Goal: Task Accomplishment & Management: Use online tool/utility

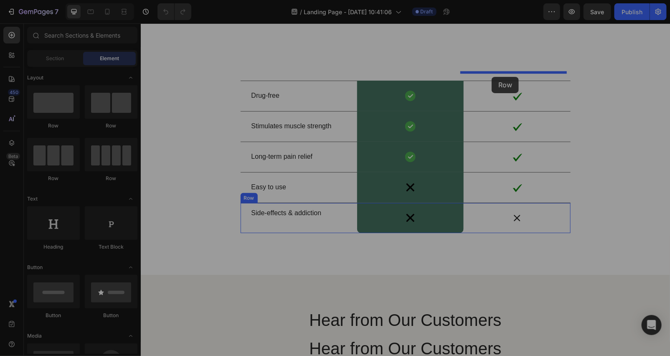
scroll to position [2326, 0]
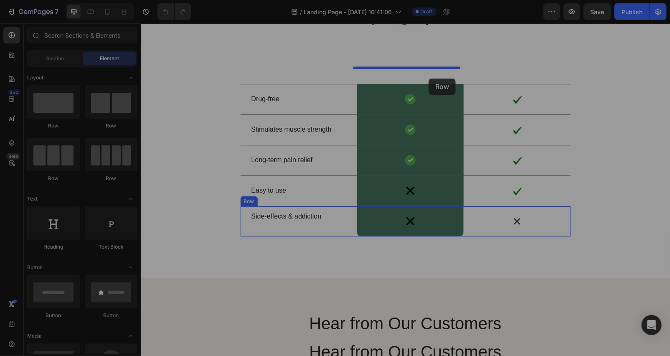
drag, startPoint x: 250, startPoint y: 125, endPoint x: 420, endPoint y: 76, distance: 176.8
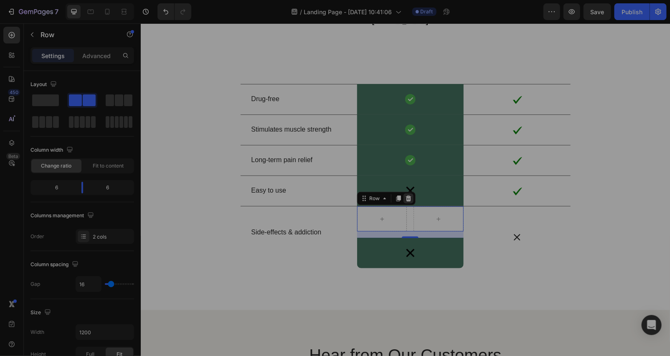
click at [405, 197] on icon at bounding box center [407, 198] width 5 height 6
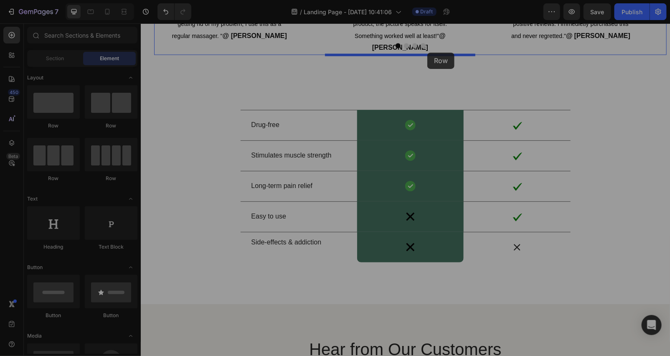
scroll to position [2288, 0]
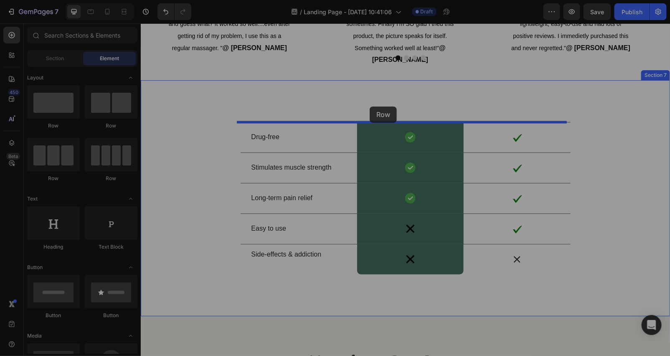
drag, startPoint x: 195, startPoint y: 126, endPoint x: 223, endPoint y: 106, distance: 33.9
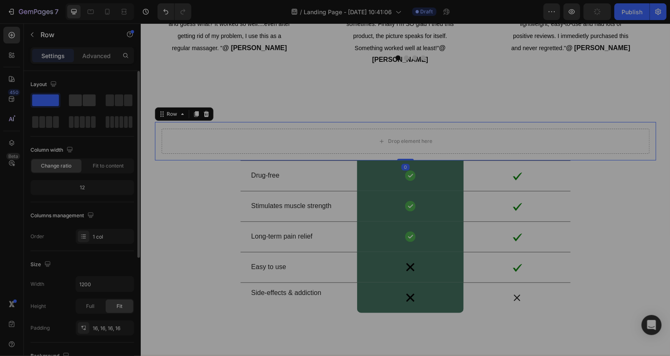
click at [81, 101] on span at bounding box center [75, 100] width 13 height 12
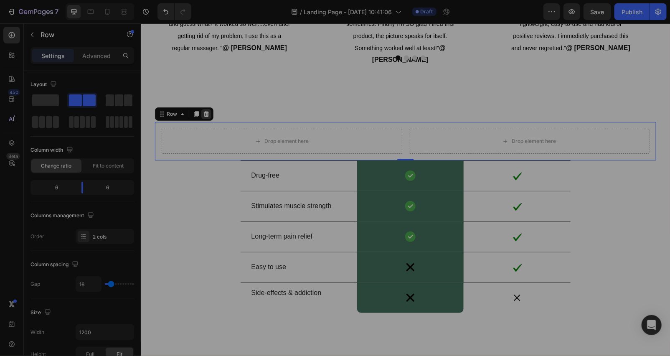
click at [203, 111] on icon at bounding box center [205, 114] width 5 height 6
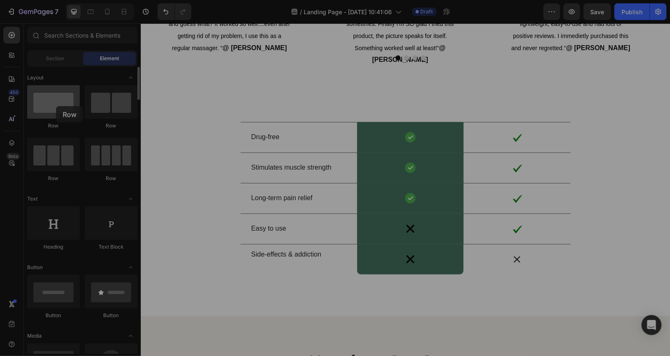
click at [56, 106] on div at bounding box center [53, 101] width 53 height 33
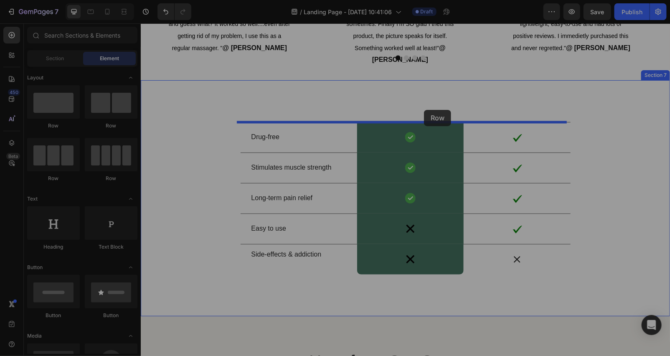
drag, startPoint x: 193, startPoint y: 135, endPoint x: 424, endPoint y: 109, distance: 231.7
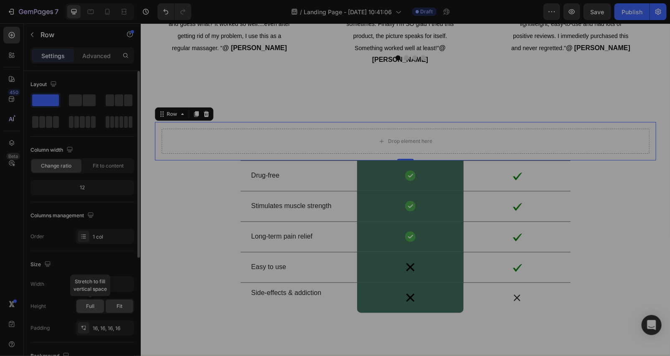
click at [92, 309] on span "Full" at bounding box center [90, 307] width 8 height 8
click at [121, 310] on div "Fit" at bounding box center [120, 306] width 28 height 13
click at [77, 103] on span at bounding box center [75, 100] width 13 height 12
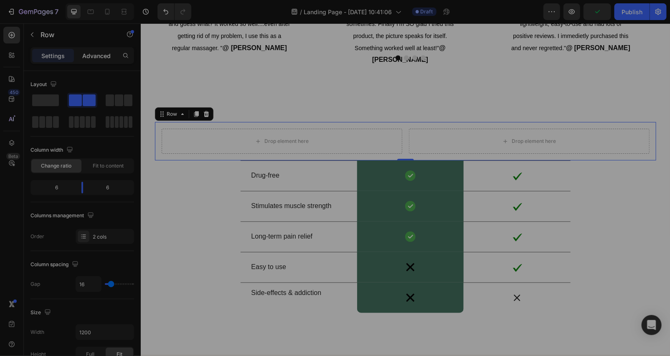
click at [82, 57] on p "Advanced" at bounding box center [96, 55] width 28 height 9
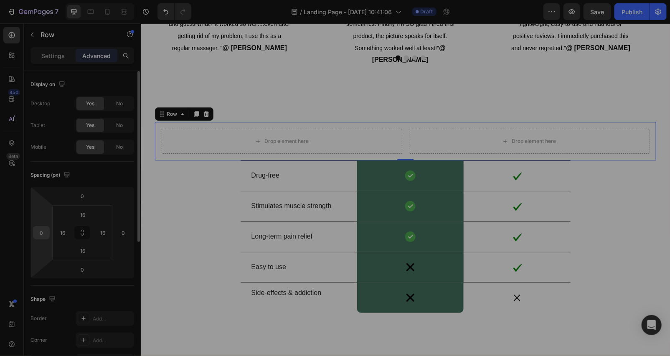
click at [45, 231] on input "0" at bounding box center [41, 233] width 13 height 13
type input "2"
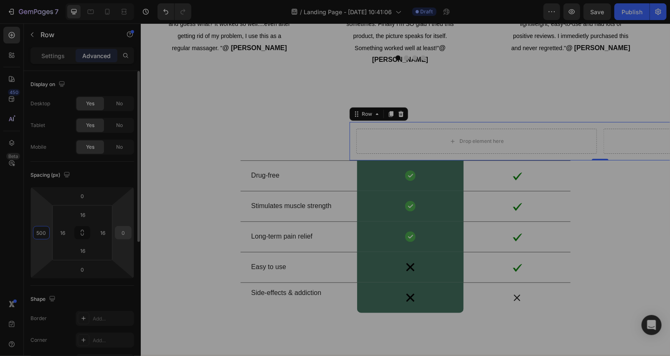
type input "500"
click at [125, 234] on input "0" at bounding box center [123, 233] width 13 height 13
type input "500"
click at [109, 231] on div "16" at bounding box center [102, 232] width 17 height 13
type input "5"
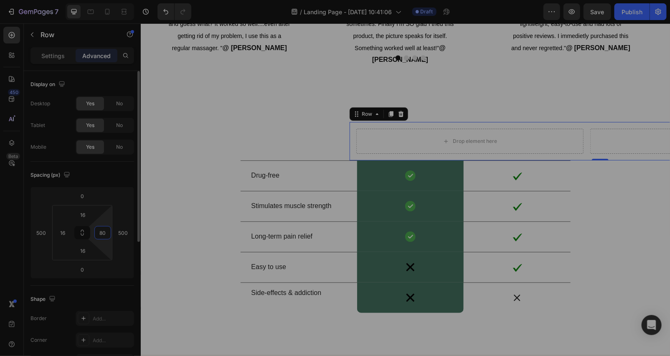
type input "8"
type input "700"
click at [285, 118] on div "Drop element here Drop element here Row 0 Drug-free Text Block Image Row Image …" at bounding box center [404, 217] width 529 height 275
click at [401, 151] on div "Drop element here" at bounding box center [405, 140] width 98 height 25
click at [87, 210] on input "16" at bounding box center [82, 215] width 17 height 13
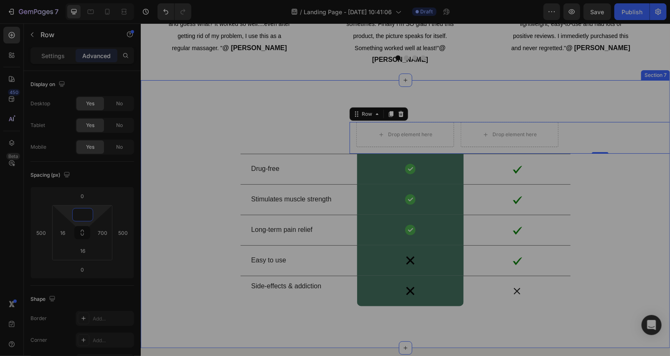
click at [262, 125] on div "Drop element here Drop element here Row 0 Drug-free Text Block Image Row Image …" at bounding box center [404, 214] width 529 height 184
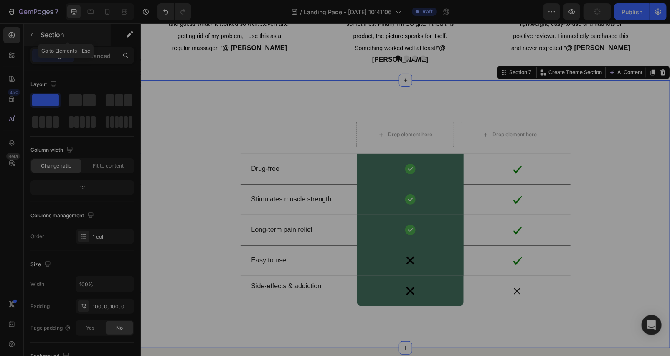
click at [34, 35] on icon "button" at bounding box center [32, 34] width 7 height 7
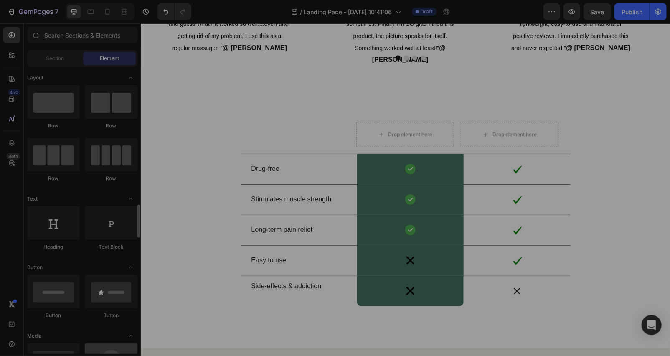
scroll to position [248, 0]
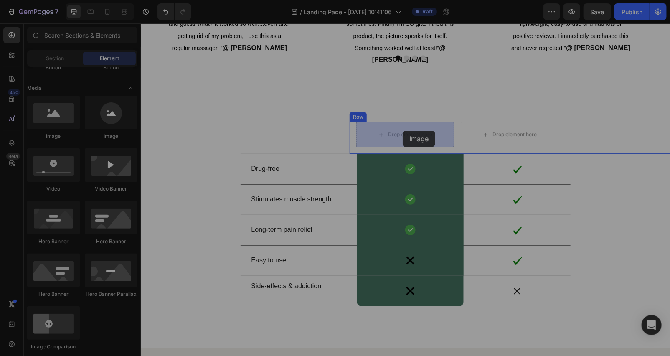
drag, startPoint x: 194, startPoint y: 140, endPoint x: 402, endPoint y: 130, distance: 208.8
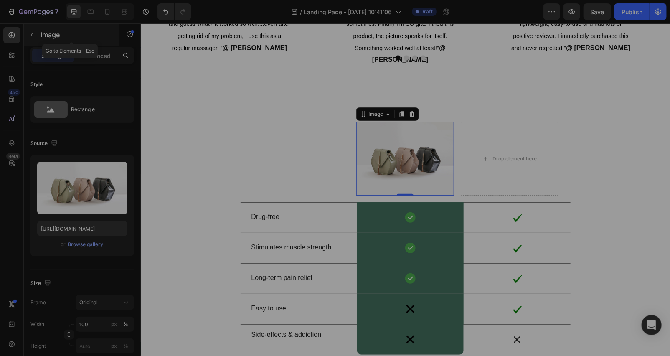
click at [33, 30] on button "button" at bounding box center [31, 34] width 13 height 13
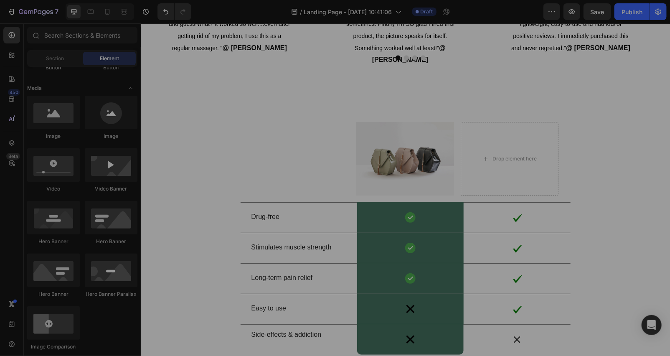
scroll to position [0, 0]
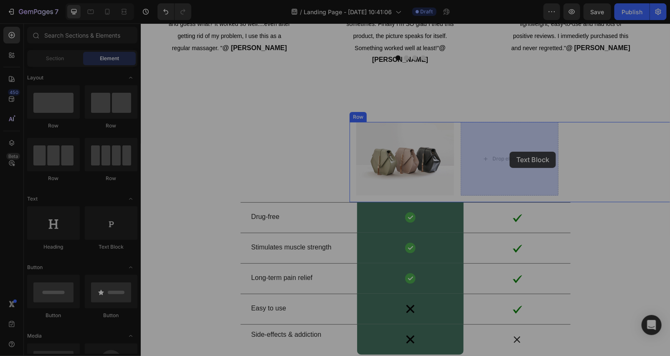
drag, startPoint x: 251, startPoint y: 247, endPoint x: 509, endPoint y: 151, distance: 275.7
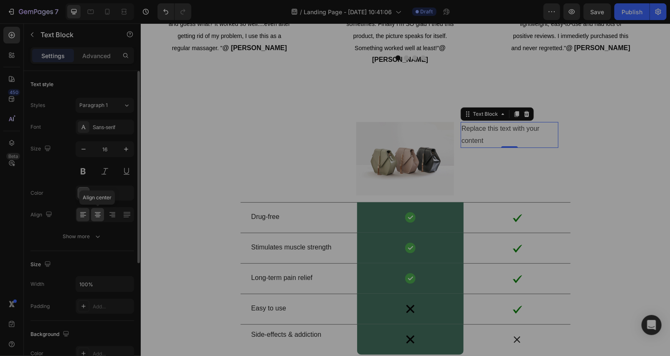
click at [98, 212] on icon at bounding box center [98, 215] width 8 height 8
drag, startPoint x: 540, startPoint y: 139, endPoint x: 551, endPoint y: 140, distance: 10.9
click at [552, 140] on div "Replace this text with your content" at bounding box center [510, 135] width 98 height 26
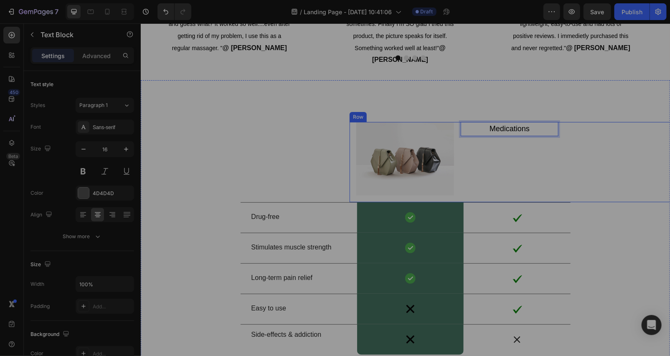
click at [502, 186] on div "Medications Text Block 0" at bounding box center [510, 159] width 98 height 74
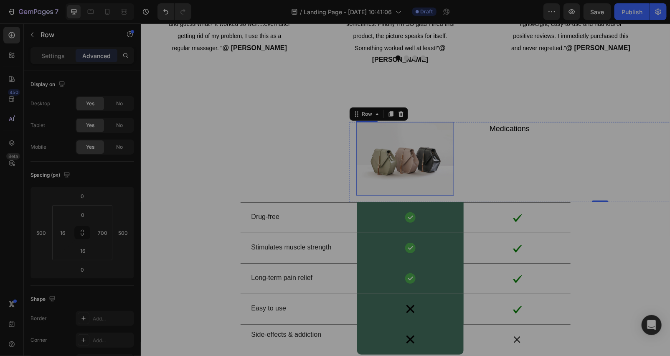
click at [421, 165] on img at bounding box center [405, 159] width 98 height 74
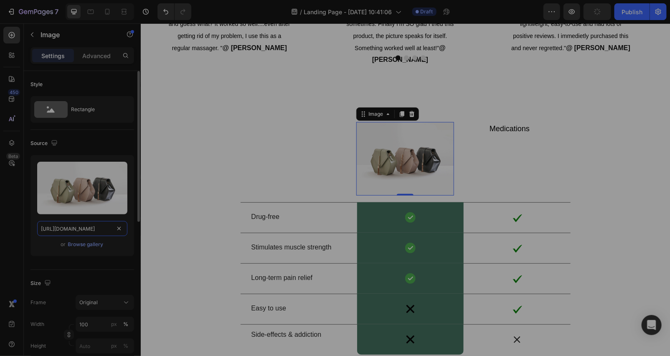
click at [92, 226] on input "https://cdn.shopify.com/s/files/1/2005/9307/files/image_demo.jpg" at bounding box center [82, 228] width 90 height 15
paste input "ucarecdn.com/f86edf63-fe01-48ce-9a51-71474dc4b00e/-/format/auto/-/preview/120x1…"
type input "https://ucarecdn.com/f86edf63-fe01-48ce-9a51-71474dc4b00e/-/format/auto/-/previ…"
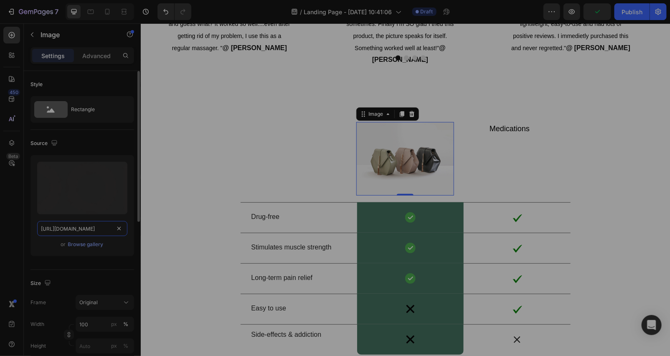
scroll to position [0, 314]
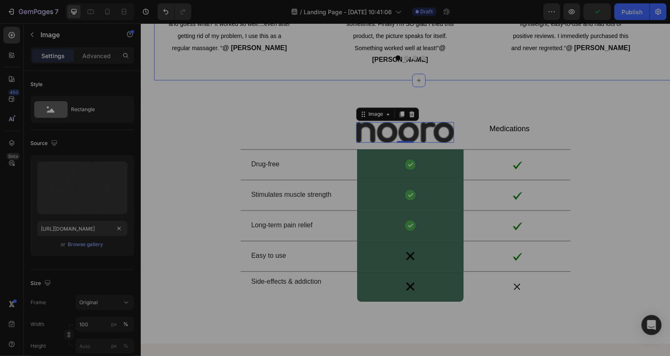
click at [264, 81] on div "Image 0 Medications Text Block Row Drug-free Text Block Image Row Image Row Sti…" at bounding box center [404, 211] width 529 height 263
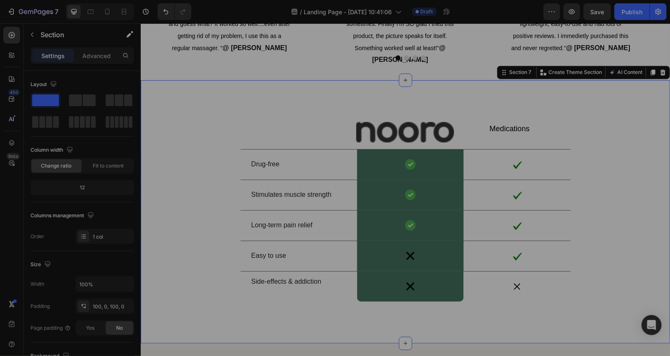
click at [399, 119] on div "Image Medications Text Block Row Drug-free Text Block Image Row Image Row Stimu…" at bounding box center [404, 211] width 529 height 263
click at [420, 128] on img at bounding box center [405, 132] width 98 height 20
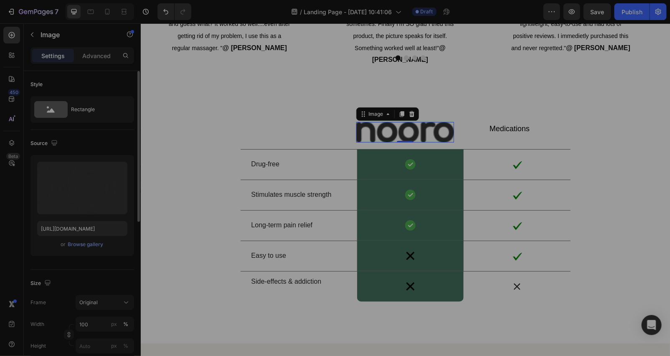
scroll to position [124, 0]
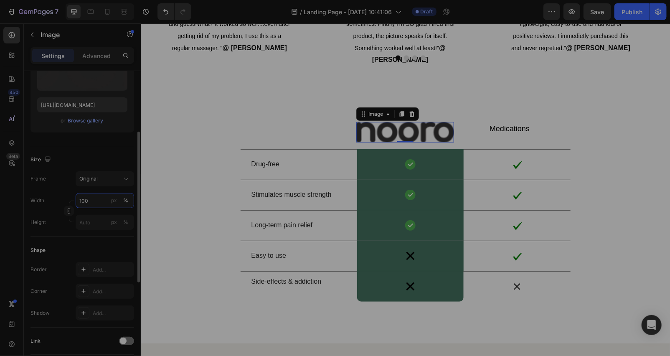
click at [102, 197] on input "100" at bounding box center [105, 200] width 59 height 15
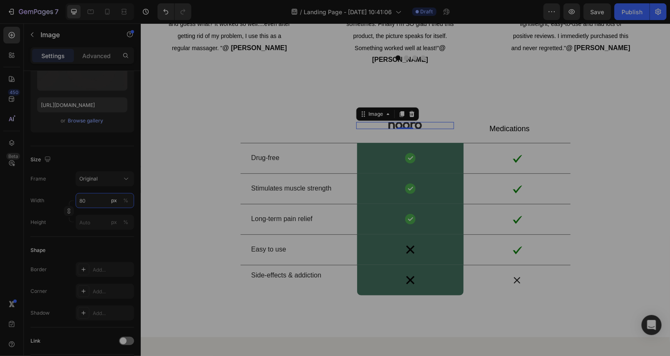
type input "80"
click at [93, 47] on div "Settings Advanced" at bounding box center [83, 55] width 104 height 17
click at [94, 48] on div "Settings Advanced" at bounding box center [83, 55] width 104 height 17
click at [104, 56] on p "Advanced" at bounding box center [96, 55] width 28 height 9
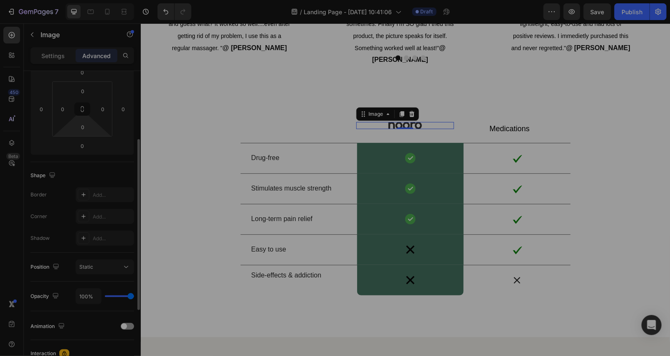
scroll to position [0, 0]
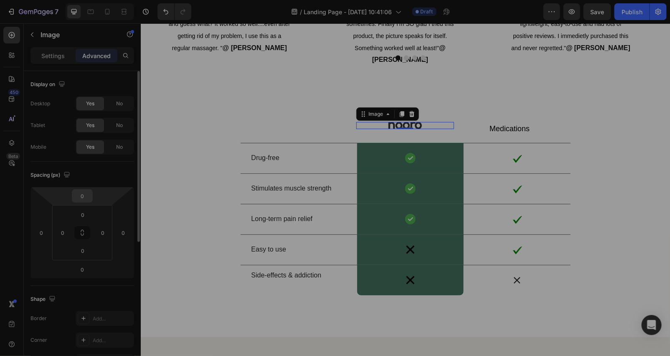
click at [87, 191] on input "0" at bounding box center [82, 196] width 17 height 13
type input "50"
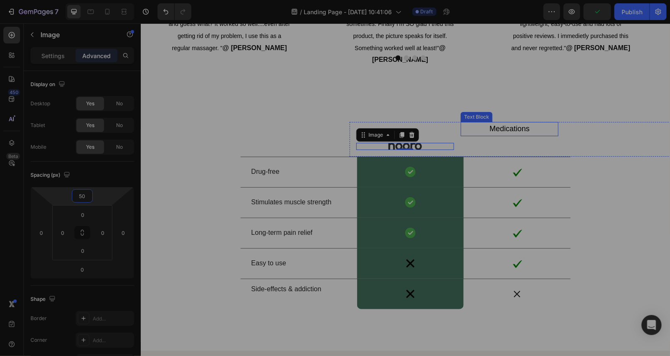
click at [503, 132] on p "Medications" at bounding box center [509, 128] width 96 height 13
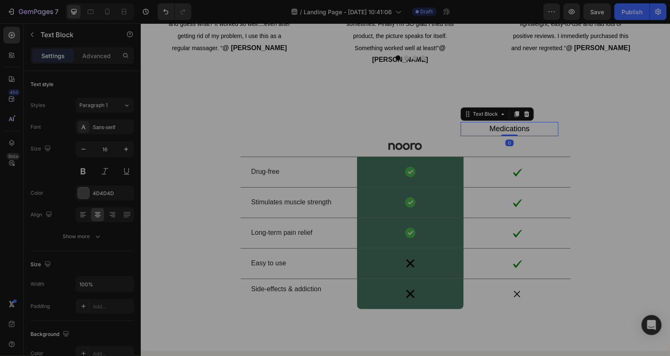
click at [99, 47] on div "Settings Advanced" at bounding box center [83, 55] width 104 height 17
click at [90, 60] on p "Advanced" at bounding box center [96, 55] width 28 height 9
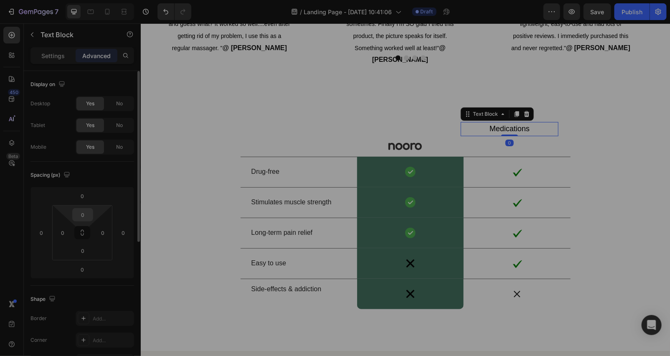
click at [92, 214] on div "0" at bounding box center [82, 214] width 21 height 13
click at [90, 211] on input "0" at bounding box center [82, 215] width 17 height 13
type input "50"
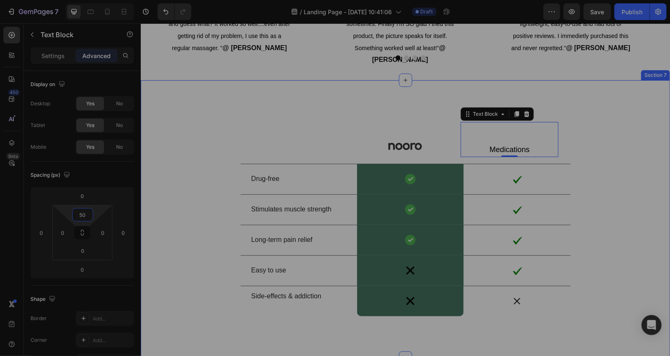
click at [300, 127] on div "Image Medications Text Block 0 Row Drug-free Text Block Image Row Image Row Sti…" at bounding box center [404, 219] width 529 height 194
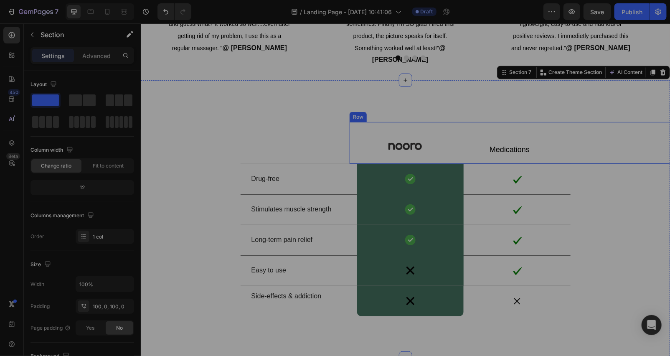
click at [409, 142] on div "Image" at bounding box center [405, 139] width 98 height 35
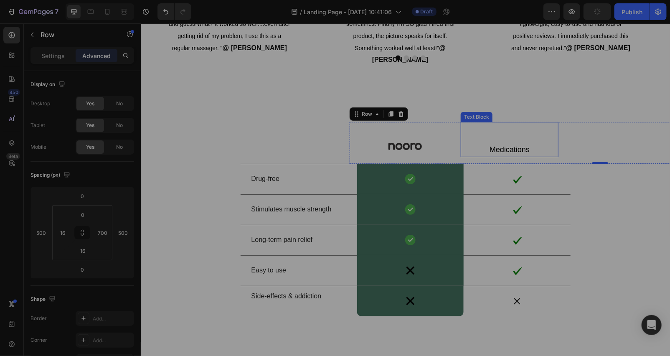
click at [517, 150] on span "Medications" at bounding box center [509, 149] width 40 height 8
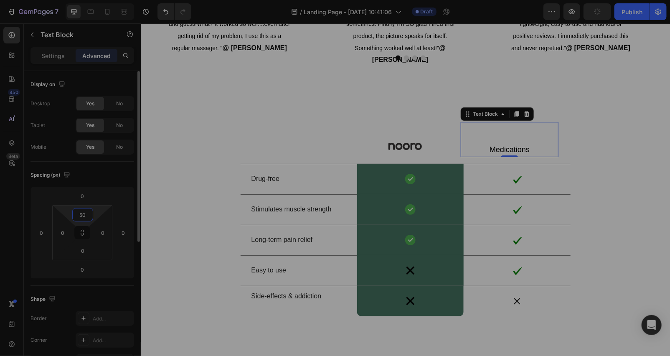
click at [86, 212] on input "50" at bounding box center [82, 215] width 17 height 13
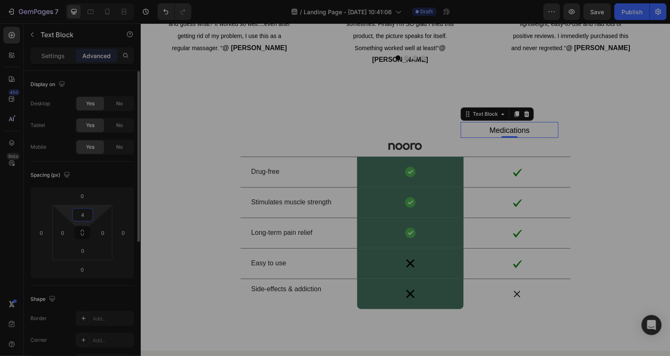
type input "45"
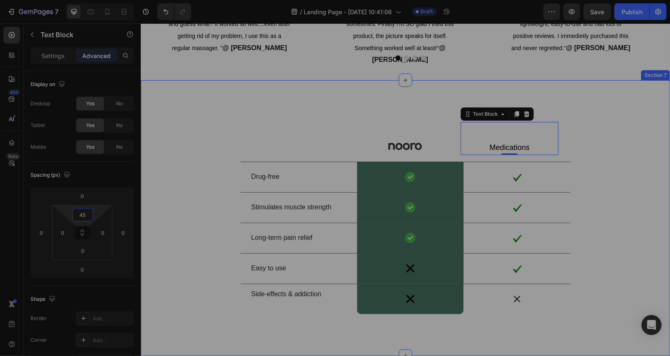
click at [391, 109] on div "Image Medications Text Block 0 Row Drug-free Text Block Image Row Image Row Sti…" at bounding box center [404, 218] width 529 height 276
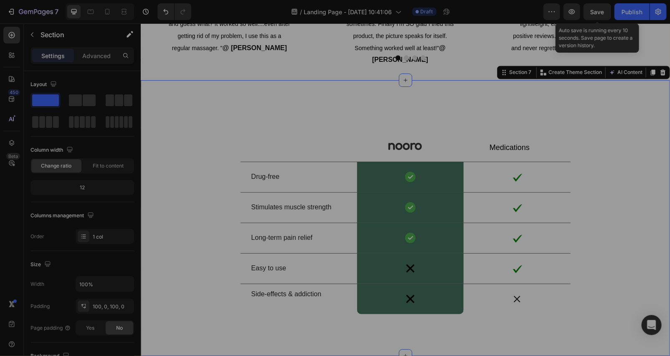
drag, startPoint x: 606, startPoint y: 10, endPoint x: 469, endPoint y: 22, distance: 137.2
click at [605, 10] on button "Save" at bounding box center [598, 11] width 28 height 17
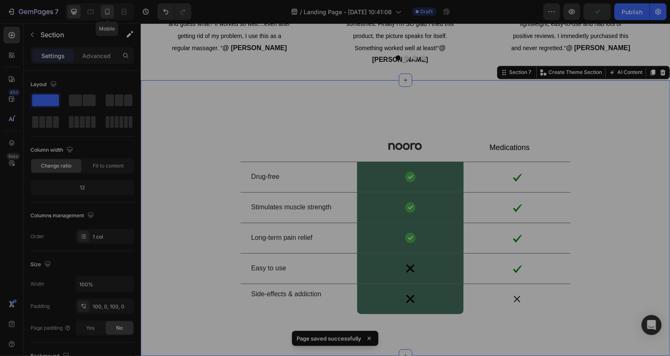
drag, startPoint x: 107, startPoint y: 13, endPoint x: 120, endPoint y: 23, distance: 16.7
click at [107, 13] on icon at bounding box center [107, 12] width 8 height 8
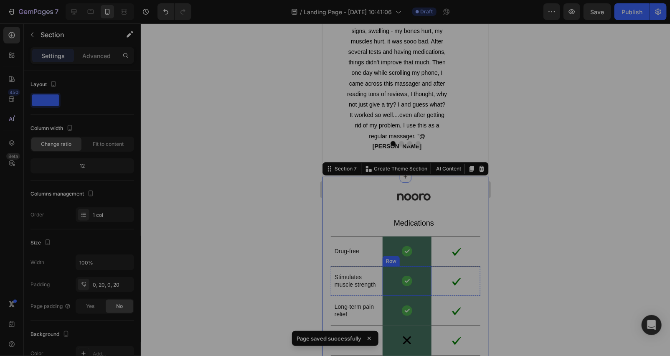
scroll to position [2262, 0]
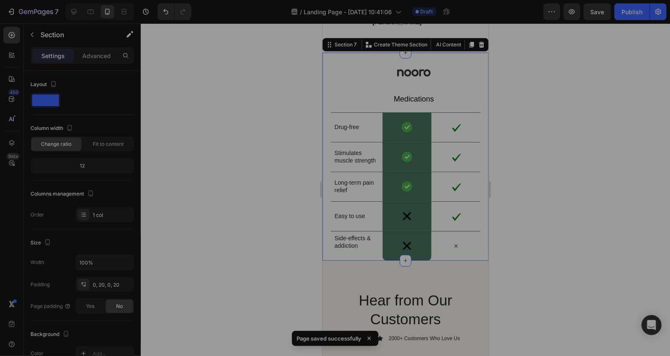
click at [211, 118] on div at bounding box center [405, 189] width 529 height 333
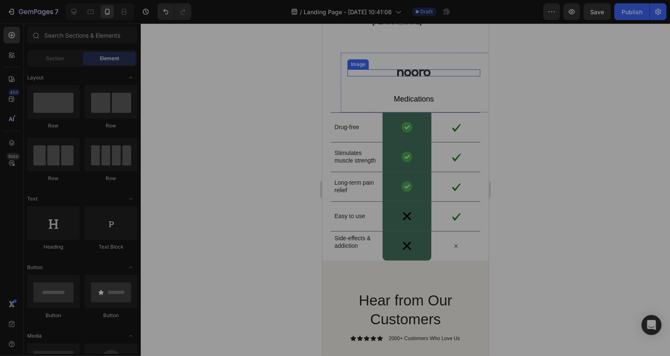
click at [433, 70] on div at bounding box center [413, 72] width 133 height 7
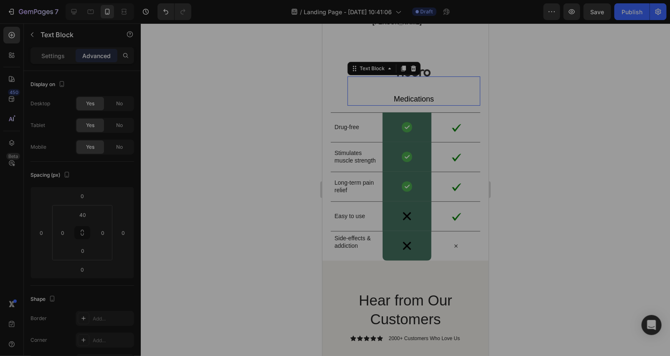
click at [459, 82] on div "Medications Text Block 0" at bounding box center [413, 90] width 133 height 29
click at [49, 51] on p "Settings" at bounding box center [52, 55] width 23 height 9
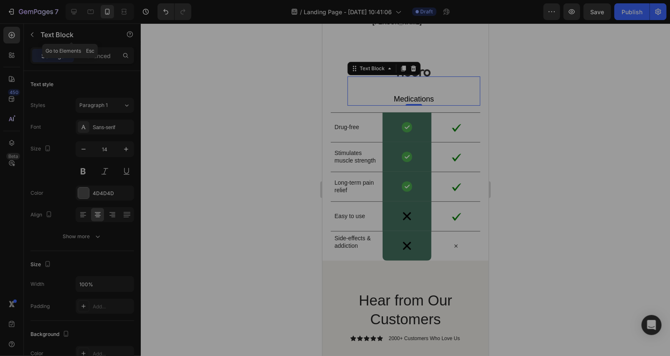
click at [34, 33] on icon "button" at bounding box center [32, 34] width 7 height 7
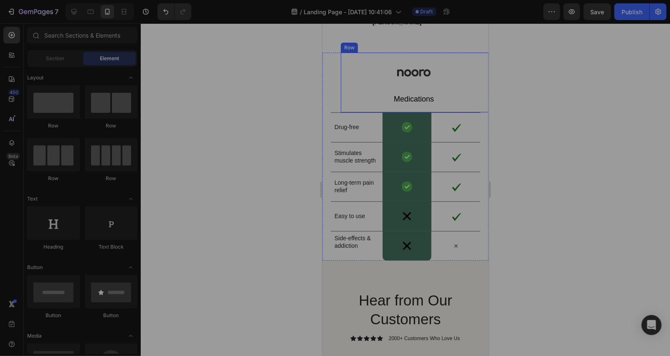
click at [341, 65] on div "Image Medications Text Block Row" at bounding box center [416, 82] width 150 height 60
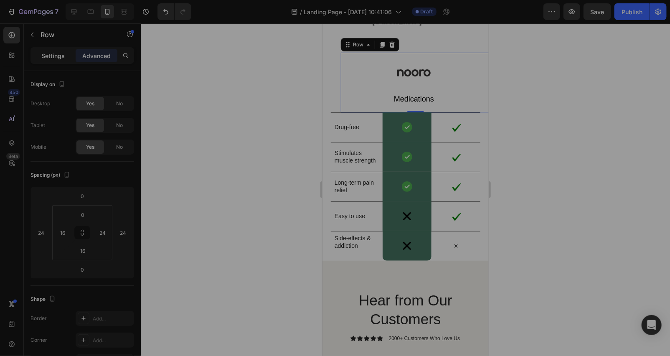
click at [47, 53] on p "Settings" at bounding box center [52, 55] width 23 height 9
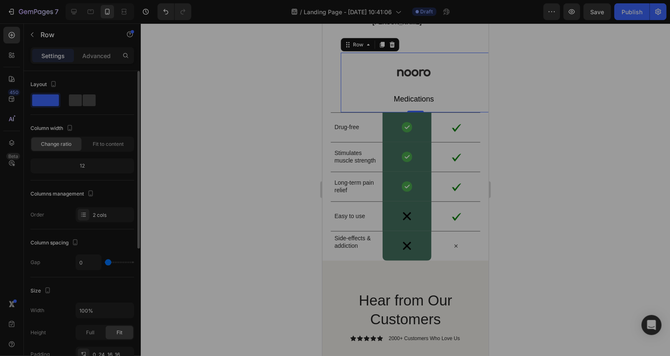
click at [83, 99] on span at bounding box center [89, 100] width 13 height 12
type input "16"
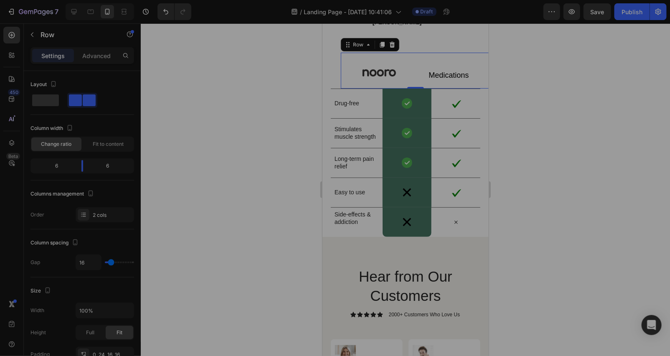
click at [227, 104] on div at bounding box center [405, 189] width 529 height 333
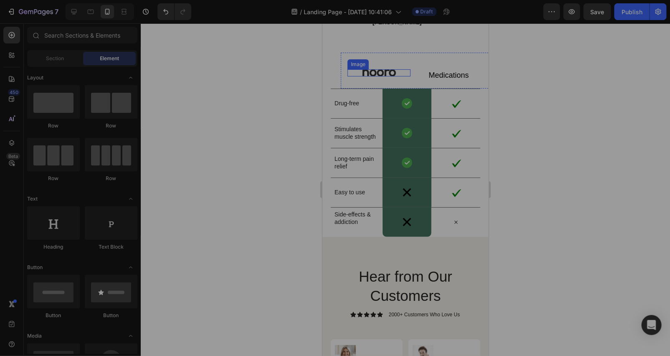
click at [398, 74] on div at bounding box center [378, 72] width 63 height 7
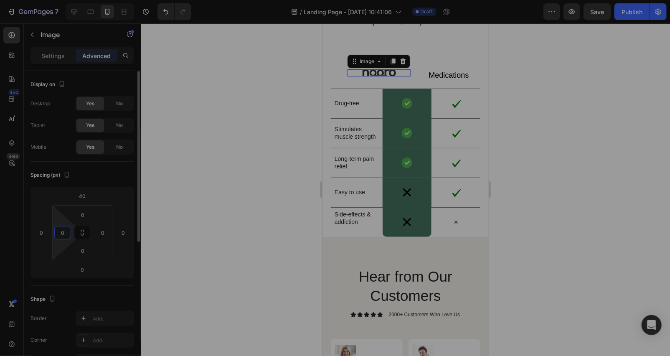
click at [66, 232] on input "0" at bounding box center [62, 233] width 13 height 13
type input "3"
type input "5"
type input "1"
type input "80"
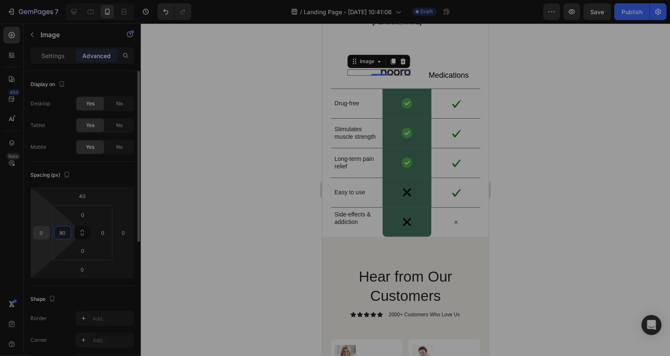
click at [44, 231] on input "0" at bounding box center [41, 233] width 13 height 13
type input "8"
type input "2"
type input "1"
click at [494, 120] on div at bounding box center [405, 189] width 529 height 333
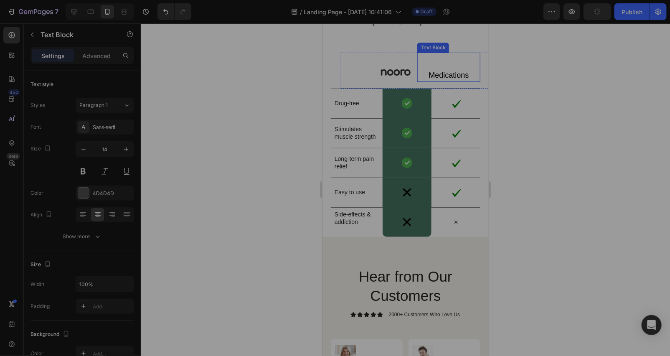
drag, startPoint x: 436, startPoint y: 72, endPoint x: 426, endPoint y: 74, distance: 10.2
click at [436, 73] on span "Medications" at bounding box center [448, 75] width 40 height 8
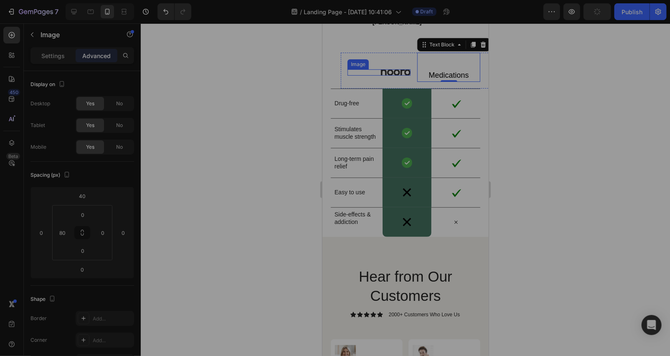
click at [390, 73] on img at bounding box center [396, 72] width 30 height 6
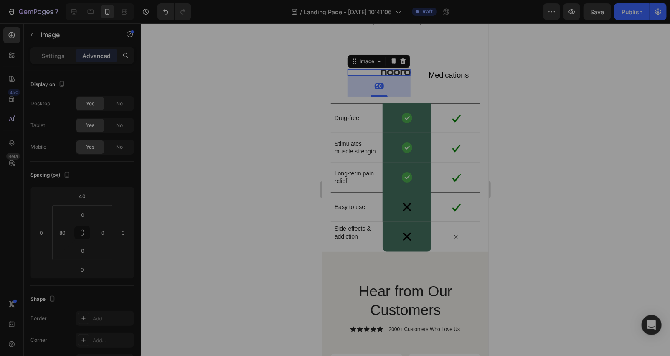
drag, startPoint x: 376, startPoint y: 73, endPoint x: 406, endPoint y: 94, distance: 36.6
click at [406, 75] on div "50" at bounding box center [412, 75] width 63 height 0
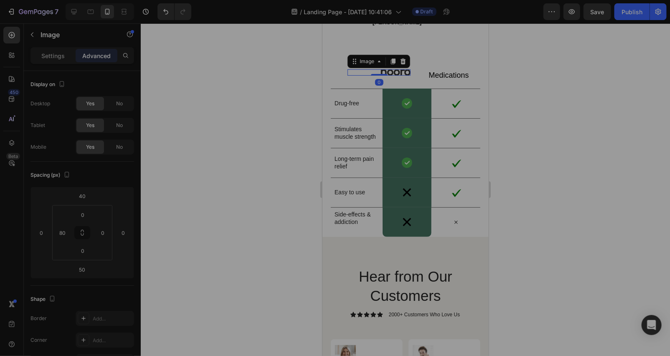
drag, startPoint x: 370, startPoint y: 93, endPoint x: 374, endPoint y: 67, distance: 25.8
click at [374, 69] on div "Image 0" at bounding box center [378, 72] width 63 height 6
type input "0"
click at [271, 115] on div at bounding box center [405, 189] width 529 height 333
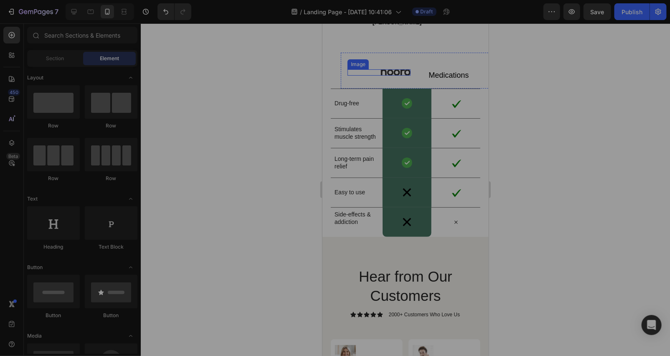
click at [407, 72] on div "Image Medications Text Block Row" at bounding box center [416, 70] width 150 height 36
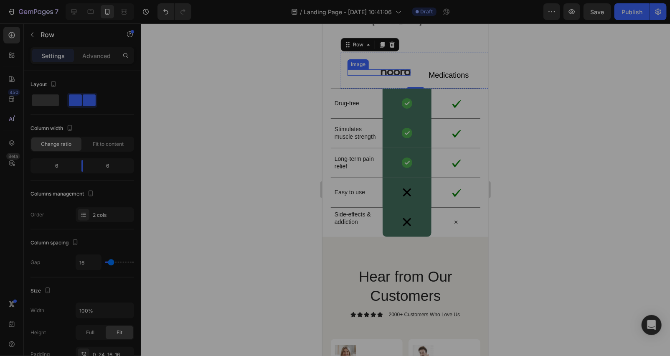
click at [406, 71] on img at bounding box center [396, 72] width 30 height 6
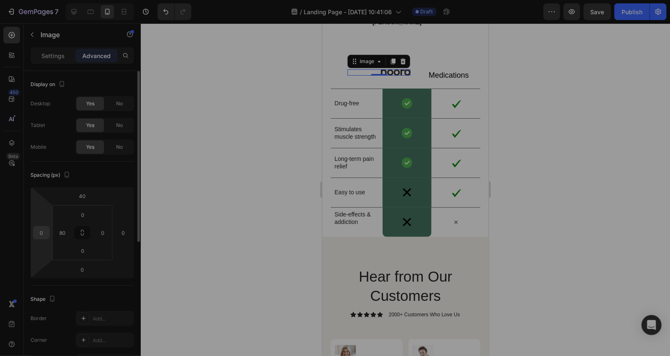
click at [46, 231] on input "0" at bounding box center [41, 233] width 13 height 13
type input "15"
click at [47, 58] on p "Settings" at bounding box center [52, 55] width 23 height 9
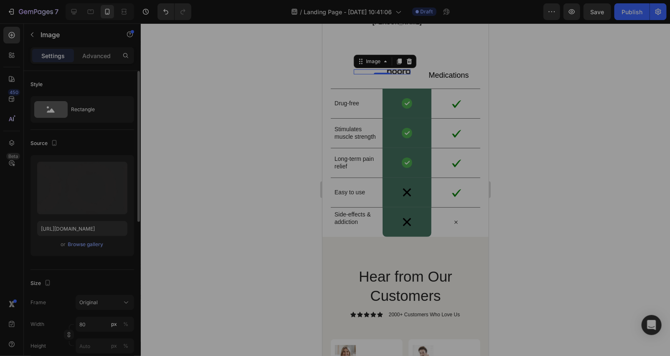
scroll to position [124, 0]
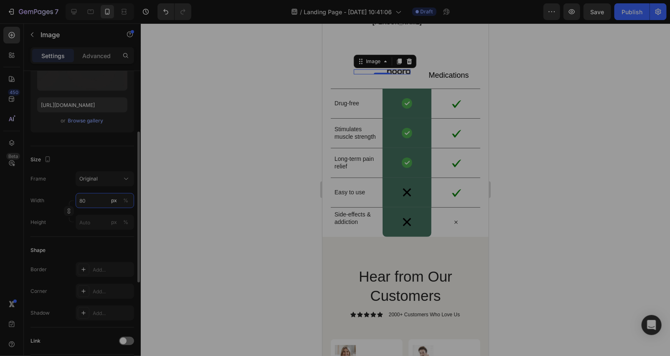
click at [91, 203] on input "80" at bounding box center [105, 200] width 59 height 15
type input "9"
click at [105, 201] on input "100" at bounding box center [105, 200] width 59 height 15
type input "100"
click at [89, 220] on p "Full 100%" at bounding box center [103, 221] width 48 height 8
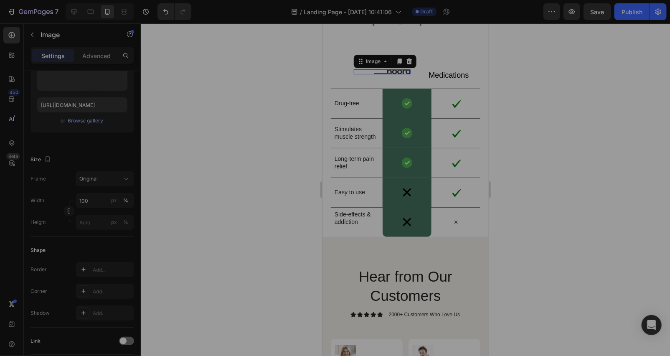
click at [241, 82] on div at bounding box center [405, 189] width 529 height 333
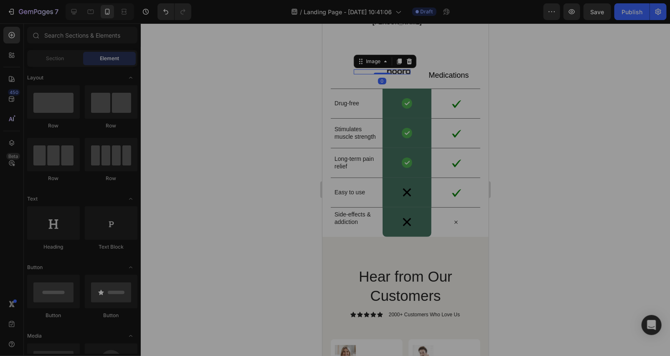
click at [402, 71] on img at bounding box center [398, 71] width 23 height 5
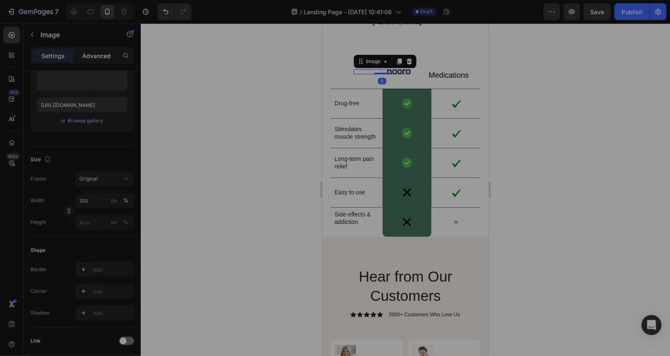
click at [106, 59] on p "Advanced" at bounding box center [96, 55] width 28 height 9
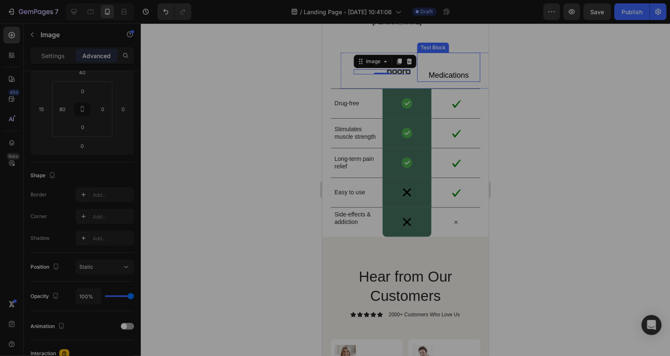
click at [435, 71] on span "Medications" at bounding box center [448, 75] width 40 height 8
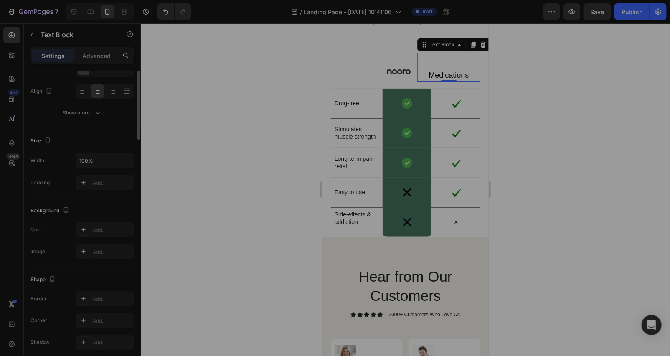
scroll to position [0, 0]
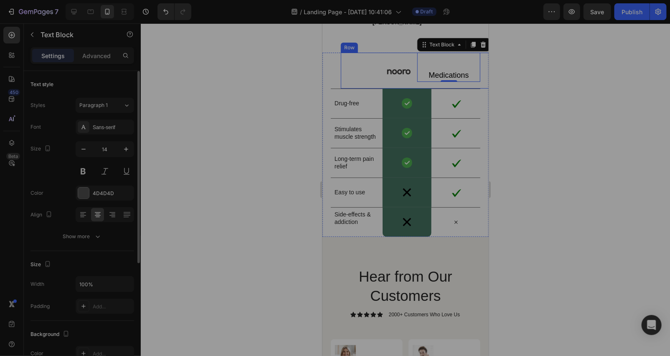
click at [407, 74] on div "Image Medications Text Block 0 Row" at bounding box center [416, 70] width 150 height 36
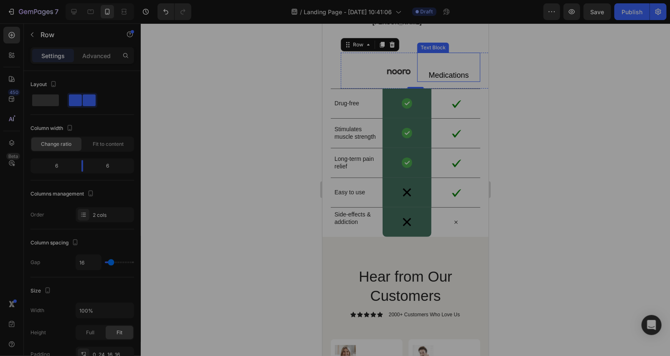
click at [418, 76] on p "Medications" at bounding box center [448, 75] width 61 height 11
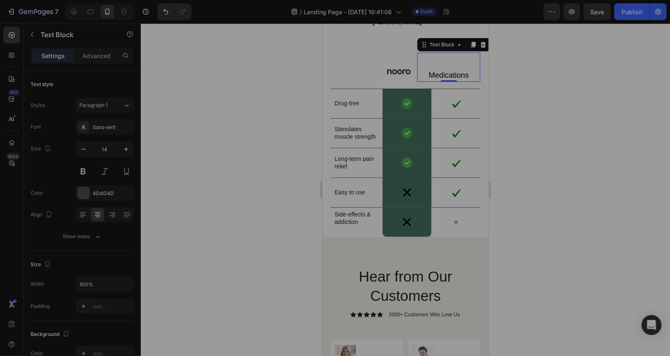
click at [417, 74] on div "Medications" at bounding box center [448, 75] width 63 height 13
click at [410, 72] on div "Image Medications Text Block Row 0" at bounding box center [416, 70] width 150 height 36
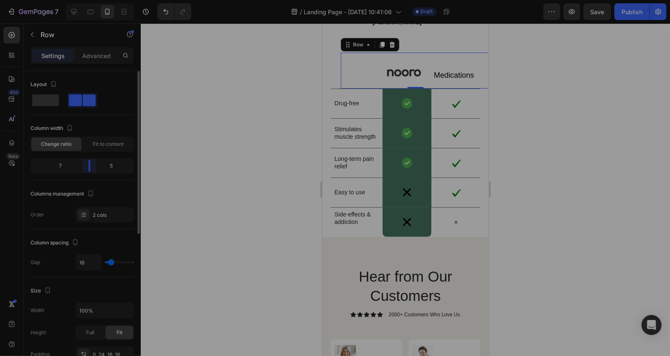
drag, startPoint x: 80, startPoint y: 168, endPoint x: 102, endPoint y: 164, distance: 22.1
click at [93, 0] on body "7 Version history / Landing Page - Aug 25, 10:41:06 Draft Preview Save Publish …" at bounding box center [335, 0] width 670 height 0
click at [209, 145] on div at bounding box center [405, 189] width 529 height 333
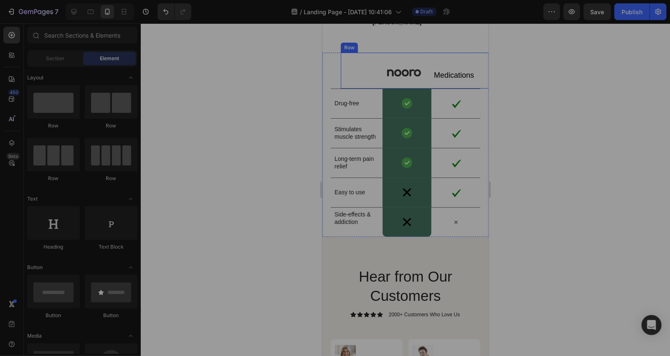
click at [405, 77] on div "Image" at bounding box center [384, 66] width 74 height 29
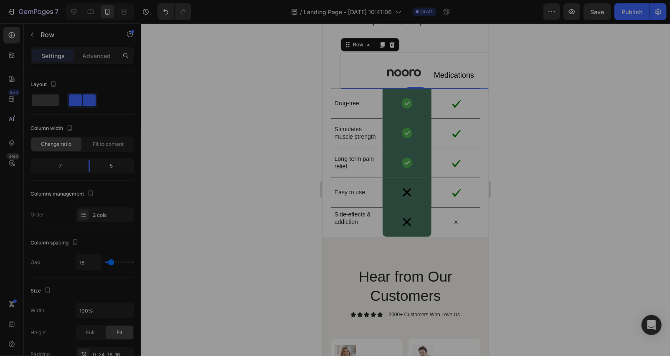
click at [418, 71] on div "Image Medications Text Block Row 0" at bounding box center [416, 70] width 150 height 36
drag, startPoint x: 87, startPoint y: 168, endPoint x: 95, endPoint y: 172, distance: 9.3
click at [95, 0] on body "7 Version history / Landing Page - Aug 25, 10:41:06 Draft Preview Save Publish …" at bounding box center [335, 0] width 670 height 0
type input "12"
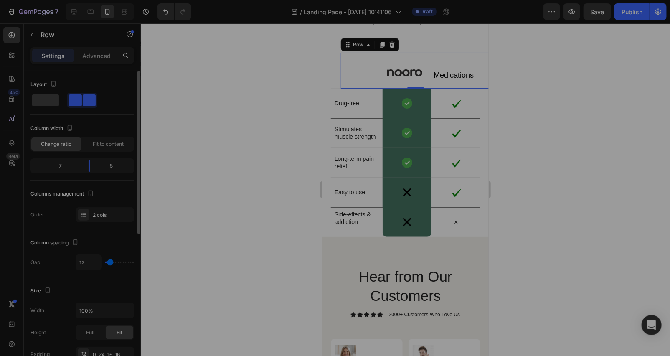
type input "10"
type input "5"
type input "0"
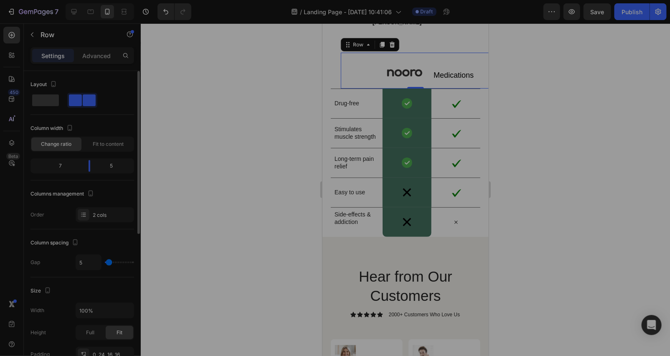
type input "0"
type input "2"
type input "5"
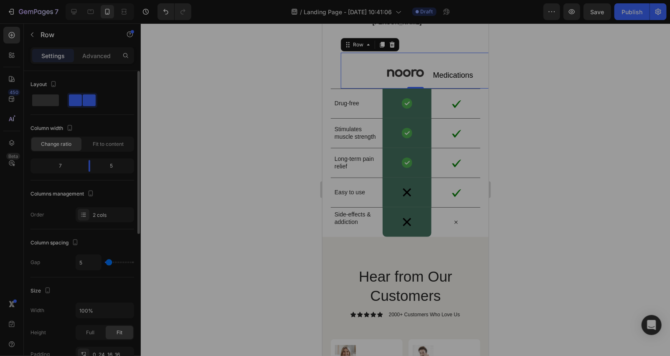
type input "7"
type input "15"
type input "20"
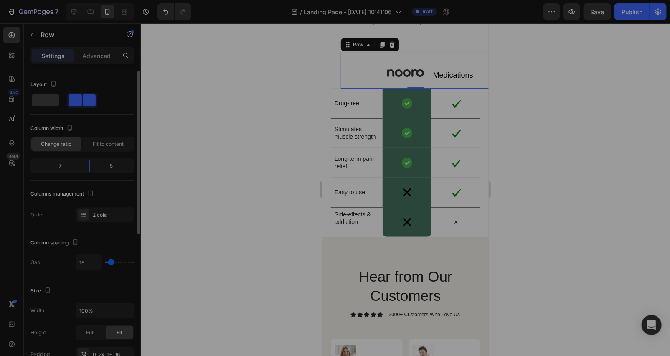
type input "20"
type input "22"
type input "25"
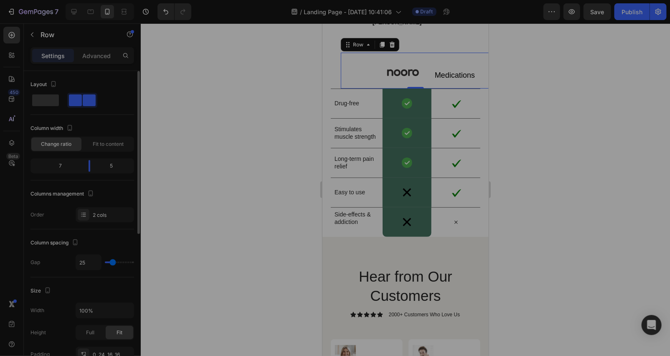
type input "29"
type input "32"
type input "39"
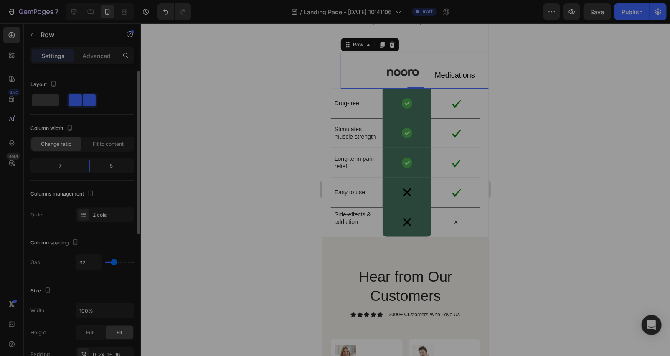
type input "39"
type input "44"
type input "49"
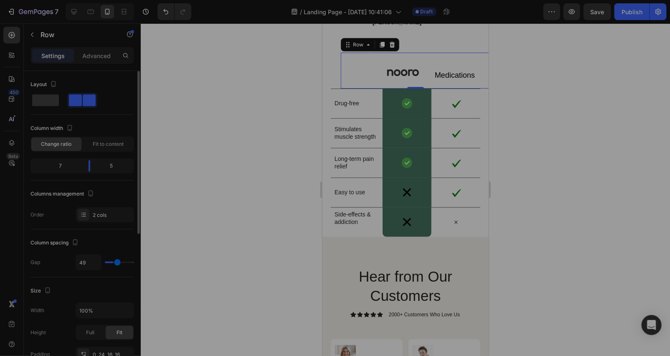
type input "54"
type input "59"
type input "62"
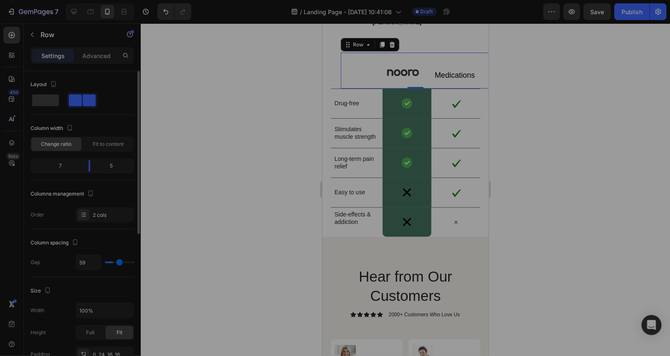
type input "62"
type input "64"
type input "66"
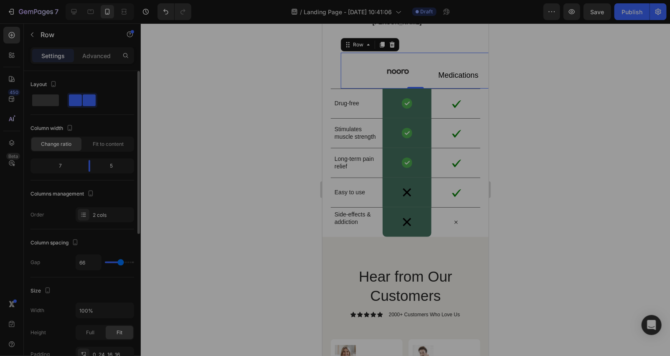
type input "62"
type input "22"
type input "10"
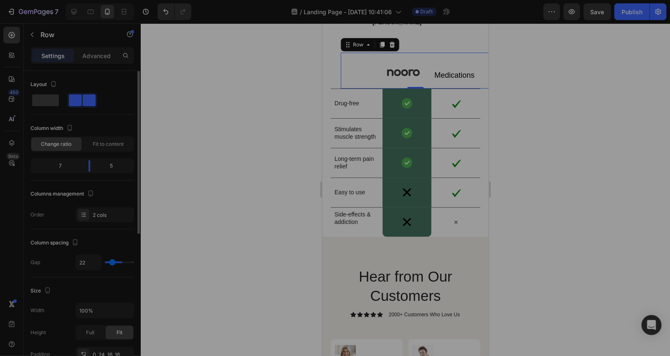
type input "10"
type input "0"
drag, startPoint x: 111, startPoint y: 265, endPoint x: 97, endPoint y: 263, distance: 13.9
type input "0"
click at [105, 263] on input "range" at bounding box center [119, 263] width 29 height 2
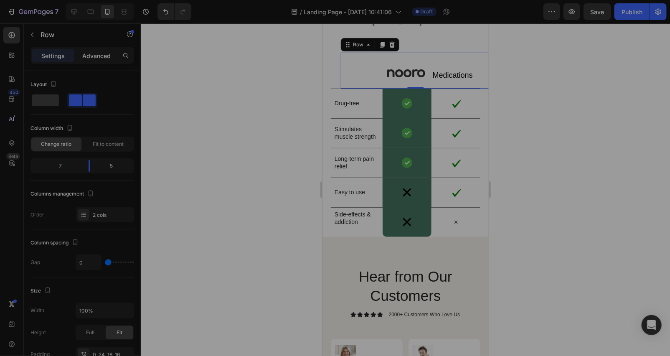
click at [106, 52] on p "Advanced" at bounding box center [96, 55] width 28 height 9
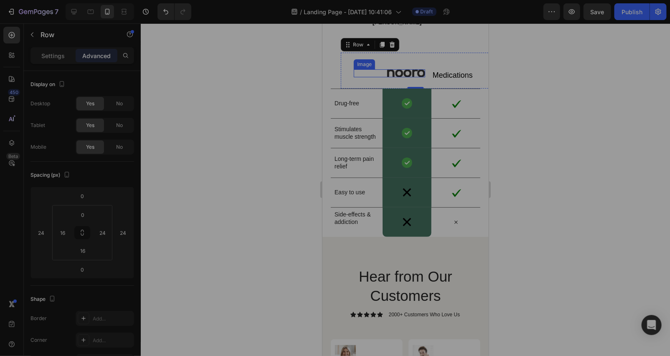
click at [412, 73] on img at bounding box center [406, 73] width 38 height 8
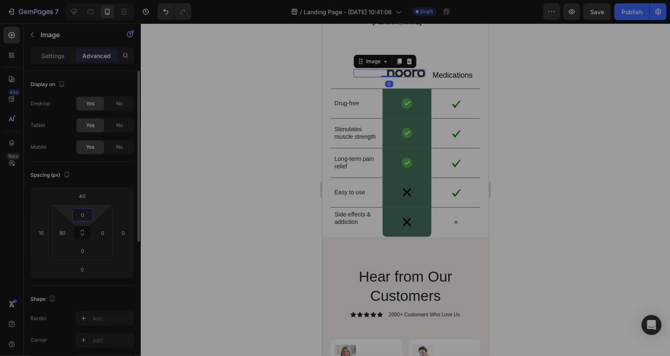
click at [89, 212] on input "0" at bounding box center [82, 215] width 17 height 13
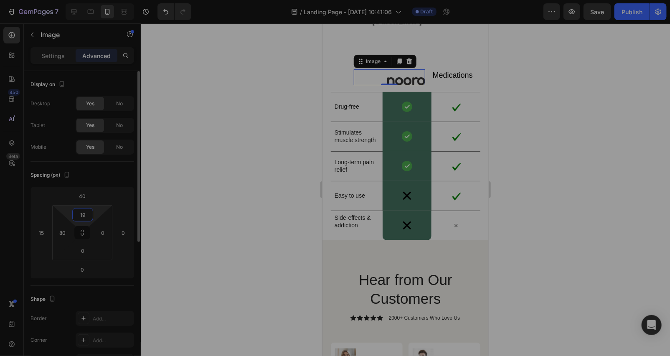
type input "1"
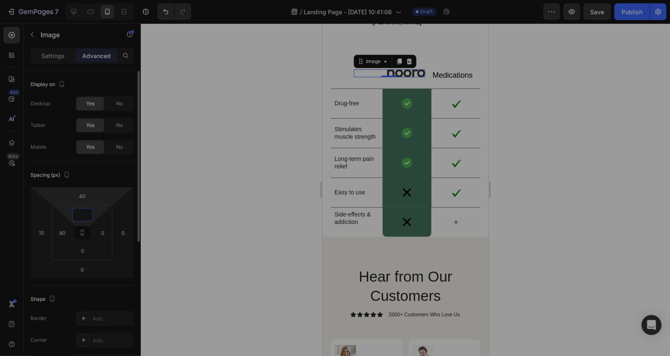
type input "9"
click at [249, 157] on div at bounding box center [405, 189] width 529 height 333
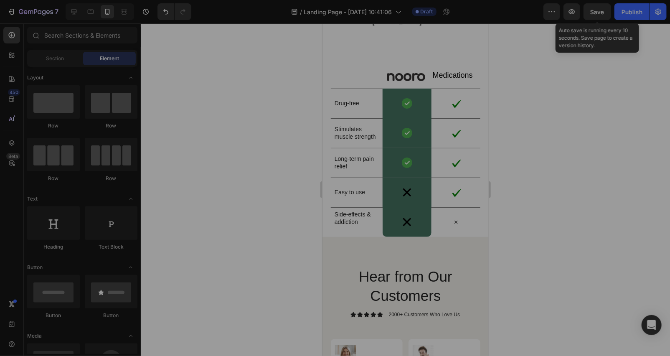
drag, startPoint x: 593, startPoint y: 18, endPoint x: 565, endPoint y: 33, distance: 30.7
click at [593, 17] on button "Save" at bounding box center [598, 11] width 28 height 17
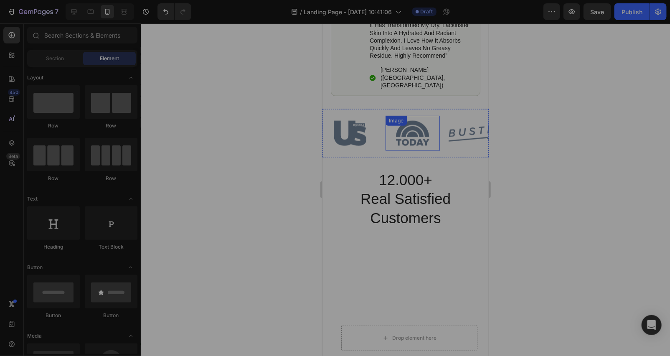
scroll to position [156, 0]
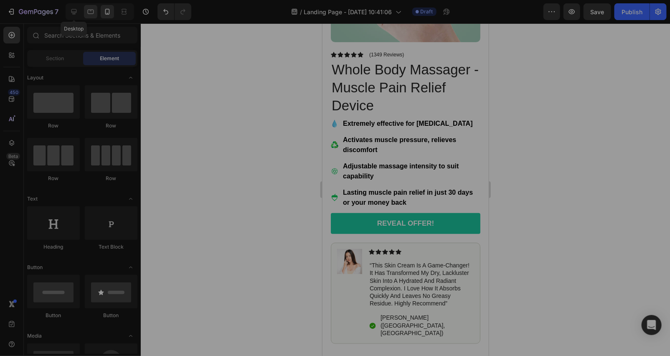
drag, startPoint x: 74, startPoint y: 10, endPoint x: 95, endPoint y: 11, distance: 21.8
click at [74, 8] on icon at bounding box center [74, 12] width 8 height 8
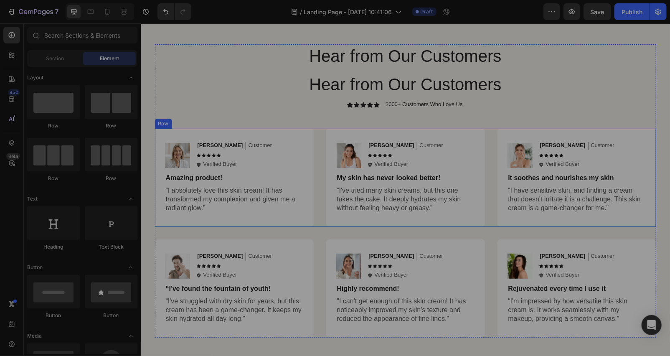
scroll to position [2509, 0]
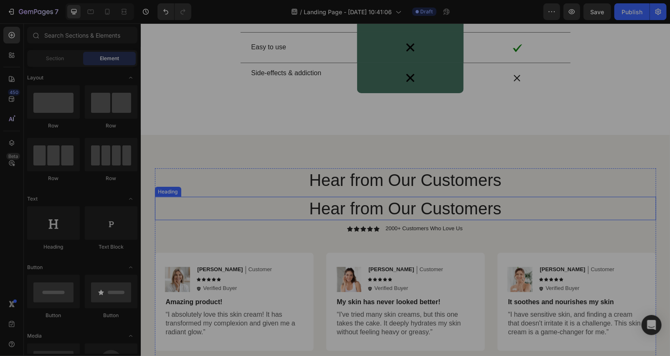
click at [497, 208] on h2 "Hear from Our Customers" at bounding box center [405, 207] width 501 height 23
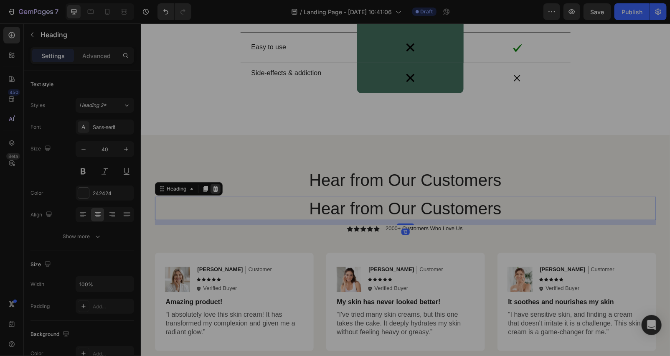
click at [212, 189] on icon at bounding box center [215, 188] width 7 height 7
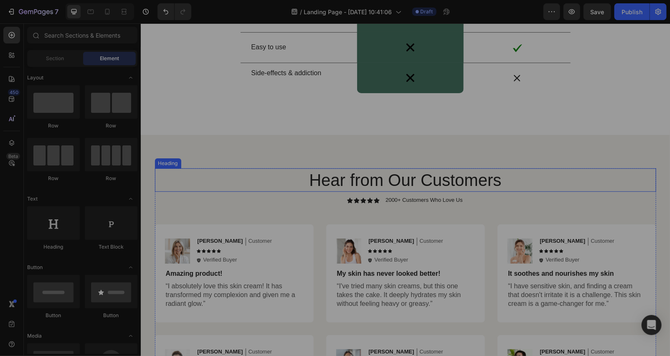
click at [507, 178] on h2 "Hear from Our Customers" at bounding box center [405, 179] width 501 height 23
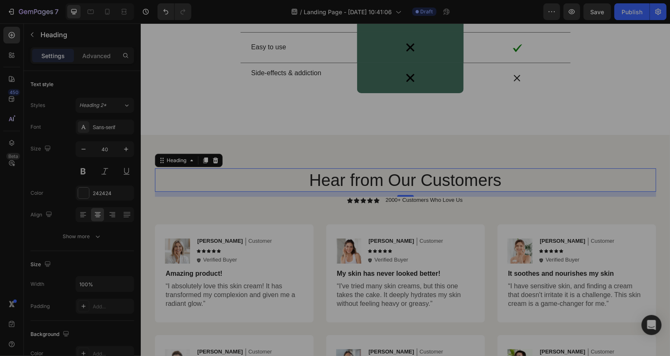
click at [530, 174] on h2 "Hear from Our Customers" at bounding box center [405, 179] width 501 height 23
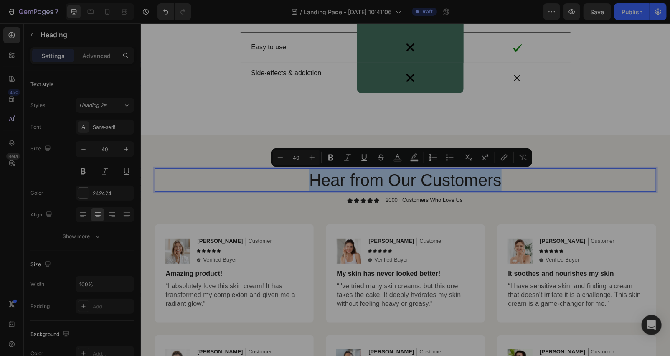
copy p "Hear from Our Customers"
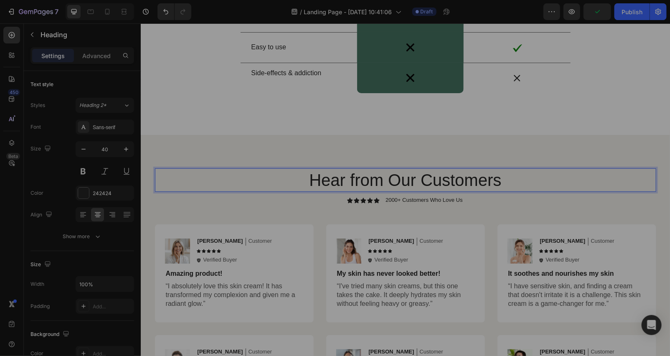
click at [503, 181] on p "Hear from Our Customers" at bounding box center [405, 180] width 500 height 22
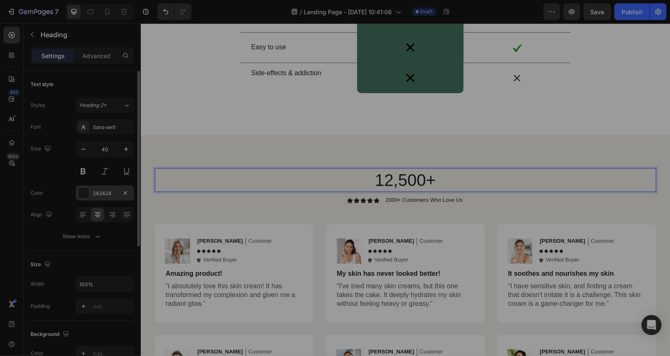
click at [76, 187] on div "242424" at bounding box center [105, 193] width 59 height 15
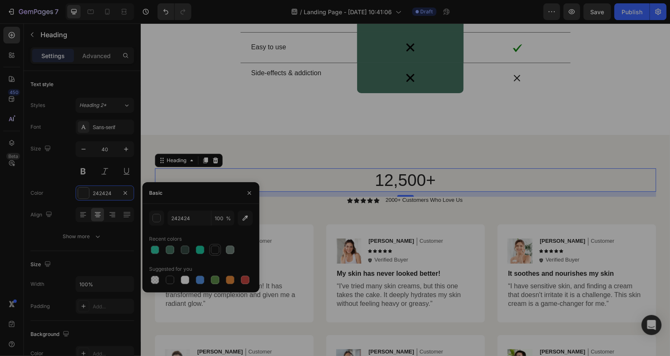
click at [211, 245] on div at bounding box center [215, 250] width 10 height 10
type input "141414"
click at [199, 136] on div "12,500+ Heading 12 Icon Icon Icon Icon Icon Icon List 2000+ Customers Who Love …" at bounding box center [404, 301] width 529 height 332
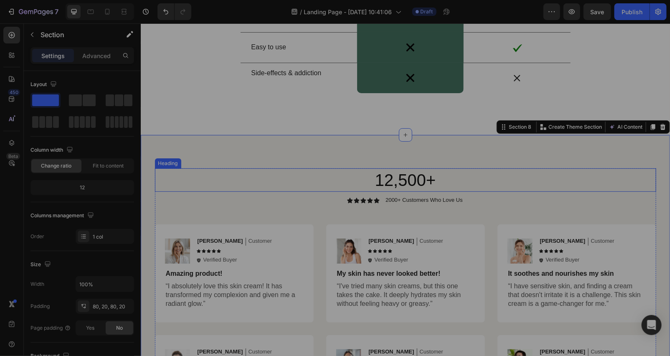
click at [438, 176] on p "12,500+" at bounding box center [405, 180] width 500 height 22
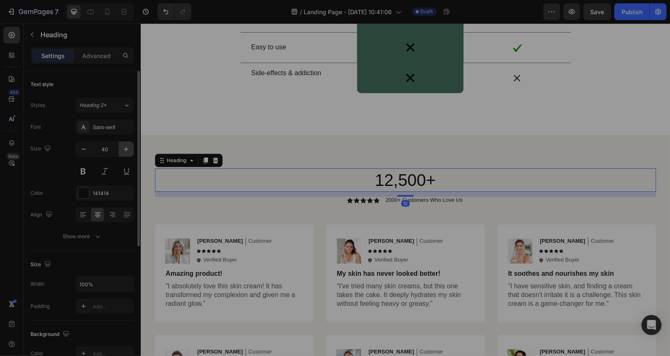
click at [126, 149] on icon "button" at bounding box center [126, 149] width 4 height 4
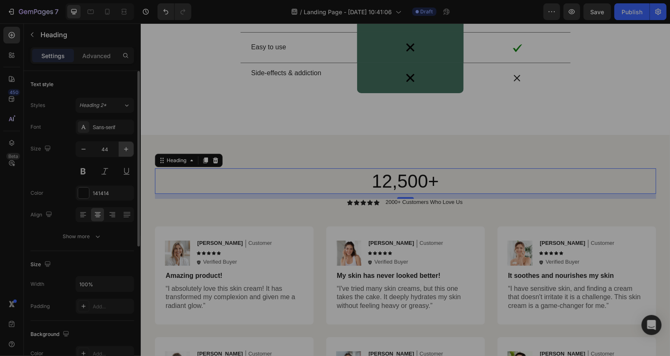
click at [126, 149] on icon "button" at bounding box center [126, 149] width 4 height 4
click at [126, 148] on icon "button" at bounding box center [126, 149] width 8 height 8
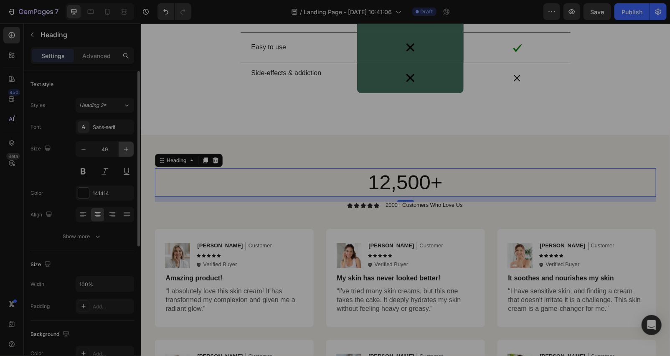
click at [126, 148] on icon "button" at bounding box center [126, 149] width 8 height 8
type input "51"
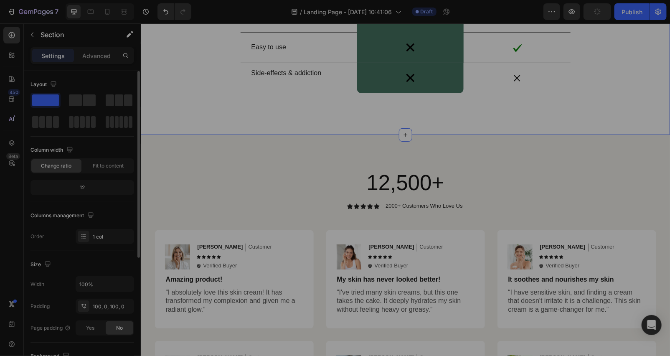
click at [219, 144] on div "12,500+ Heading Icon Icon Icon Icon Icon Icon List 2000+ Customers Who Love Us …" at bounding box center [404, 304] width 529 height 338
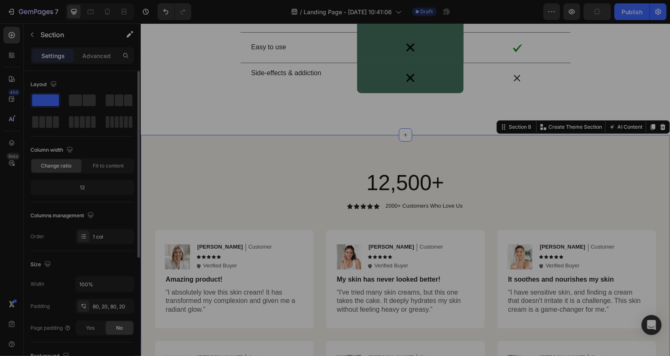
scroll to position [201, 0]
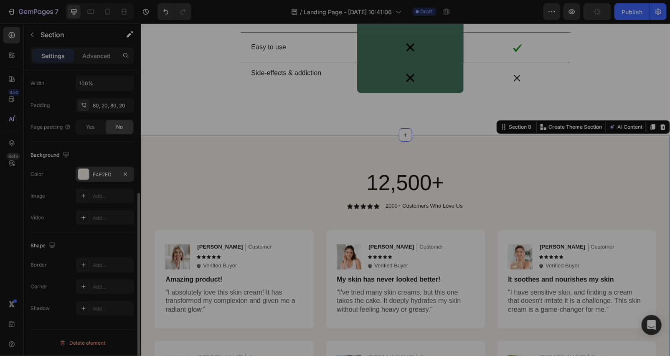
click at [87, 176] on div at bounding box center [83, 174] width 11 height 11
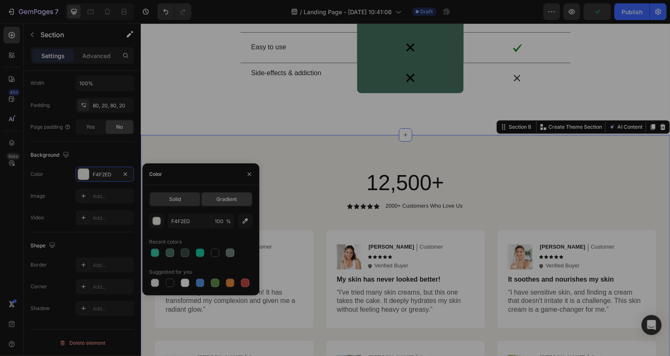
drag, startPoint x: 187, startPoint y: 287, endPoint x: 240, endPoint y: 198, distance: 103.6
click at [185, 283] on div at bounding box center [185, 283] width 8 height 8
type input "FFFFFF"
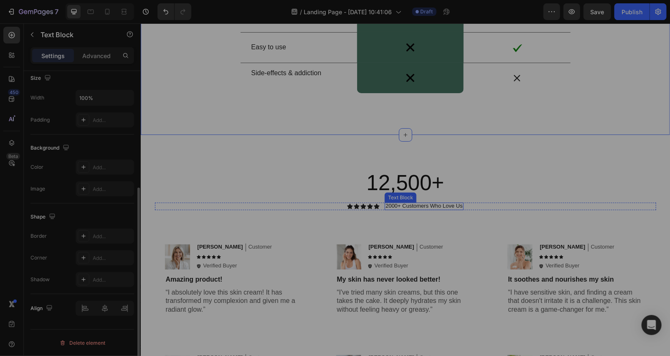
scroll to position [0, 0]
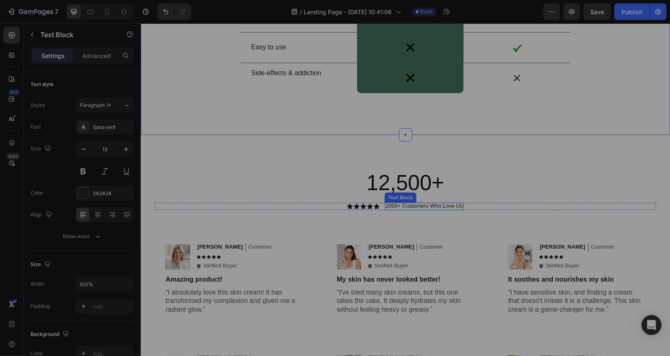
drag, startPoint x: 428, startPoint y: 204, endPoint x: 448, endPoint y: 209, distance: 20.9
click at [444, 209] on p "2000+ Customers Who Love Us" at bounding box center [423, 205] width 77 height 7
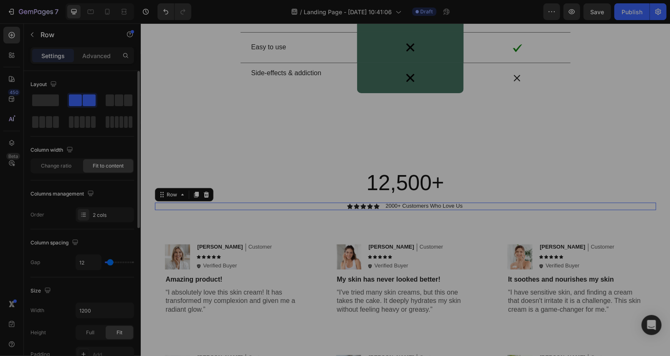
click at [467, 205] on div "Icon Icon Icon Icon Icon Icon List 2000+ Customers Who Love Us Text Block Row 0" at bounding box center [405, 206] width 501 height 8
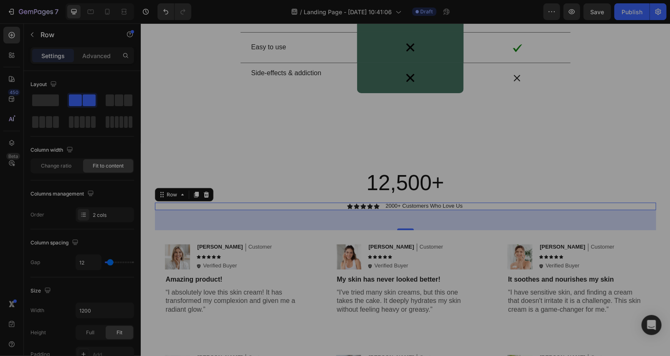
drag, startPoint x: 335, startPoint y: 207, endPoint x: 377, endPoint y: 206, distance: 42.2
click at [335, 206] on div "Icon Icon Icon Icon Icon Icon List 2000+ Customers Who Love Us Text Block Row 48" at bounding box center [405, 206] width 501 height 8
click at [473, 205] on div "Icon Icon Icon Icon Icon Icon List 2000+ Customers Who Love Us Text Block Row 48" at bounding box center [405, 206] width 501 height 8
drag, startPoint x: 466, startPoint y: 207, endPoint x: 457, endPoint y: 201, distance: 10.9
click at [461, 202] on div "Icon Icon Icon Icon Icon Icon List 2000+ Customers Who Love Us Text Block Row 48" at bounding box center [405, 206] width 501 height 8
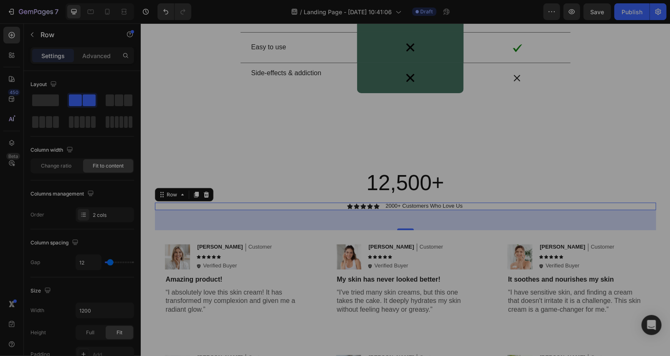
click at [462, 206] on div "Icon Icon Icon Icon Icon Icon List 2000+ Customers Who Love Us Text Block Row 48" at bounding box center [405, 206] width 501 height 8
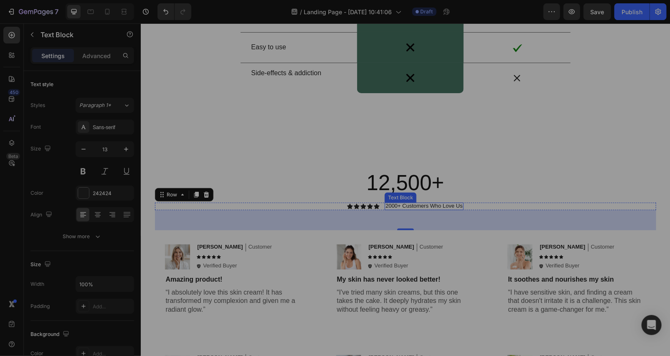
click at [459, 205] on p "2000+ Customers Who Love Us" at bounding box center [423, 205] width 77 height 7
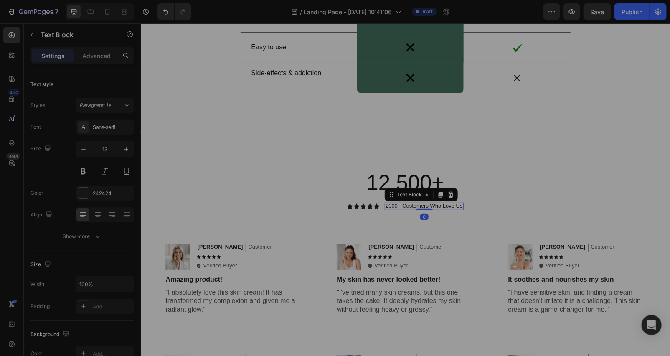
click at [454, 205] on p "2000+ Customers Who Love Us" at bounding box center [423, 205] width 77 height 7
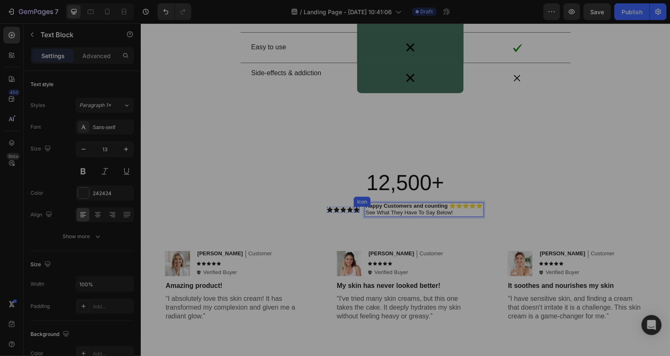
click at [354, 209] on div "Icon" at bounding box center [357, 209] width 6 height 6
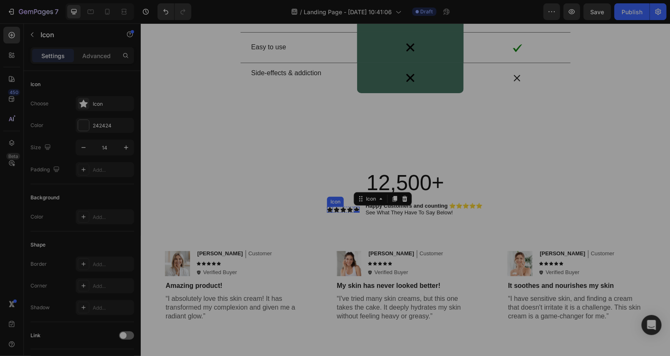
click at [327, 212] on div "Icon" at bounding box center [330, 209] width 6 height 6
click at [375, 199] on icon at bounding box center [377, 198] width 7 height 7
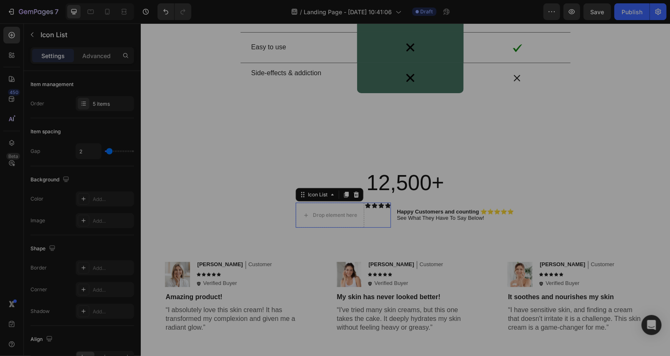
click at [386, 213] on div "Icon" at bounding box center [388, 214] width 6 height 25
click at [354, 197] on icon at bounding box center [356, 194] width 5 height 6
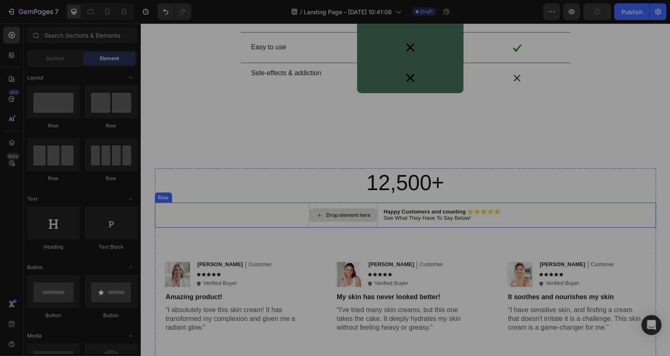
click at [352, 216] on div "Drop element here" at bounding box center [348, 214] width 44 height 7
click at [316, 214] on icon at bounding box center [319, 214] width 7 height 7
click at [56, 108] on div at bounding box center [53, 101] width 53 height 33
click at [353, 213] on div "Drop element here" at bounding box center [348, 214] width 44 height 7
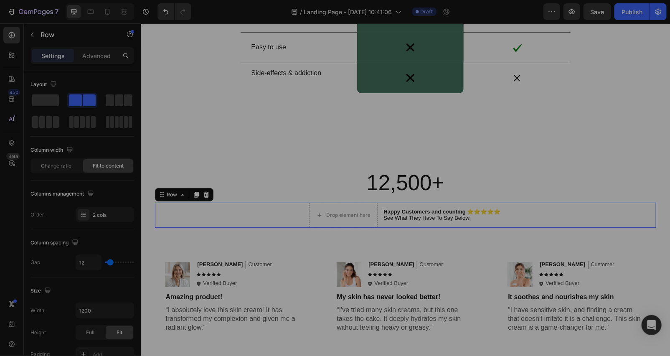
click at [522, 219] on div "Drop element here Happy Customers and counting ⭐⭐⭐⭐⭐ See What They Have To Say …" at bounding box center [405, 214] width 501 height 25
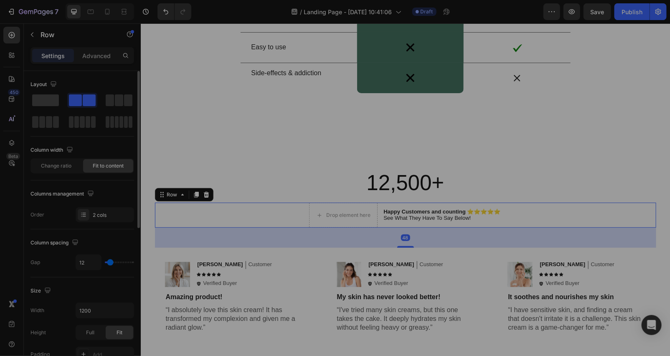
click at [46, 104] on span at bounding box center [45, 100] width 27 height 12
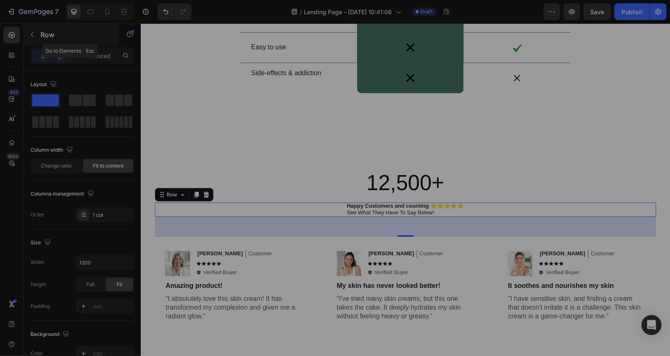
click at [30, 31] on icon "button" at bounding box center [32, 34] width 7 height 7
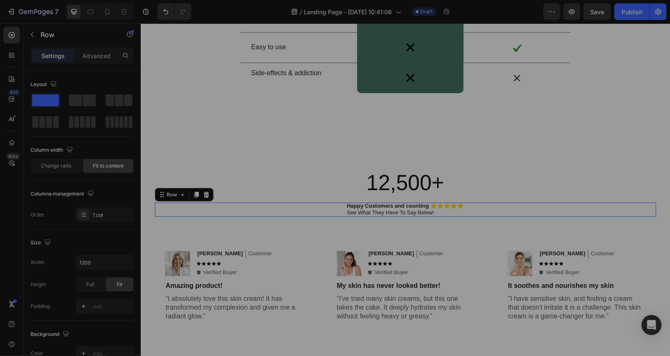
click at [473, 213] on div "Happy Customers and counting ⭐⭐⭐⭐⭐ See What They Have To Say Below! Text Block …" at bounding box center [405, 209] width 501 height 14
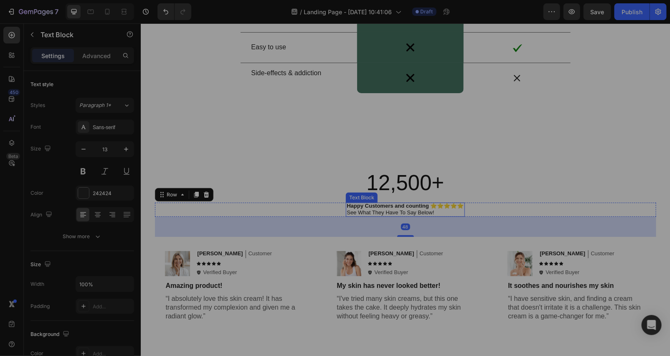
click at [462, 209] on div "Happy Customers and counting ⭐⭐⭐⭐⭐ See What They Have To Say Below!" at bounding box center [405, 209] width 119 height 14
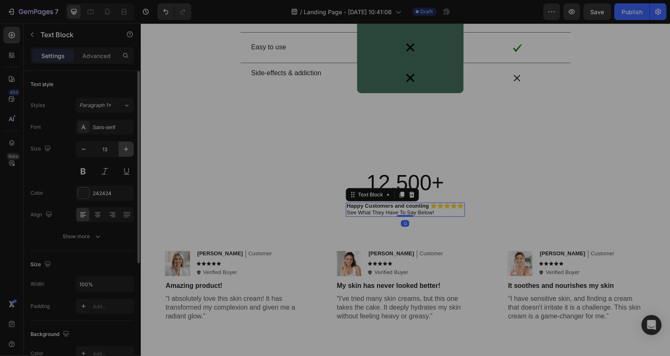
click at [127, 149] on icon "button" at bounding box center [126, 149] width 4 height 4
click at [127, 148] on icon "button" at bounding box center [126, 149] width 8 height 8
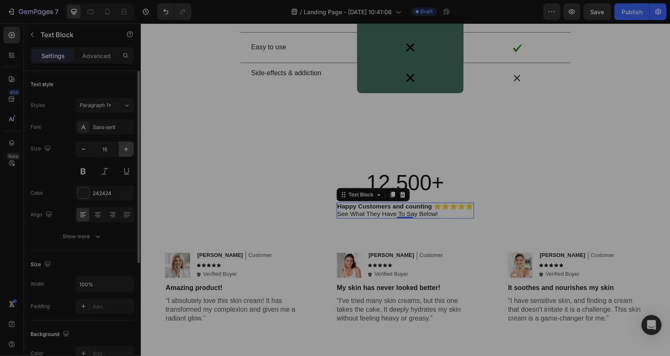
click at [127, 148] on icon "button" at bounding box center [126, 149] width 8 height 8
click at [127, 147] on icon "button" at bounding box center [126, 149] width 8 height 8
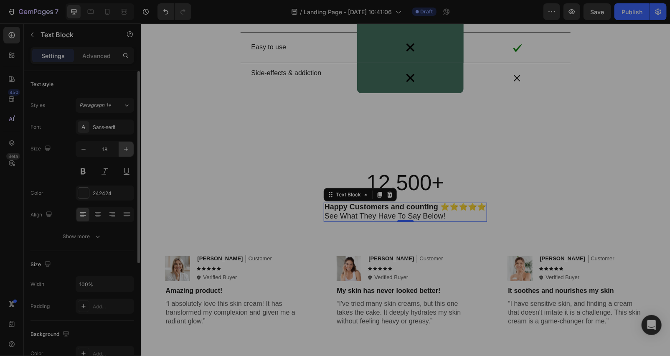
click at [127, 147] on icon "button" at bounding box center [126, 149] width 8 height 8
type input "19"
click at [95, 214] on icon at bounding box center [98, 215] width 8 height 8
drag, startPoint x: 234, startPoint y: 194, endPoint x: 241, endPoint y: 193, distance: 6.7
click at [235, 192] on p "12,500+" at bounding box center [405, 183] width 500 height 28
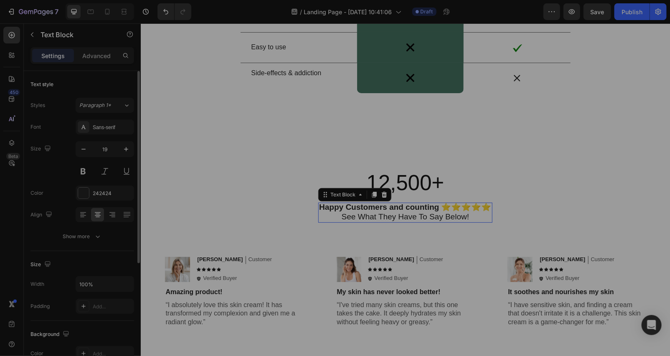
click at [478, 213] on p "See What They Have To Say Below!" at bounding box center [405, 217] width 172 height 10
click at [336, 217] on p "See What They Have To Say Below!" at bounding box center [405, 217] width 172 height 10
click at [484, 206] on strong "Happy Customers and counting ⭐⭐⭐⭐⭐" at bounding box center [405, 206] width 172 height 9
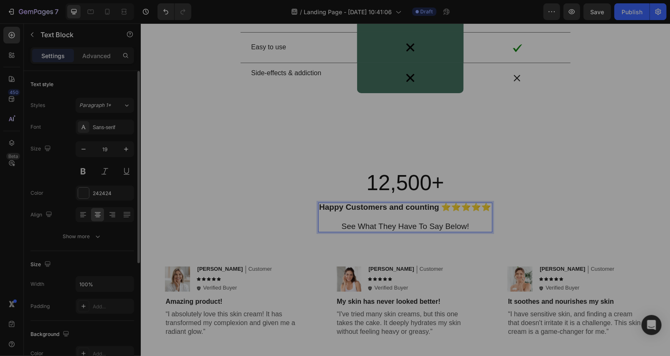
click at [318, 213] on div "Happy Customers and counting ⭐⭐⭐⭐⭐ See What They Have To Say Below!" at bounding box center [405, 216] width 174 height 29
click at [319, 212] on p "Rich Text Editor. Editing area: main" at bounding box center [405, 217] width 172 height 10
drag, startPoint x: 331, startPoint y: 218, endPoint x: 325, endPoint y: 211, distance: 8.9
click at [331, 218] on p "Rich Text Editor. Editing area: main" at bounding box center [405, 217] width 172 height 10
click at [321, 208] on strong "Happy Customers and counting ⭐⭐⭐⭐⭐" at bounding box center [405, 206] width 172 height 9
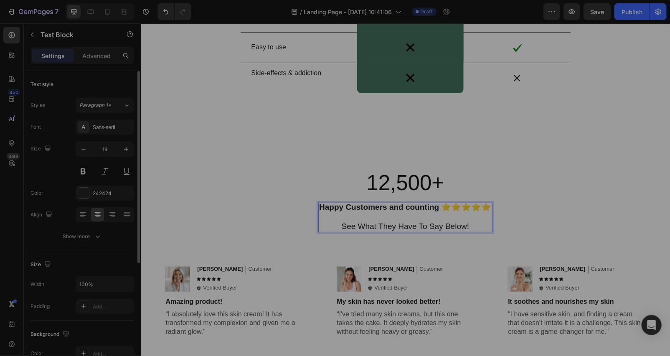
click at [319, 209] on strong "Happy Customers and counting ⭐⭐⭐⭐⭐" at bounding box center [405, 206] width 172 height 9
click at [491, 209] on strong "Happy Customers and counting ⭐⭐⭐⭐⭐" at bounding box center [405, 206] width 172 height 9
drag, startPoint x: 115, startPoint y: 185, endPoint x: 130, endPoint y: 193, distance: 16.4
click at [116, 183] on div "Font Sans-serif Size 19 Color 242424 Align Show more" at bounding box center [83, 182] width 104 height 125
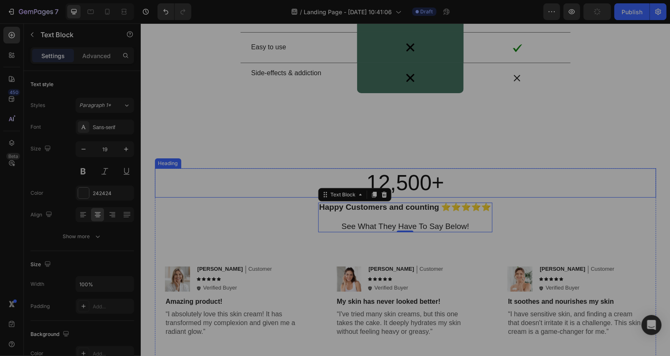
click at [253, 181] on p "12,500+" at bounding box center [405, 183] width 500 height 28
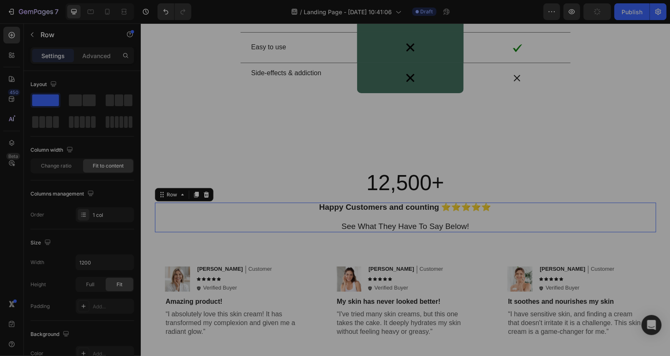
click at [209, 226] on div "Happy Customers and counting ⭐⭐⭐⭐⭐ See What They Have To Say Below! Text Block …" at bounding box center [405, 216] width 501 height 29
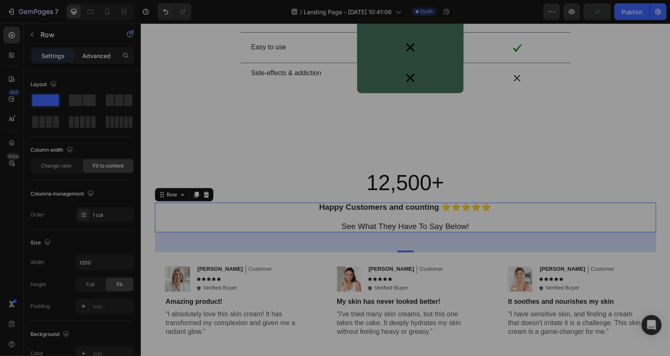
click at [98, 53] on p "Advanced" at bounding box center [96, 55] width 28 height 9
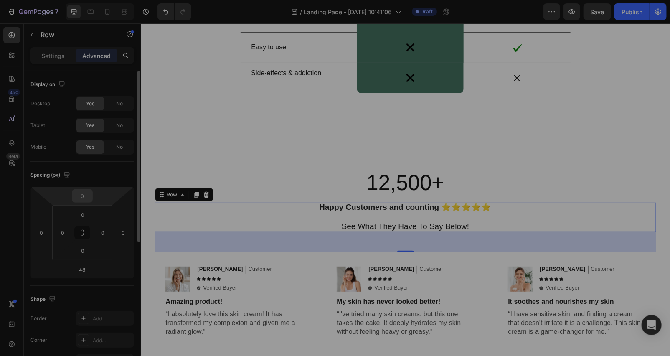
click at [88, 193] on input "0" at bounding box center [82, 196] width 17 height 13
type input "20"
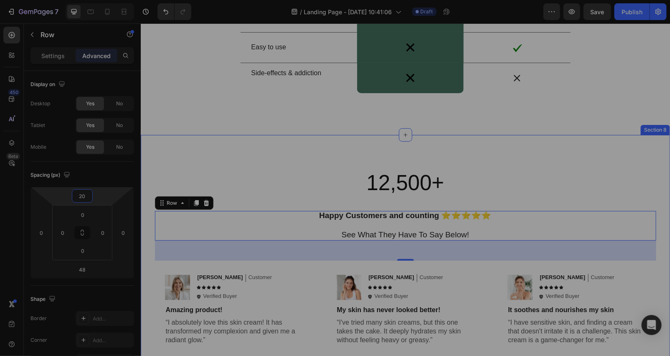
click at [303, 138] on div "12,500+ Heading Happy Customers and counting ⭐⭐⭐⭐⭐ See What They Have To Say Be…" at bounding box center [404, 319] width 529 height 368
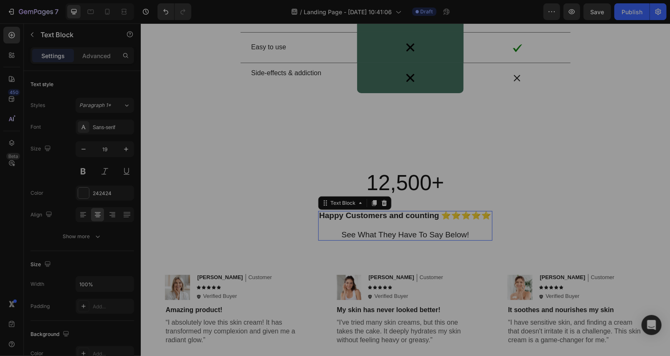
click at [377, 230] on p "See What They Have To Say Below!" at bounding box center [405, 235] width 172 height 10
drag, startPoint x: 84, startPoint y: 187, endPoint x: 104, endPoint y: 192, distance: 20.7
click at [84, 188] on div at bounding box center [83, 193] width 11 height 11
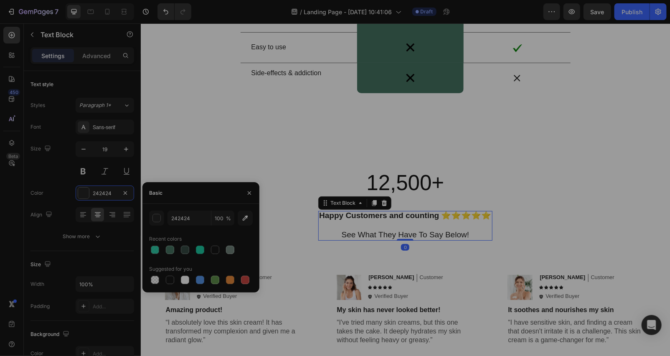
drag, startPoint x: 211, startPoint y: 248, endPoint x: 209, endPoint y: 238, distance: 10.3
click at [211, 247] on div at bounding box center [215, 250] width 10 height 10
type input "141414"
click at [241, 144] on div "12,500+ Heading Happy Customers and counting ⭐⭐⭐⭐⭐ See What They Have To Say Be…" at bounding box center [404, 319] width 529 height 368
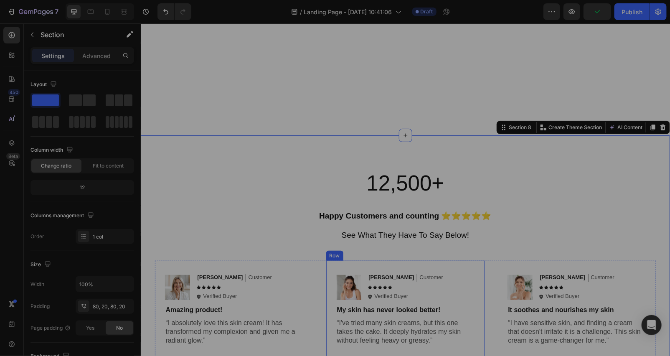
scroll to position [2633, 0]
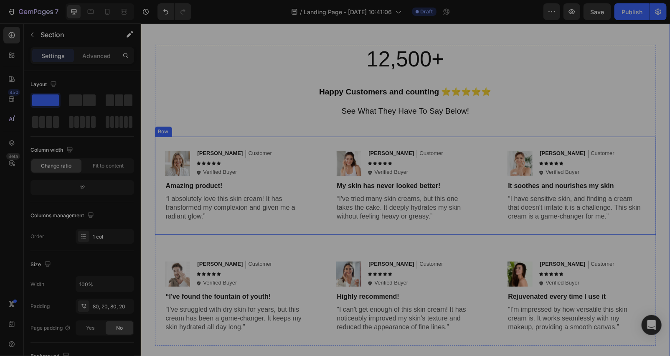
click at [321, 155] on div "Image Emily Text Block Customer Text Block Row Icon Icon Icon Icon Icon Icon Li…" at bounding box center [405, 185] width 501 height 98
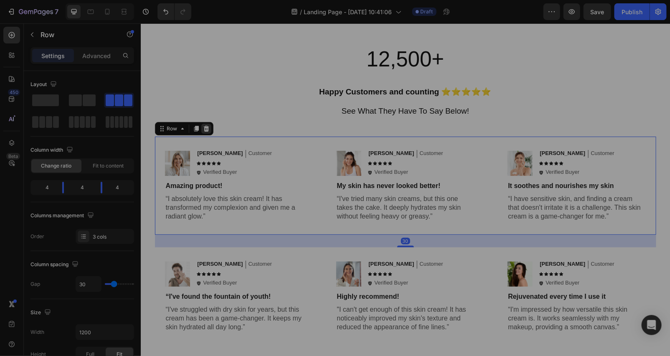
click at [203, 128] on icon at bounding box center [206, 128] width 7 height 7
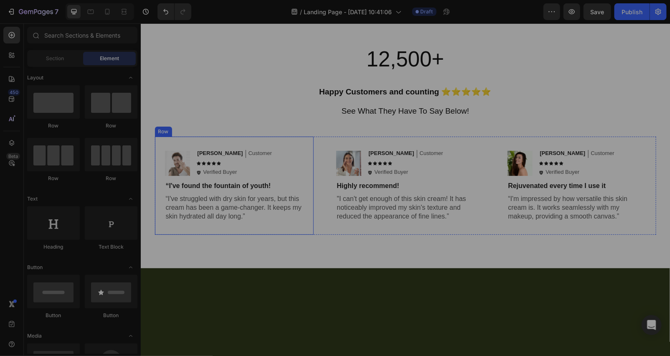
click at [244, 139] on div "Image Michael Text Block Customer Text Block Row Icon Icon Icon Icon Icon Icon …" at bounding box center [234, 185] width 159 height 98
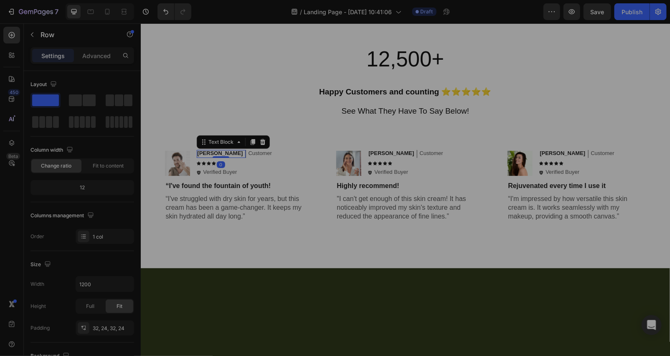
click at [203, 152] on p "[PERSON_NAME]" at bounding box center [220, 153] width 46 height 7
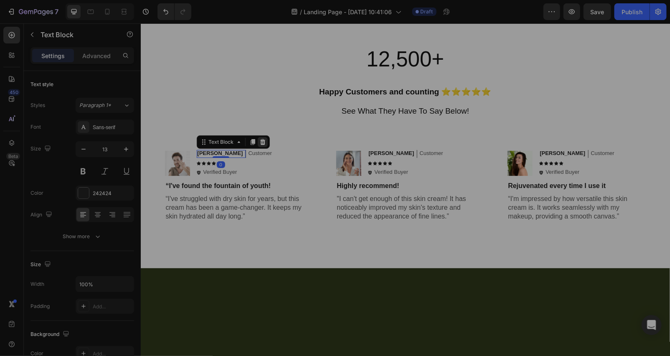
click at [260, 139] on icon at bounding box center [262, 142] width 5 height 6
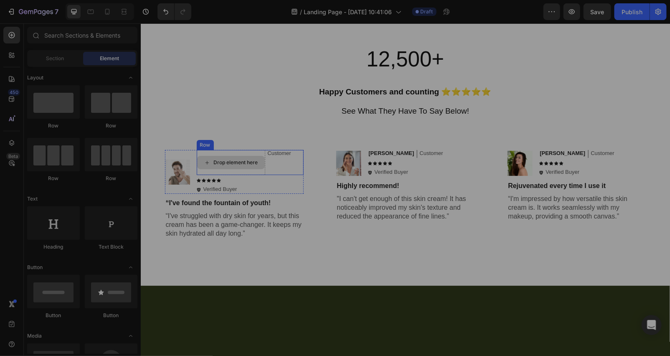
click at [210, 167] on div "Drop element here" at bounding box center [231, 161] width 68 height 13
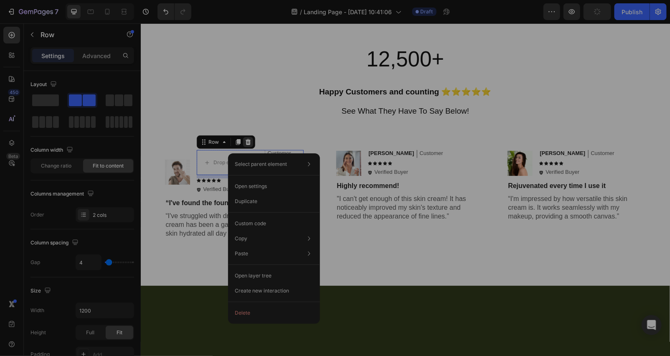
click at [244, 142] on icon at bounding box center [247, 141] width 7 height 7
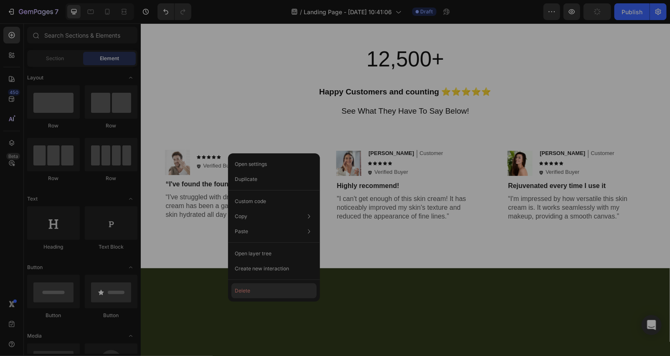
drag, startPoint x: 97, startPoint y: 257, endPoint x: 239, endPoint y: 285, distance: 145.2
click at [239, 285] on button "Delete" at bounding box center [274, 290] width 85 height 15
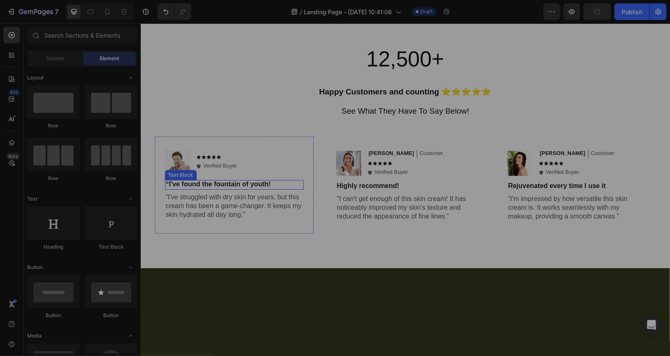
click at [208, 186] on p "“I've found the fountain of youth!" at bounding box center [233, 184] width 137 height 9
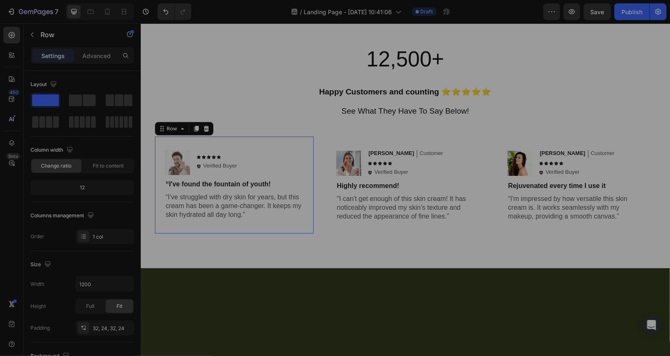
click at [157, 139] on div "Image Icon Icon Icon Icon Icon Icon List Icon Verified Buyer Text Block Row Row…" at bounding box center [234, 184] width 159 height 97
click at [204, 132] on div at bounding box center [206, 128] width 10 height 10
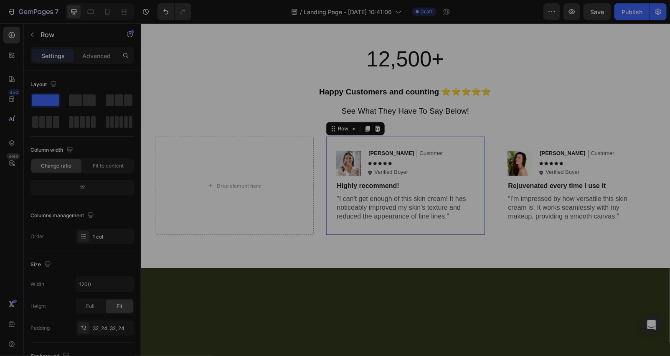
click at [326, 143] on div "Image Jessica Text Block Customer Text Block Row Icon Icon Icon Icon Icon Icon …" at bounding box center [405, 185] width 159 height 98
click at [376, 130] on icon at bounding box center [377, 128] width 7 height 7
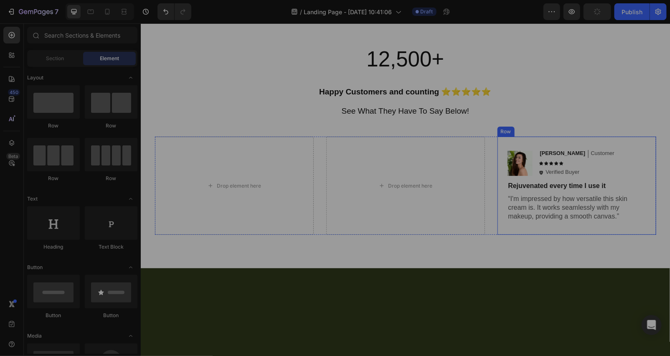
click at [501, 148] on div "Image Olivia Text Block Customer Text Block Row Icon Icon Icon Icon Icon Icon L…" at bounding box center [576, 185] width 159 height 98
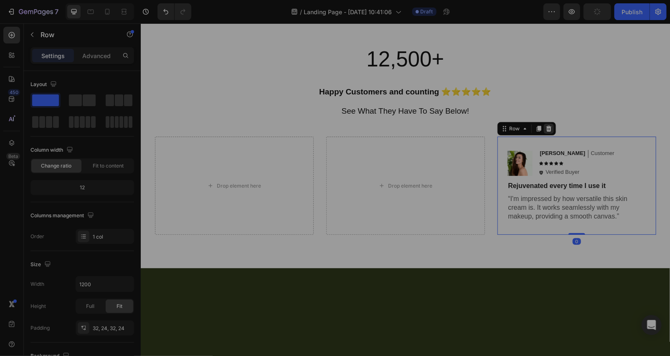
click at [546, 130] on icon at bounding box center [548, 128] width 5 height 6
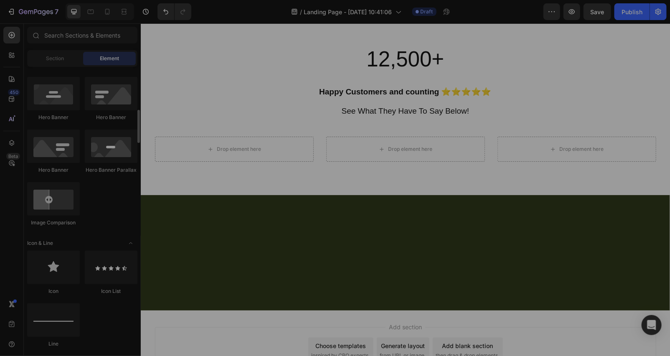
scroll to position [248, 0]
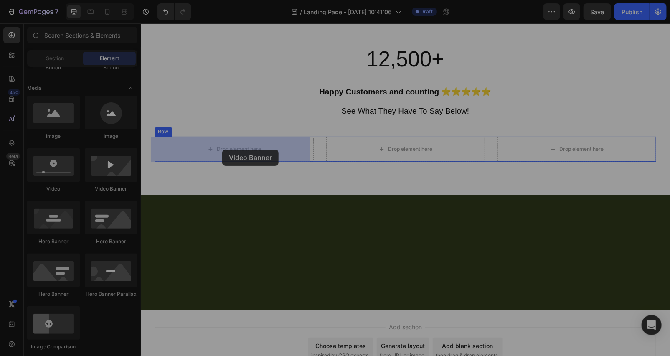
drag, startPoint x: 241, startPoint y: 193, endPoint x: 222, endPoint y: 149, distance: 47.5
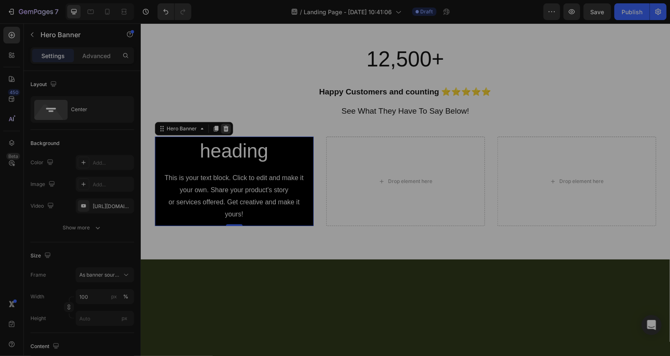
drag, startPoint x: 212, startPoint y: 128, endPoint x: 216, endPoint y: 130, distance: 4.8
click at [216, 130] on div "Hero Banner" at bounding box center [194, 128] width 78 height 13
click at [28, 36] on button "button" at bounding box center [31, 34] width 13 height 13
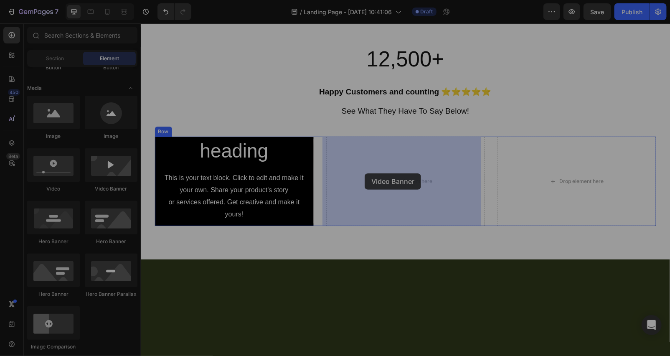
drag, startPoint x: 255, startPoint y: 196, endPoint x: 367, endPoint y: 173, distance: 113.9
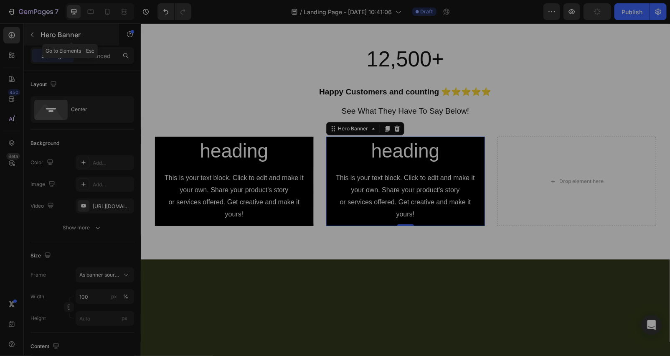
click at [29, 36] on icon "button" at bounding box center [32, 34] width 7 height 7
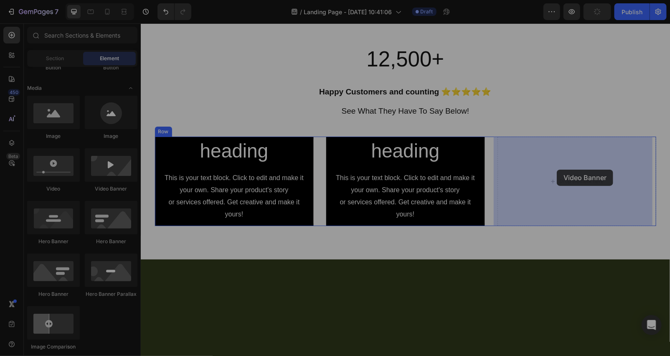
drag, startPoint x: 250, startPoint y: 197, endPoint x: 557, endPoint y: 169, distance: 308.0
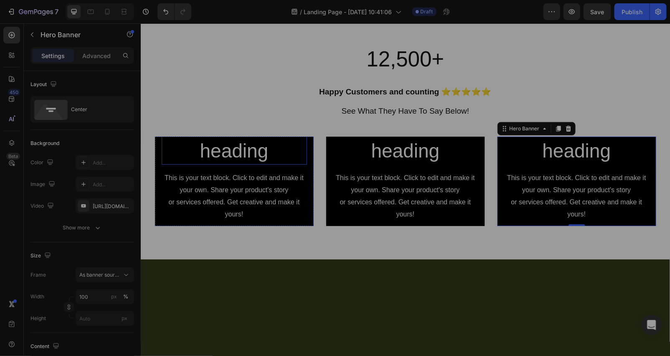
click at [232, 155] on h2 "Click here to edit heading" at bounding box center [233, 139] width 145 height 52
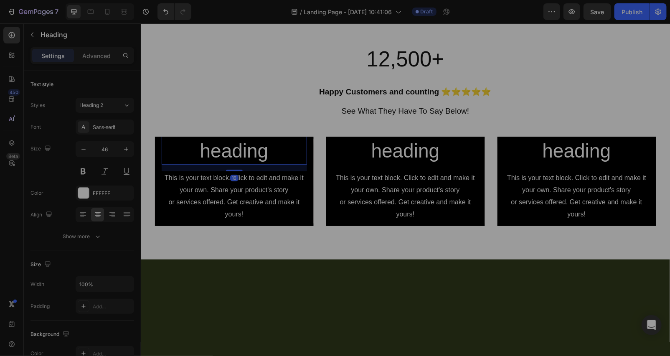
click at [234, 151] on h2 "Click here to edit heading" at bounding box center [233, 139] width 145 height 52
click at [263, 147] on p "Click here to edit heading" at bounding box center [234, 139] width 144 height 50
click at [266, 148] on p "Click here to edit heading" at bounding box center [234, 139] width 144 height 50
click at [179, 148] on p "Click here to edit heading" at bounding box center [234, 139] width 144 height 50
drag, startPoint x: 177, startPoint y: 144, endPoint x: 170, endPoint y: 152, distance: 10.3
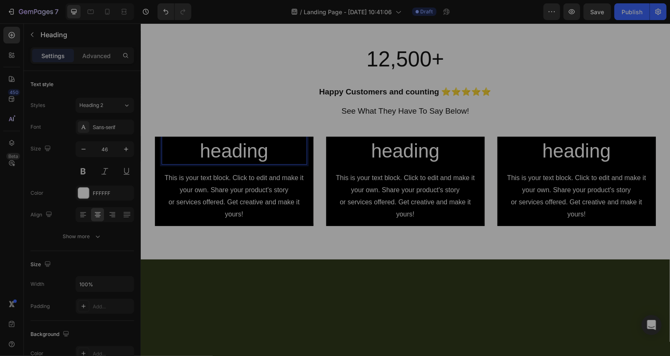
click at [170, 152] on p "Click here to edit heading" at bounding box center [234, 139] width 144 height 50
click at [166, 147] on p "Click here to edit heading" at bounding box center [234, 139] width 144 height 50
drag, startPoint x: 164, startPoint y: 143, endPoint x: 156, endPoint y: 155, distance: 14.1
click at [156, 160] on div "Click here to edit heading Heading 16 This is your text block. Click to edit an…" at bounding box center [234, 181] width 159 height 140
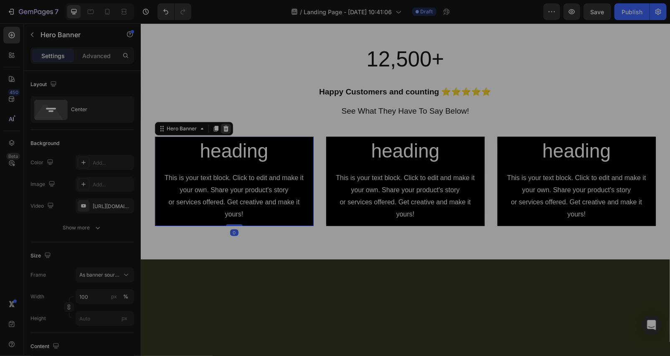
click at [223, 128] on icon at bounding box center [225, 128] width 5 height 6
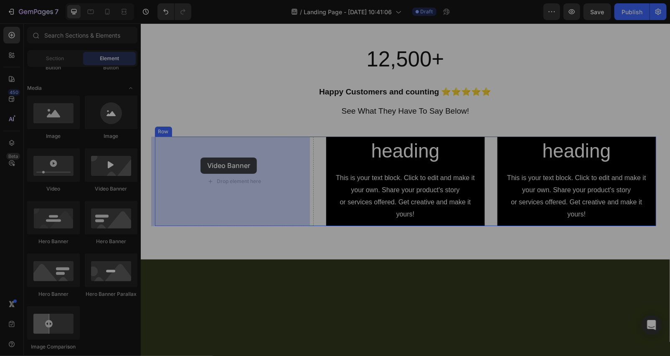
drag, startPoint x: 253, startPoint y: 187, endPoint x: 183, endPoint y: 160, distance: 75.0
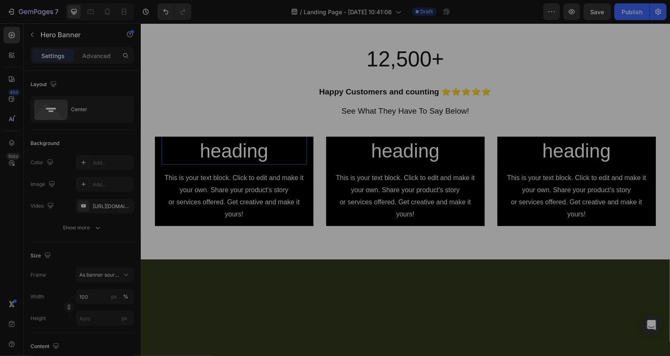
click at [219, 155] on h2 "Click here to edit heading" at bounding box center [233, 139] width 145 height 52
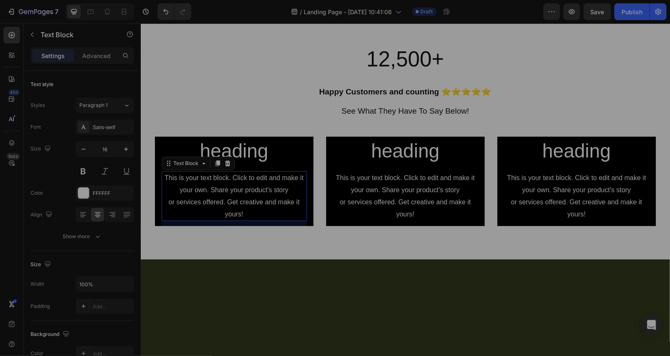
drag, startPoint x: 175, startPoint y: 183, endPoint x: 188, endPoint y: 174, distance: 16.5
click at [176, 183] on div "This is your text block. Click to edit and make it your own. Share your product…" at bounding box center [233, 196] width 145 height 50
click at [224, 163] on icon at bounding box center [226, 163] width 5 height 6
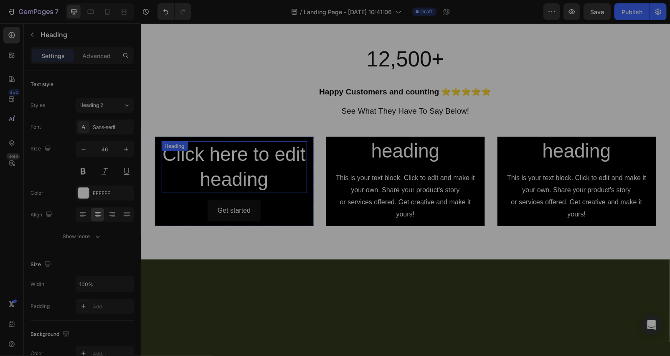
click at [204, 160] on h2 "Click here to edit heading" at bounding box center [233, 167] width 145 height 52
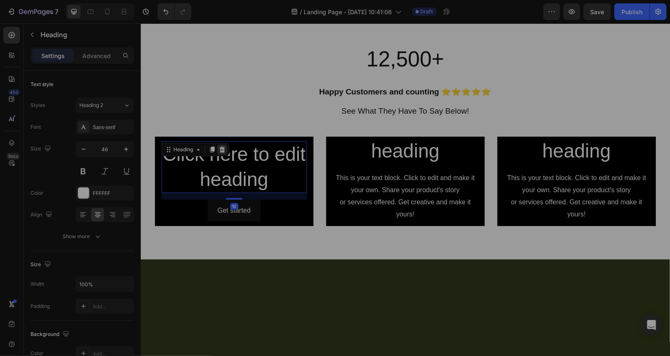
click at [219, 150] on icon at bounding box center [222, 149] width 7 height 7
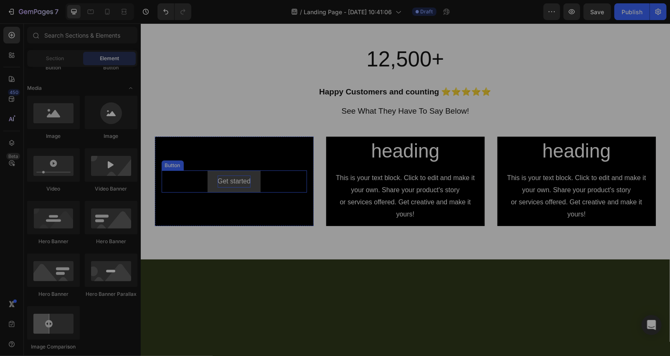
click at [225, 175] on div "Get started" at bounding box center [233, 181] width 33 height 12
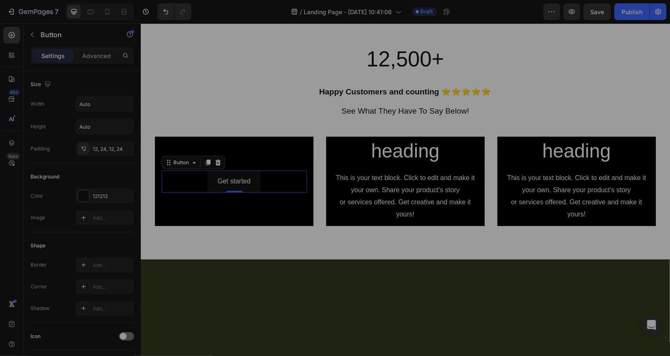
click at [216, 163] on icon at bounding box center [217, 162] width 5 height 6
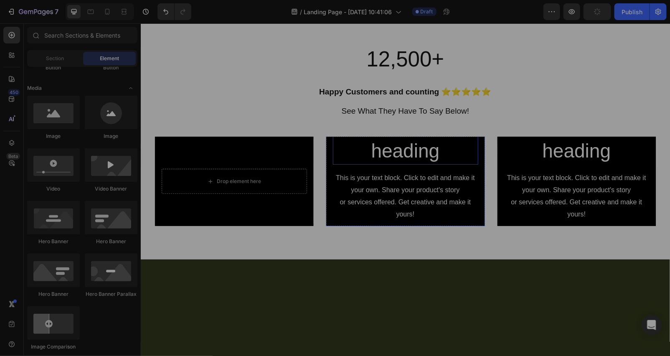
click at [392, 147] on h2 "Click here to edit heading" at bounding box center [405, 139] width 145 height 52
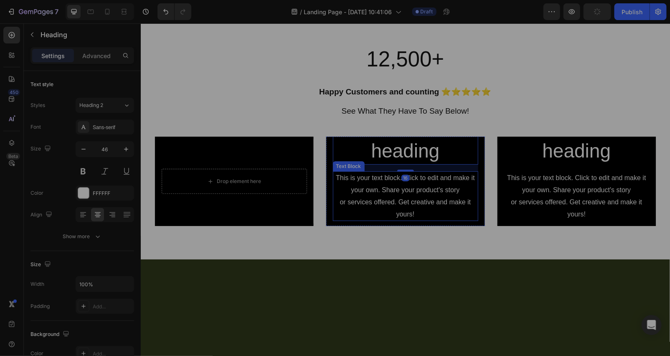
click at [398, 181] on div "This is your text block. Click to edit and make it your own. Share your product…" at bounding box center [405, 196] width 145 height 50
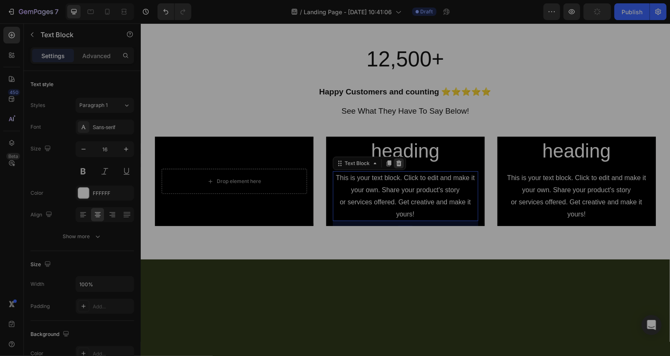
click at [396, 164] on icon at bounding box center [398, 163] width 5 height 6
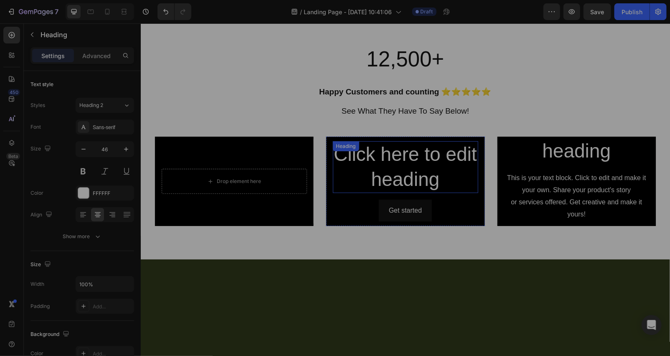
click at [399, 163] on h2 "Click here to edit heading" at bounding box center [405, 167] width 145 height 52
click at [389, 145] on div at bounding box center [393, 149] width 10 height 10
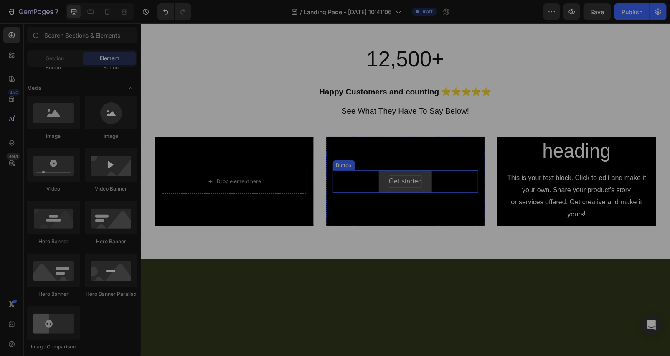
click at [396, 177] on div "Get started" at bounding box center [405, 181] width 33 height 12
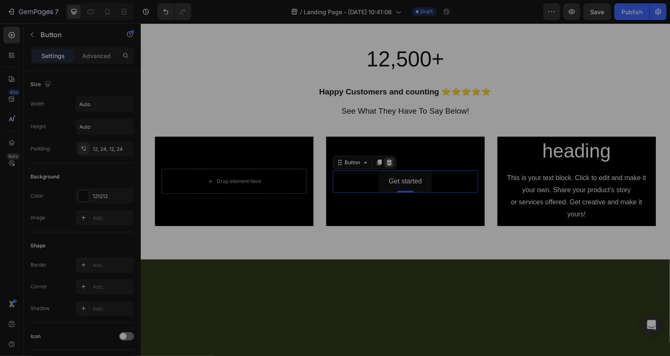
click at [390, 161] on div at bounding box center [389, 162] width 10 height 10
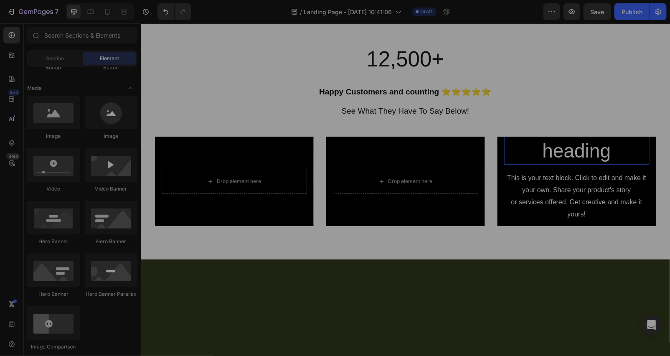
click at [541, 152] on h2 "Click here to edit heading" at bounding box center [576, 139] width 145 height 52
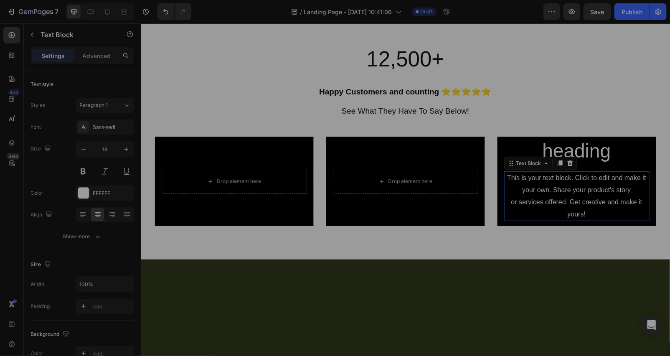
click at [565, 185] on div "This is your text block. Click to edit and make it your own. Share your product…" at bounding box center [576, 196] width 145 height 50
click at [567, 163] on icon at bounding box center [569, 163] width 5 height 6
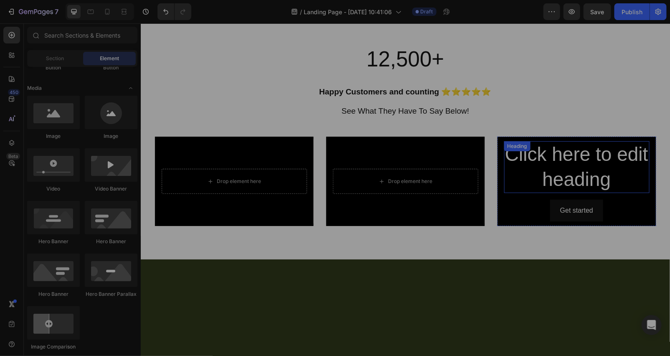
click at [555, 166] on h2 "Click here to edit heading" at bounding box center [576, 167] width 145 height 52
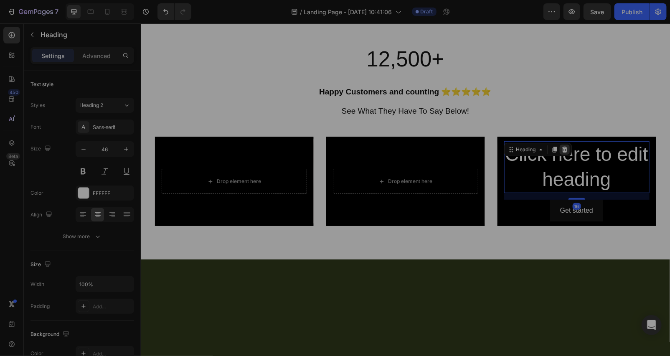
click at [561, 149] on icon at bounding box center [564, 149] width 7 height 7
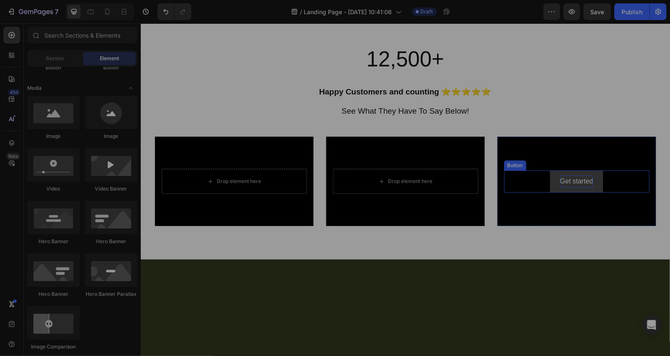
click at [566, 182] on div "Get started" at bounding box center [576, 181] width 33 height 12
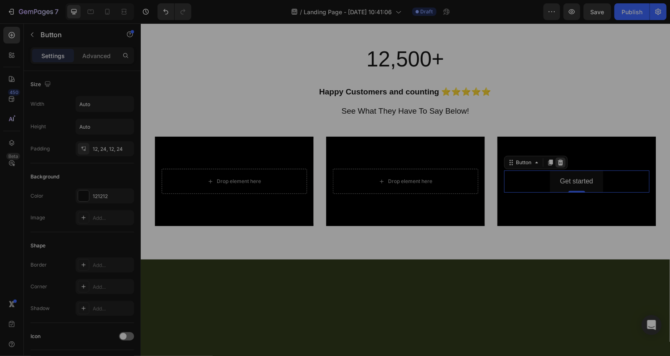
click at [562, 162] on div at bounding box center [560, 162] width 10 height 10
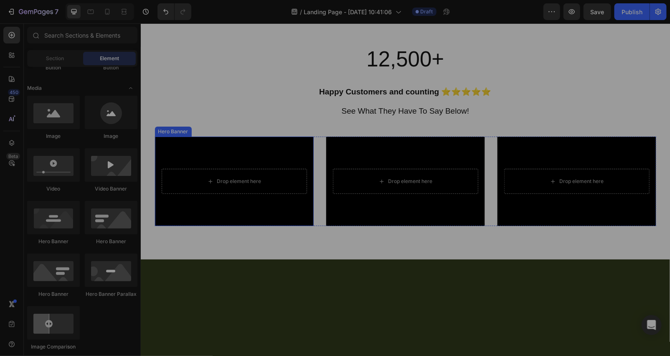
click at [242, 224] on div "Background Image" at bounding box center [234, 180] width 159 height 89
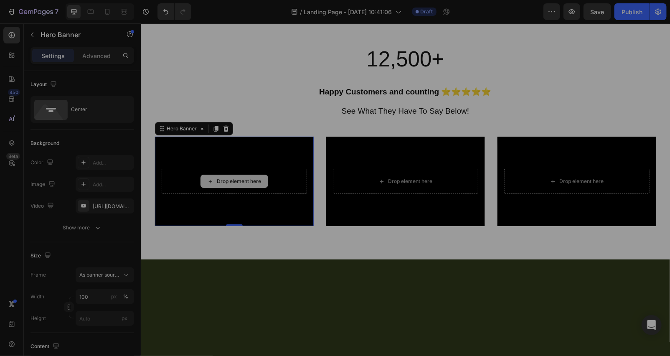
click at [200, 193] on div "Drop element here" at bounding box center [233, 180] width 145 height 25
click at [116, 205] on div "[URL][DOMAIN_NAME]" at bounding box center [105, 207] width 24 height 8
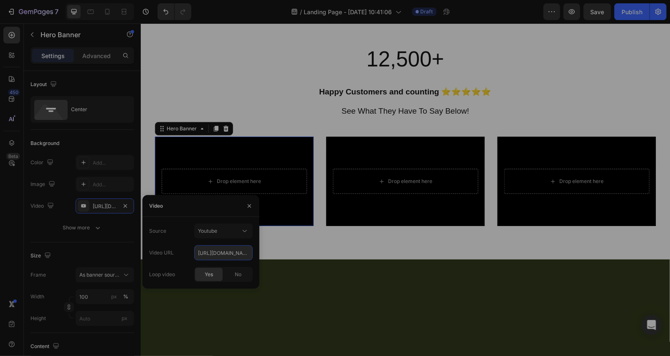
click at [231, 252] on input "[URL][DOMAIN_NAME]" at bounding box center [223, 252] width 59 height 15
paste input "[DOMAIN_NAME][URL]"
type input "[URL][DOMAIN_NAME]"
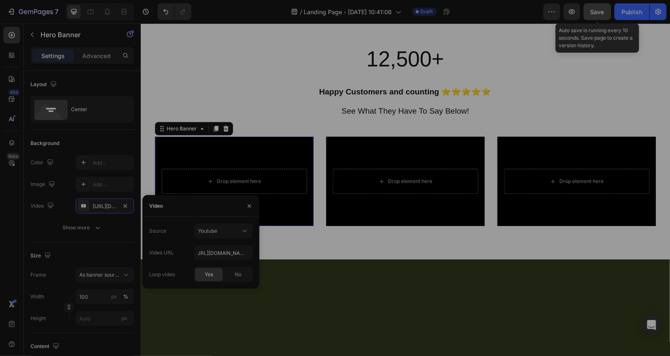
click at [602, 13] on span "Save" at bounding box center [598, 11] width 14 height 7
type input "Auto"
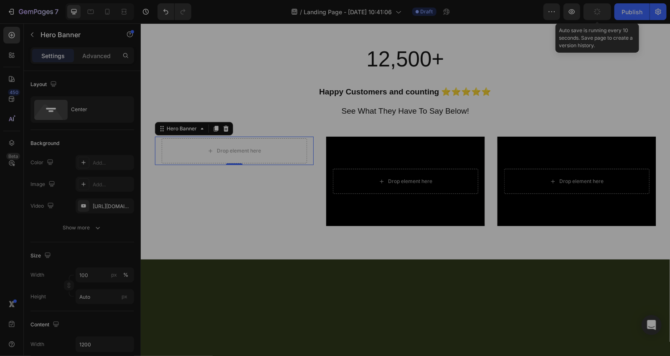
scroll to position [0, 0]
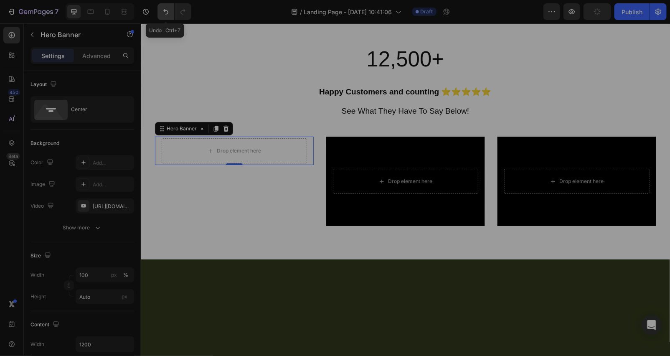
click at [162, 10] on icon "Undo/Redo" at bounding box center [166, 12] width 8 height 8
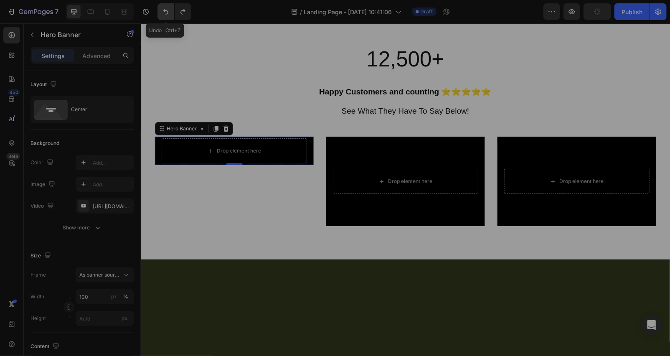
click at [165, 11] on icon "Undo/Redo" at bounding box center [165, 11] width 5 height 5
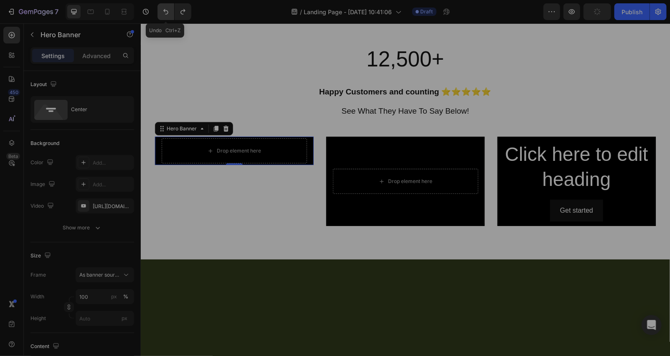
click at [165, 11] on icon "Undo/Redo" at bounding box center [166, 12] width 8 height 8
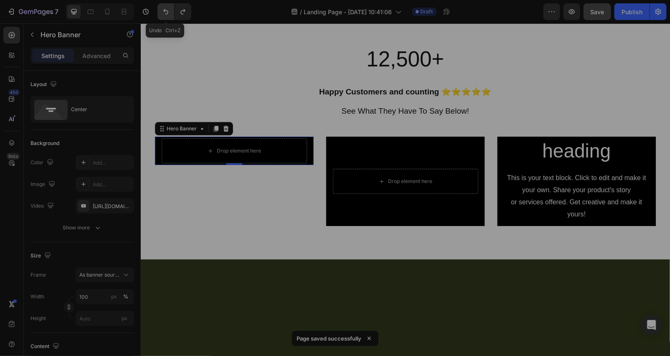
click at [163, 14] on icon "Undo/Redo" at bounding box center [166, 12] width 8 height 8
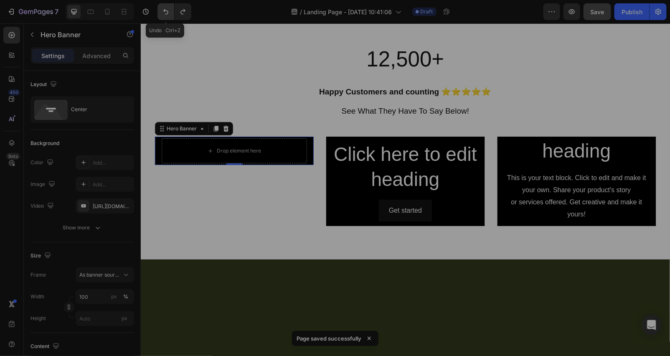
click at [163, 14] on icon "Undo/Redo" at bounding box center [166, 12] width 8 height 8
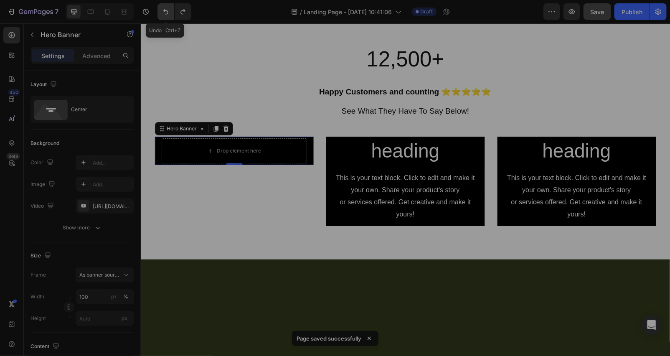
click at [163, 14] on icon "Undo/Redo" at bounding box center [166, 12] width 8 height 8
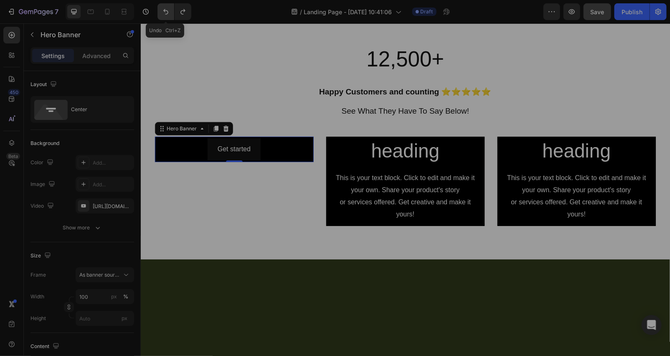
click at [163, 14] on icon "Undo/Redo" at bounding box center [166, 12] width 8 height 8
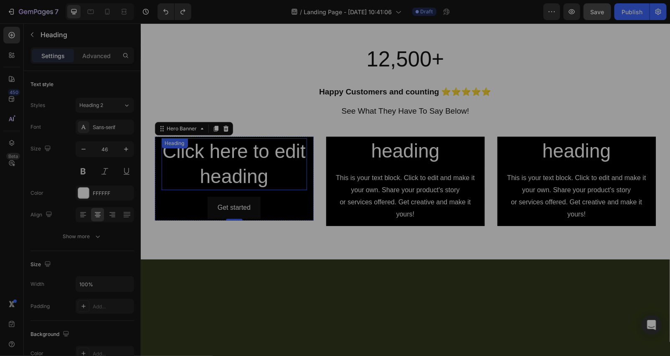
click at [239, 154] on h2 "Click here to edit heading" at bounding box center [233, 164] width 145 height 52
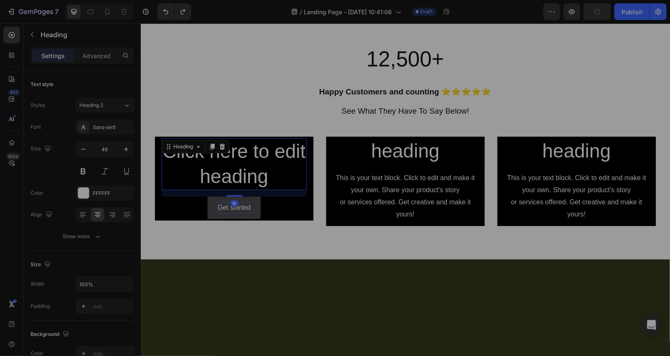
click at [217, 147] on div at bounding box center [222, 146] width 10 height 10
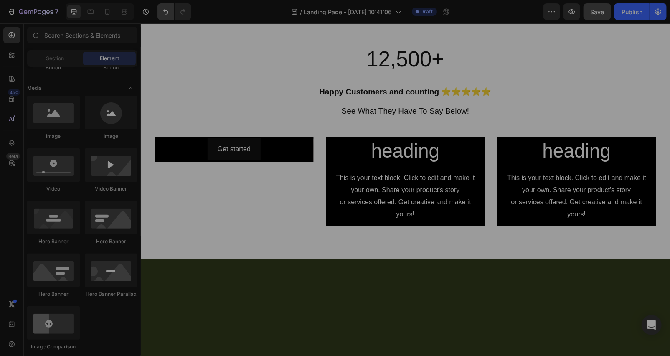
drag, startPoint x: 163, startPoint y: 3, endPoint x: 163, endPoint y: 9, distance: 6.7
click at [163, 3] on div "7 Version history / Landing Page - Aug 25, 10:41:06 Draft Preview Save Publish" at bounding box center [335, 12] width 670 height 24
click at [163, 10] on icon "Undo/Redo" at bounding box center [166, 12] width 8 height 8
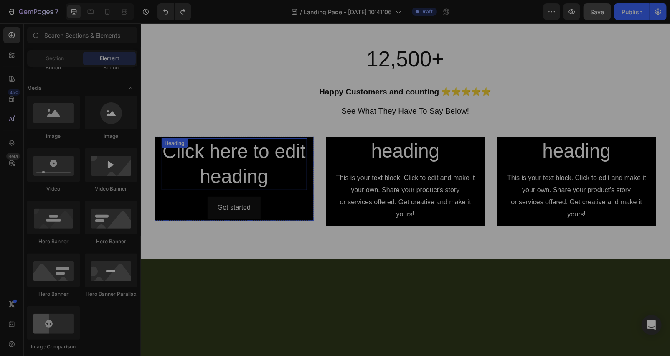
click at [183, 150] on div "Click here to edit heading Heading" at bounding box center [233, 164] width 145 height 52
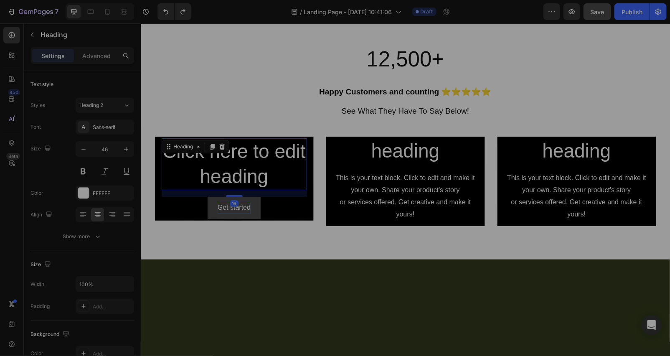
click at [219, 148] on icon at bounding box center [222, 146] width 7 height 7
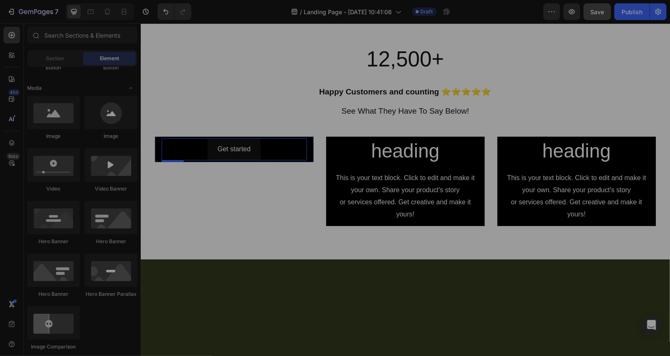
click at [193, 146] on div "Get started Button" at bounding box center [233, 149] width 145 height 22
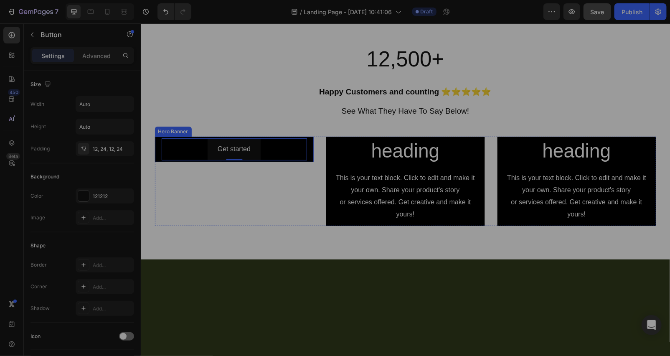
click at [155, 140] on div "Get started Button 0" at bounding box center [234, 148] width 159 height 25
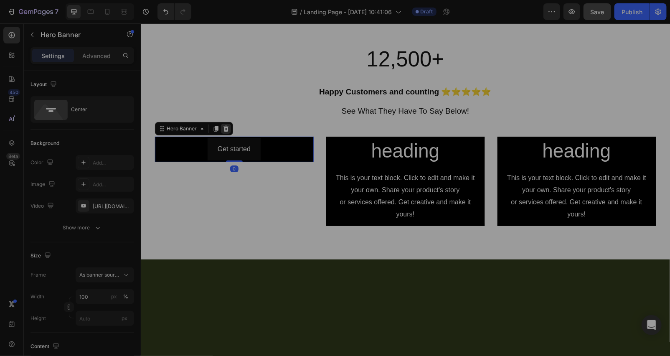
click at [222, 128] on icon at bounding box center [225, 128] width 7 height 7
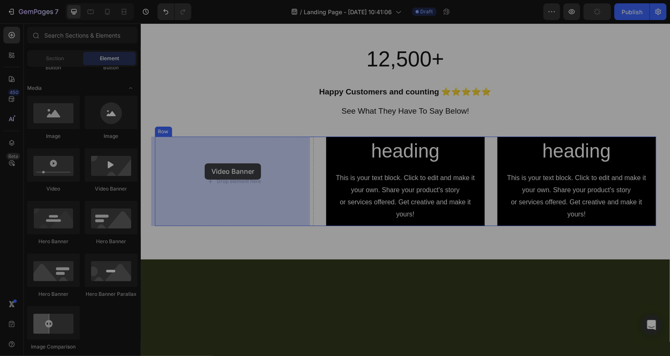
drag, startPoint x: 252, startPoint y: 184, endPoint x: 204, endPoint y: 163, distance: 51.8
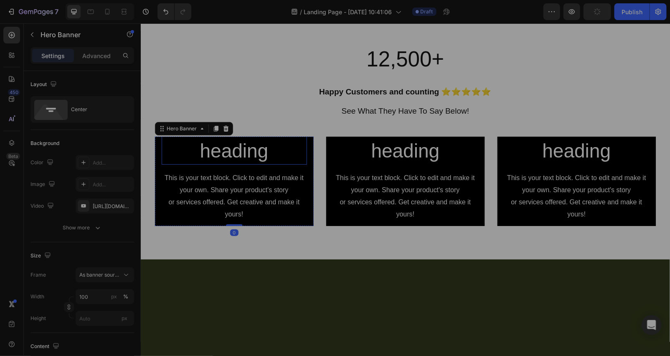
click at [226, 154] on h2 "Click here to edit heading" at bounding box center [233, 139] width 145 height 52
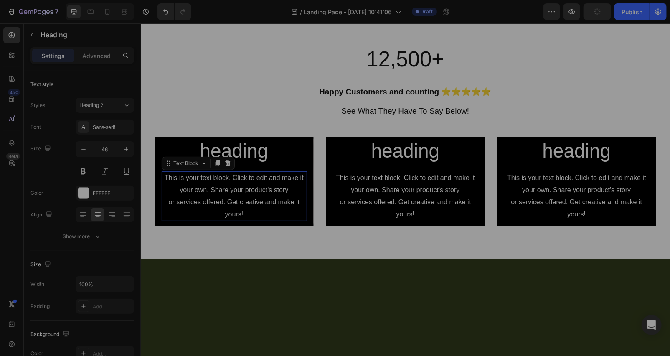
drag, startPoint x: 240, startPoint y: 192, endPoint x: 236, endPoint y: 174, distance: 18.5
click at [240, 191] on div "This is your text block. Click to edit and make it your own. Share your product…" at bounding box center [233, 196] width 145 height 50
click at [224, 160] on icon at bounding box center [227, 163] width 7 height 7
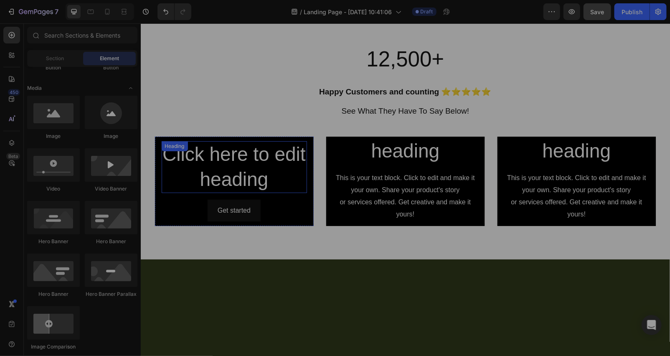
click at [227, 157] on h2 "Click here to edit heading" at bounding box center [233, 167] width 145 height 52
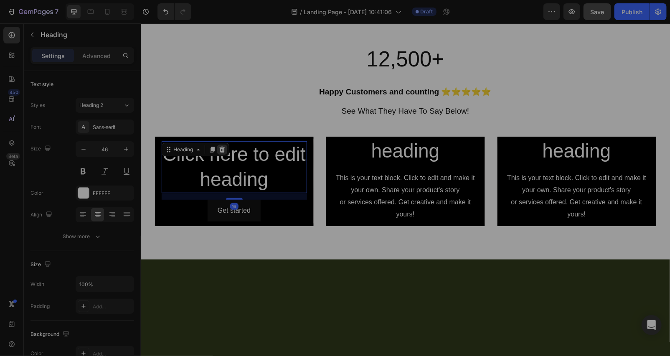
click at [219, 149] on icon at bounding box center [221, 149] width 5 height 6
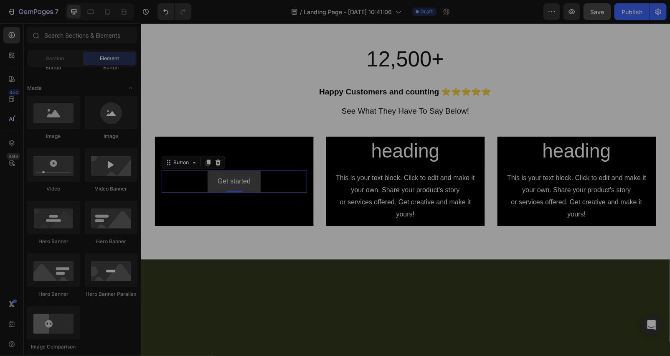
click at [252, 174] on button "Get started" at bounding box center [233, 181] width 53 height 22
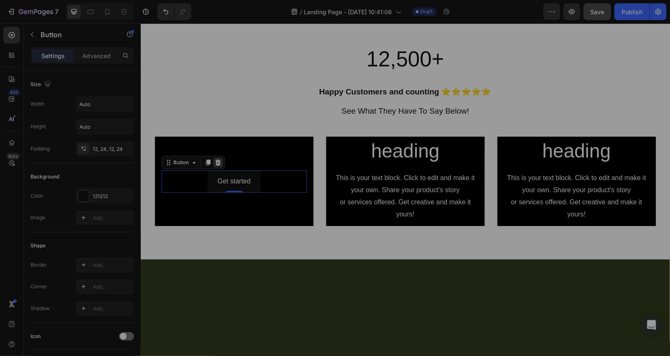
click at [216, 165] on icon at bounding box center [217, 162] width 5 height 6
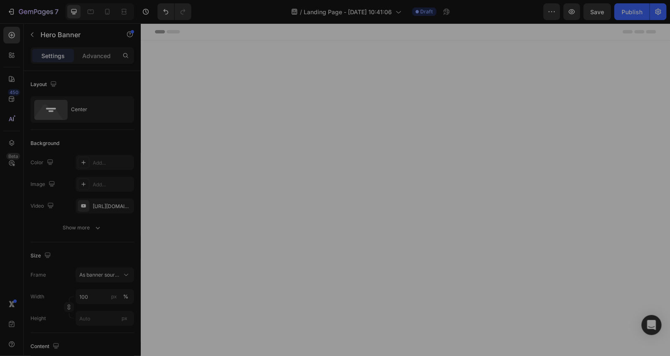
scroll to position [2633, 0]
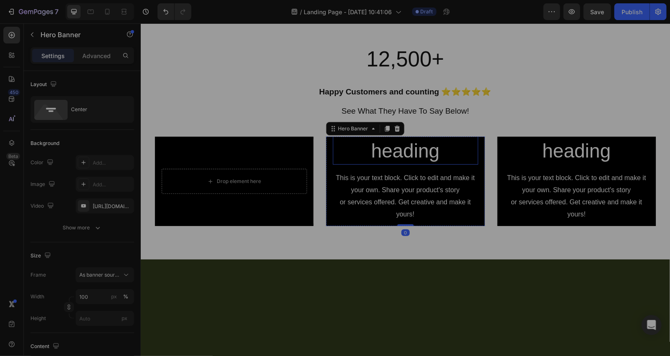
click at [393, 155] on h2 "Click here to edit heading" at bounding box center [405, 139] width 145 height 52
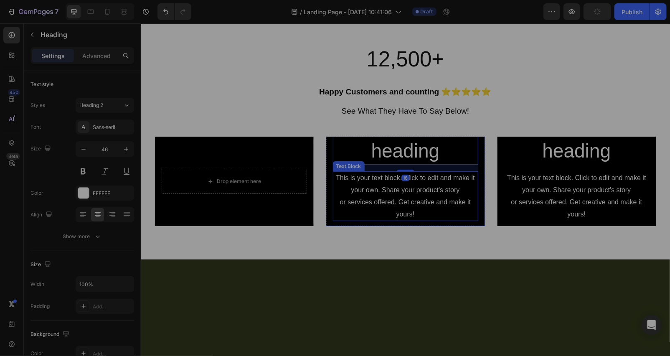
drag, startPoint x: 413, startPoint y: 181, endPoint x: 408, endPoint y: 177, distance: 6.5
click at [412, 182] on div "This is your text block. Click to edit and make it your own. Share your product…" at bounding box center [405, 196] width 145 height 50
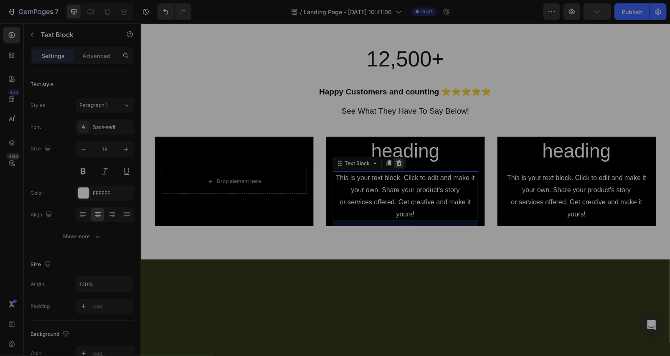
click at [396, 161] on icon at bounding box center [398, 163] width 5 height 6
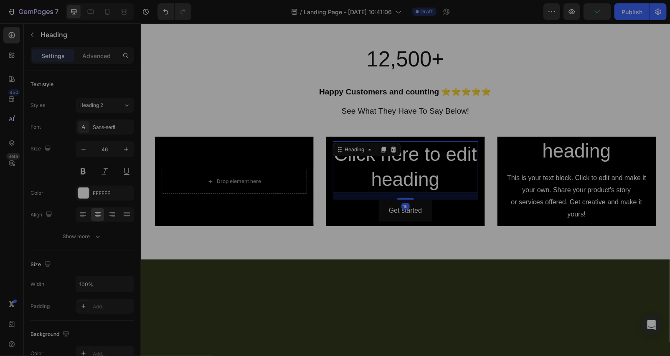
click at [371, 158] on h2 "Click here to edit heading" at bounding box center [405, 167] width 145 height 52
click at [390, 150] on icon at bounding box center [393, 149] width 7 height 7
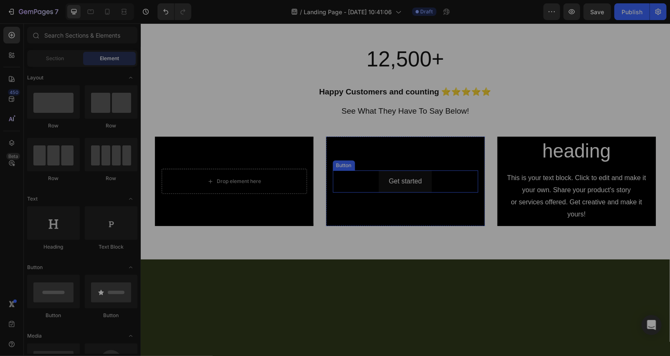
click at [446, 186] on div "Get started Button" at bounding box center [405, 181] width 145 height 22
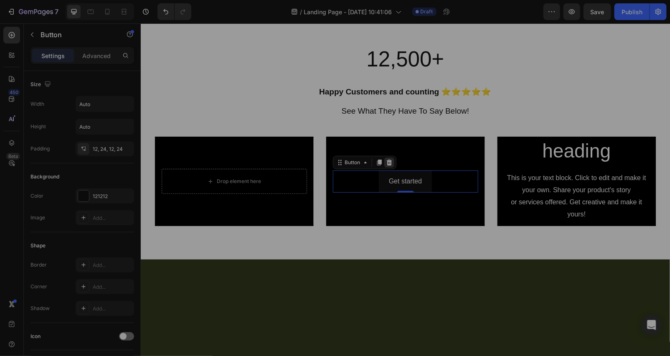
click at [386, 165] on icon at bounding box center [388, 162] width 5 height 6
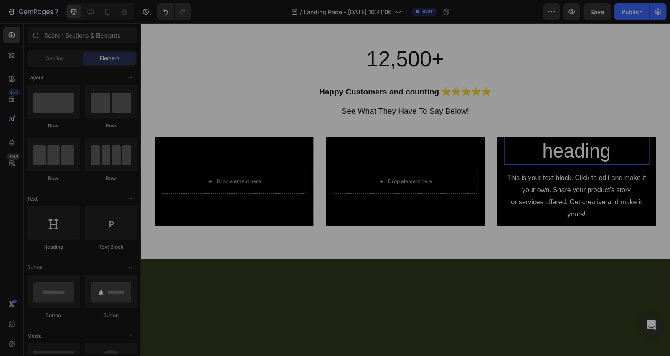
click at [574, 156] on h2 "Click here to edit heading" at bounding box center [576, 139] width 145 height 52
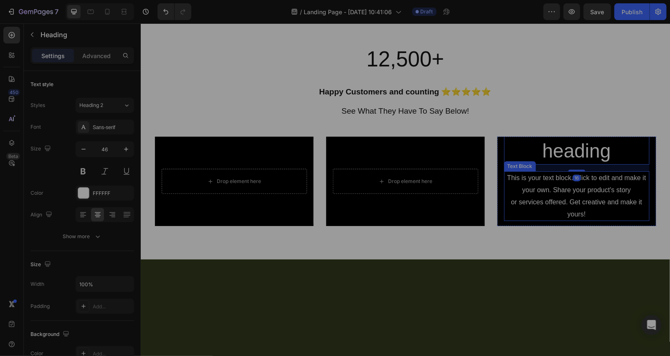
click at [557, 178] on div "This is your text block. Click to edit and make it your own. Share your product…" at bounding box center [576, 196] width 145 height 50
click at [567, 161] on icon at bounding box center [569, 163] width 5 height 6
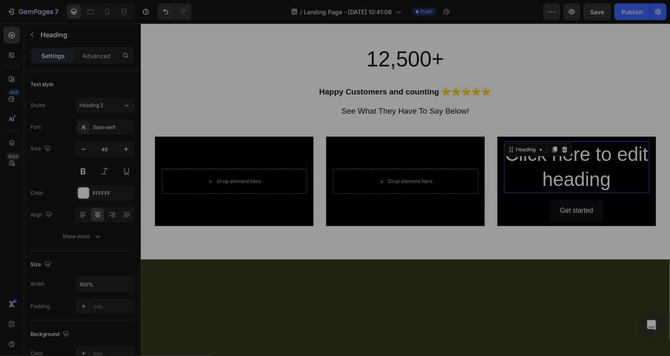
drag, startPoint x: 564, startPoint y: 160, endPoint x: 551, endPoint y: 165, distance: 13.9
click at [564, 160] on h2 "Click here to edit heading" at bounding box center [576, 167] width 145 height 52
click at [563, 146] on icon at bounding box center [564, 149] width 7 height 7
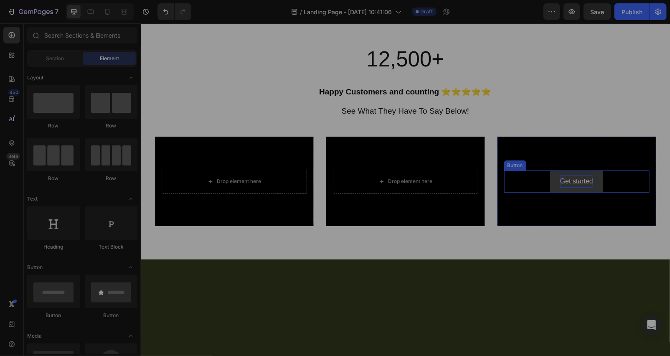
click at [563, 186] on div "Get started" at bounding box center [576, 181] width 33 height 12
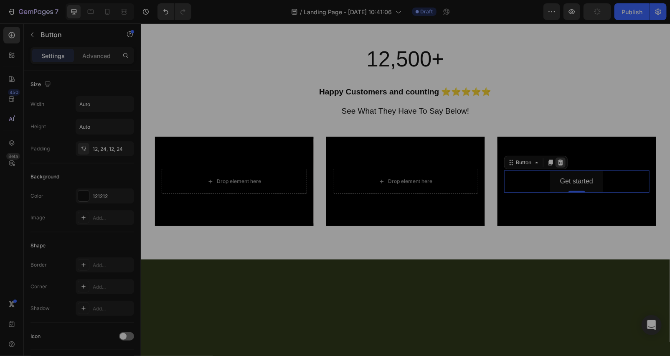
click at [559, 163] on icon at bounding box center [559, 162] width 5 height 6
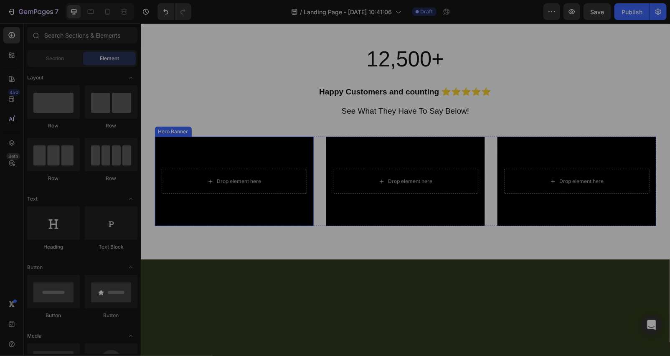
click at [196, 205] on div "Background Image" at bounding box center [234, 180] width 159 height 89
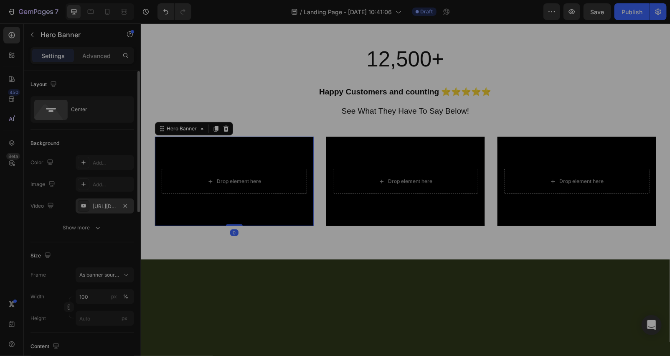
click at [102, 207] on div "[URL][DOMAIN_NAME]" at bounding box center [105, 207] width 24 height 8
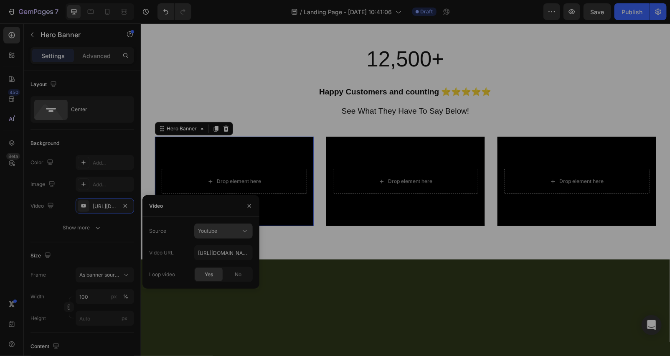
click at [225, 233] on div "Youtube" at bounding box center [219, 231] width 43 height 8
click at [229, 253] on span "Video hosting" at bounding box center [214, 252] width 32 height 8
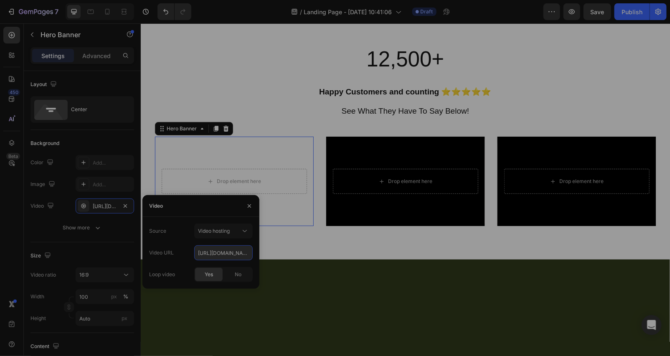
click at [222, 255] on input "[URL][DOMAIN_NAME]" at bounding box center [223, 252] width 59 height 15
paste input "[DOMAIN_NAME][URL]"
type input "[URL][DOMAIN_NAME]"
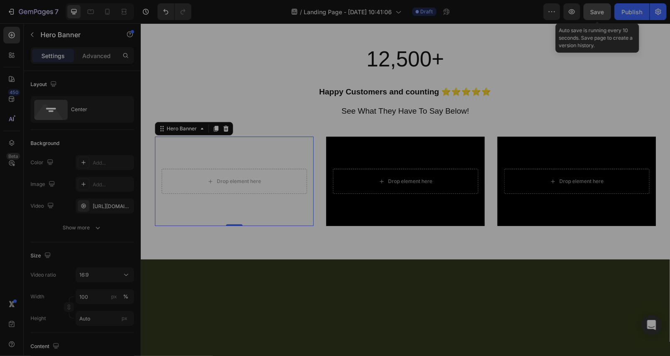
click at [597, 9] on span "Save" at bounding box center [598, 11] width 14 height 7
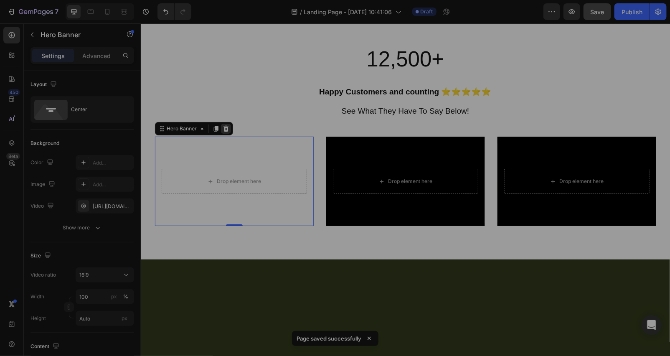
click at [221, 124] on div at bounding box center [226, 128] width 10 height 10
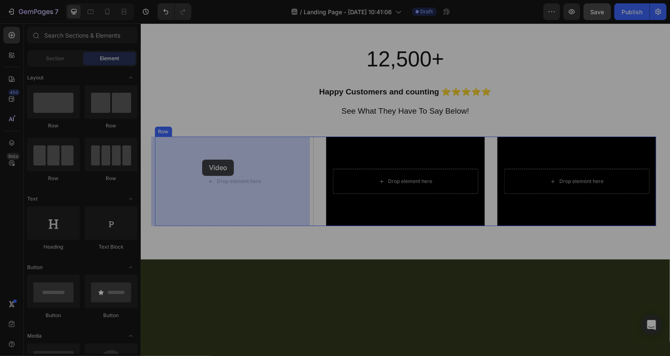
drag, startPoint x: 196, startPoint y: 196, endPoint x: 154, endPoint y: 159, distance: 56.3
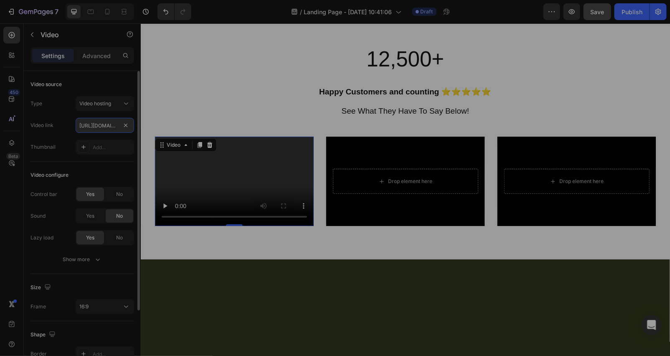
click at [103, 125] on input "[URL][DOMAIN_NAME]" at bounding box center [105, 125] width 59 height 15
paste input "[DOMAIN_NAME][URL]"
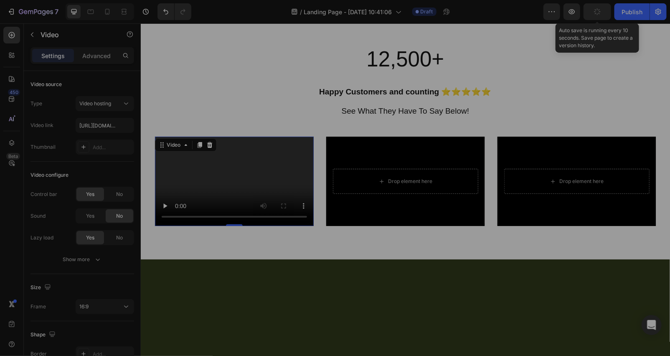
click at [598, 15] on icon "button" at bounding box center [598, 12] width 10 height 10
click at [211, 187] on video at bounding box center [234, 180] width 159 height 89
click at [211, 186] on video at bounding box center [234, 180] width 159 height 89
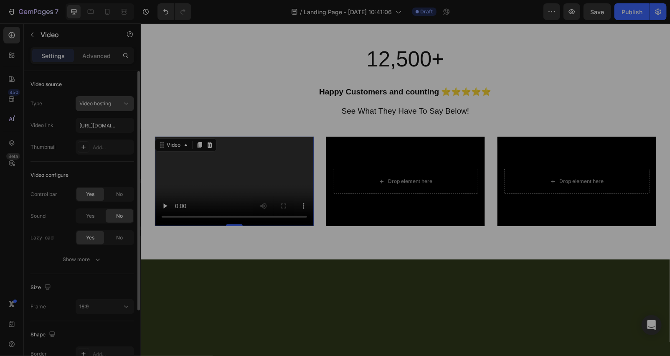
click at [109, 106] on span "Video hosting" at bounding box center [95, 103] width 32 height 6
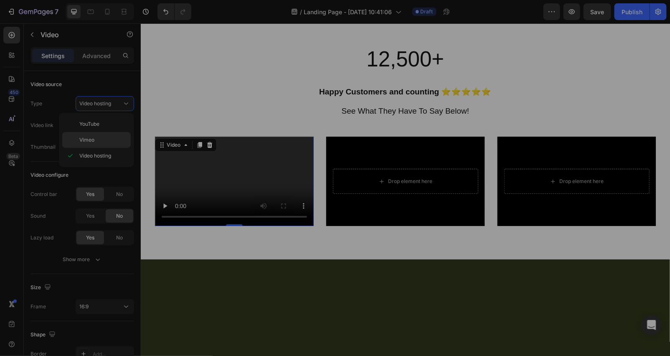
click at [105, 136] on p "Vimeo" at bounding box center [103, 140] width 48 height 8
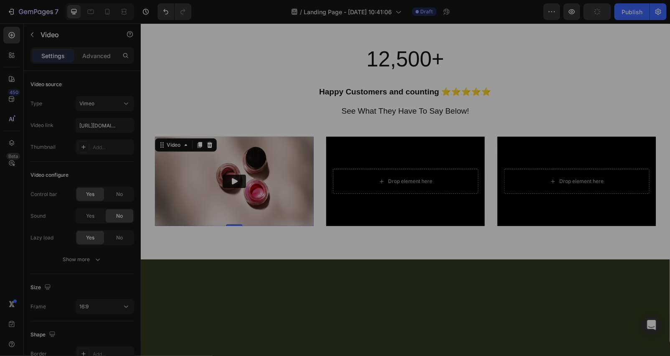
click at [230, 177] on icon "Play" at bounding box center [234, 181] width 8 height 8
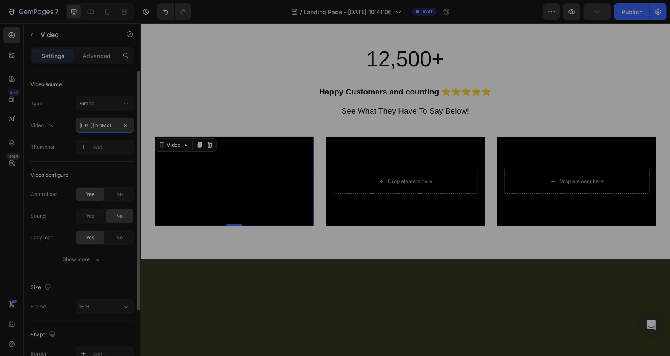
click at [93, 128] on input "[URL][DOMAIN_NAME]" at bounding box center [105, 125] width 59 height 15
paste input "764518505?fl=pl&fe=sh"
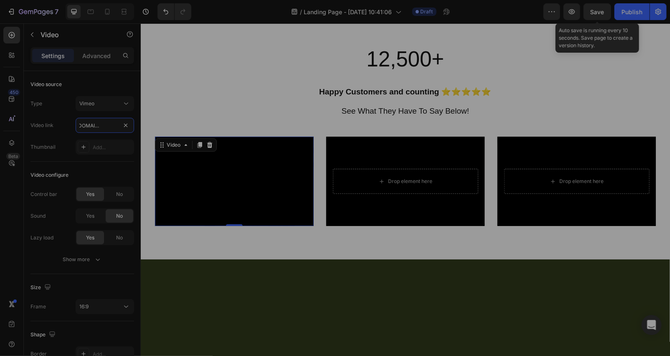
type input "[URL][DOMAIN_NAME]"
click at [604, 8] on span "Save" at bounding box center [598, 11] width 14 height 7
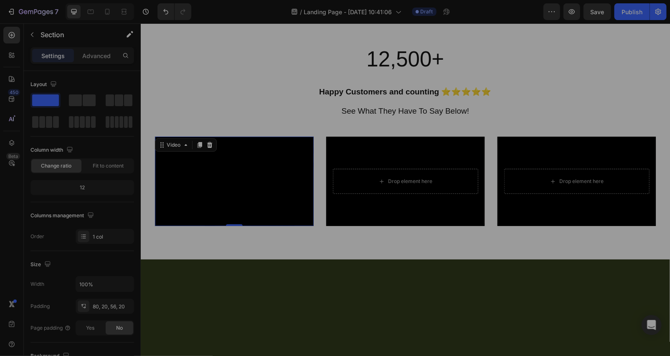
click at [248, 298] on div at bounding box center [405, 322] width 513 height 59
click at [123, 305] on icon "button" at bounding box center [125, 306] width 7 height 7
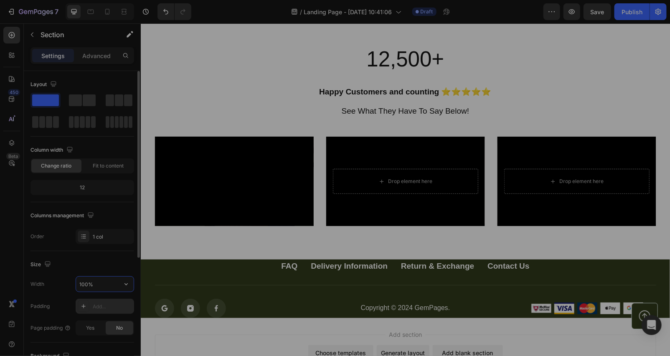
click at [87, 280] on input "100%" at bounding box center [105, 284] width 58 height 15
click at [88, 283] on input "100%" at bounding box center [105, 284] width 58 height 15
type input "100%"
click at [160, 142] on div "Video" at bounding box center [164, 141] width 17 height 8
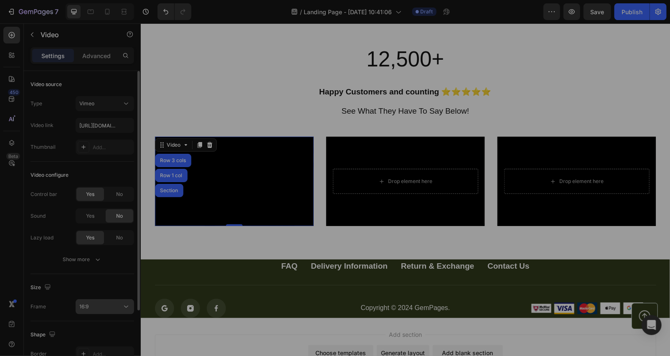
click at [94, 305] on div "16:9" at bounding box center [100, 307] width 43 height 8
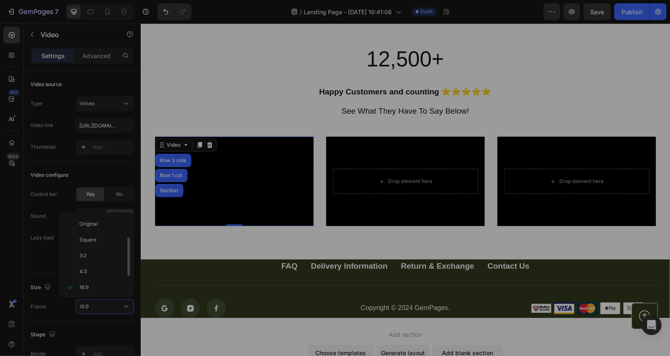
scroll to position [15, 0]
click at [97, 244] on p "3:2" at bounding box center [101, 241] width 44 height 8
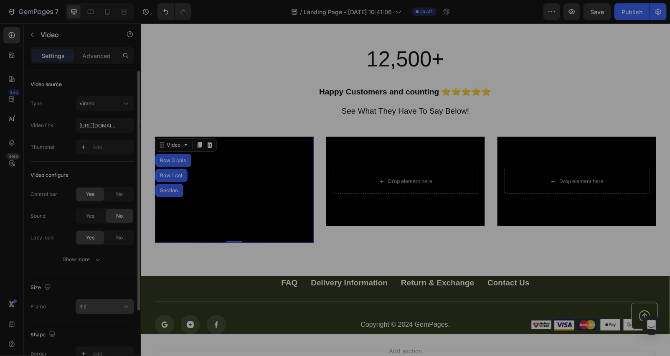
click at [103, 305] on div "3:2" at bounding box center [100, 307] width 43 height 8
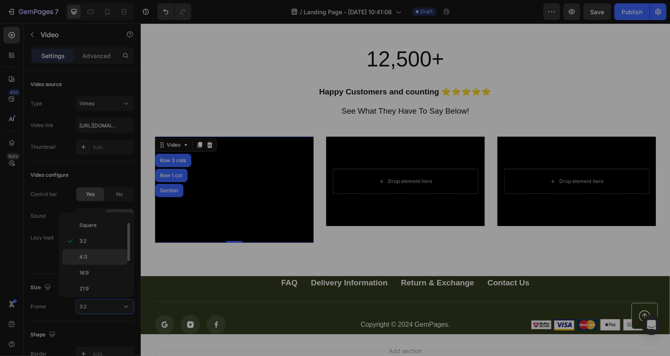
click at [99, 258] on p "4:3" at bounding box center [101, 257] width 44 height 8
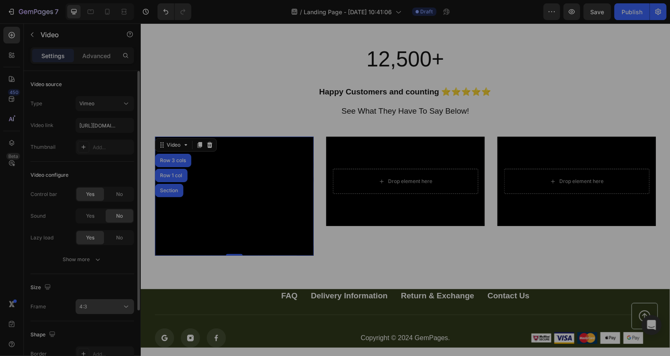
click at [108, 307] on div "4:3" at bounding box center [100, 307] width 43 height 8
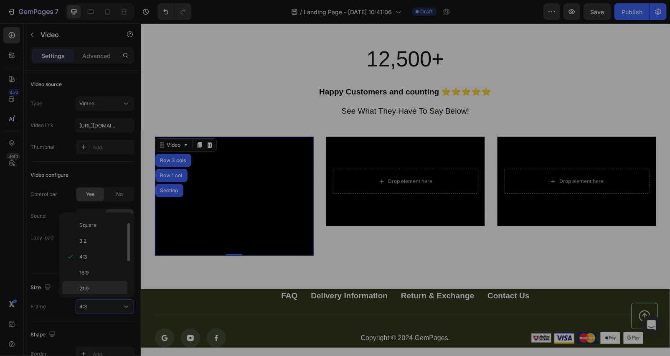
click at [98, 290] on p "21:9" at bounding box center [101, 289] width 44 height 8
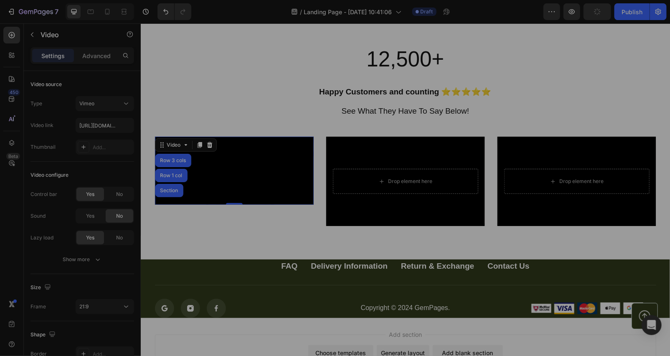
drag, startPoint x: 107, startPoint y: 305, endPoint x: 109, endPoint y: 272, distance: 33.1
click at [107, 305] on div "21:9" at bounding box center [100, 307] width 43 height 8
click at [102, 233] on div "Square" at bounding box center [94, 241] width 65 height 16
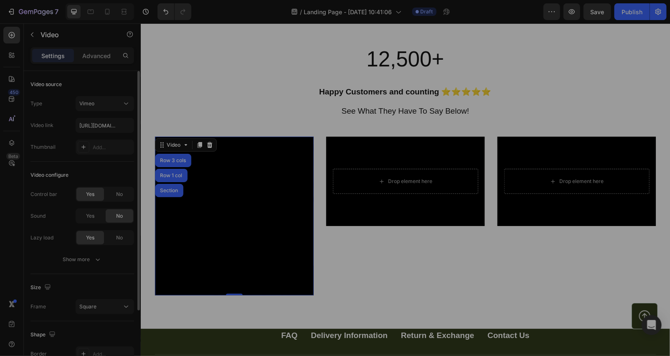
scroll to position [89, 0]
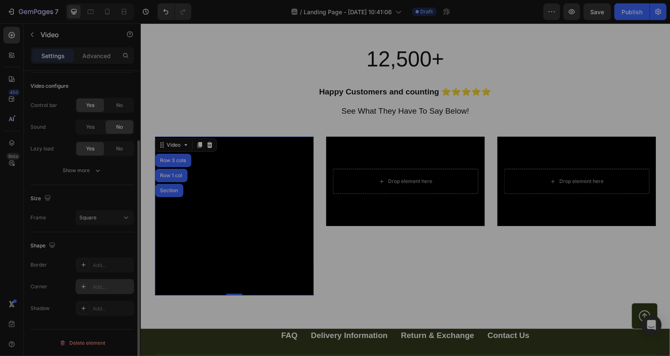
click at [84, 284] on icon at bounding box center [83, 286] width 7 height 7
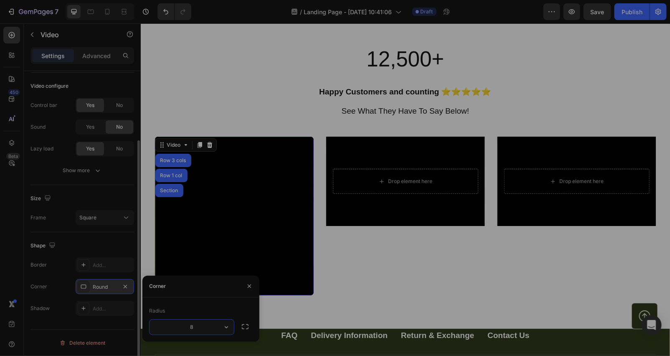
click at [207, 327] on input "8" at bounding box center [192, 327] width 84 height 15
type input "20"
click at [354, 289] on div "Drop element here Hero Banner" at bounding box center [405, 215] width 159 height 159
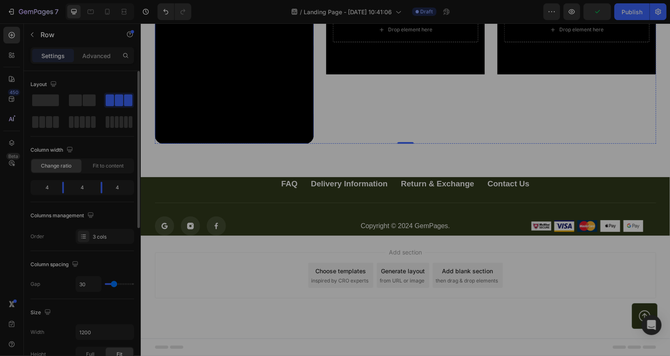
scroll to position [2661, 0]
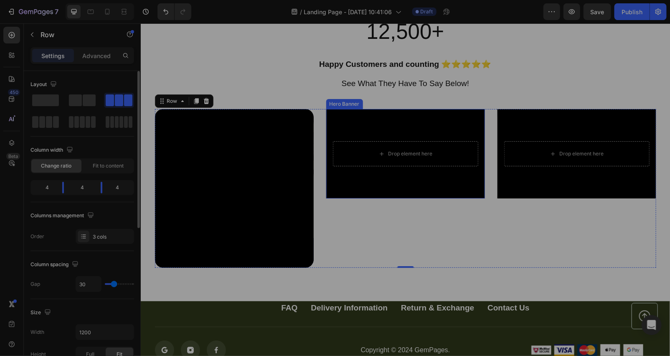
click at [393, 123] on div "Background Image" at bounding box center [405, 153] width 159 height 89
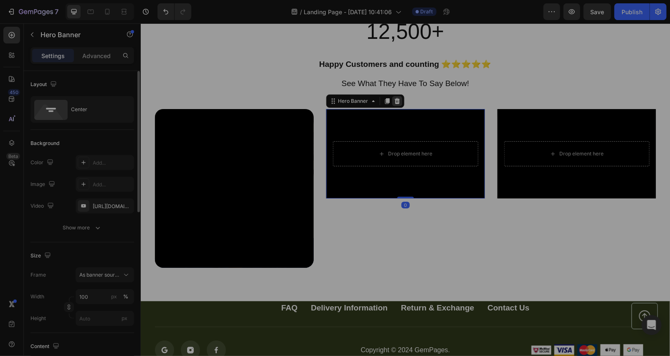
click at [394, 100] on icon at bounding box center [397, 100] width 7 height 7
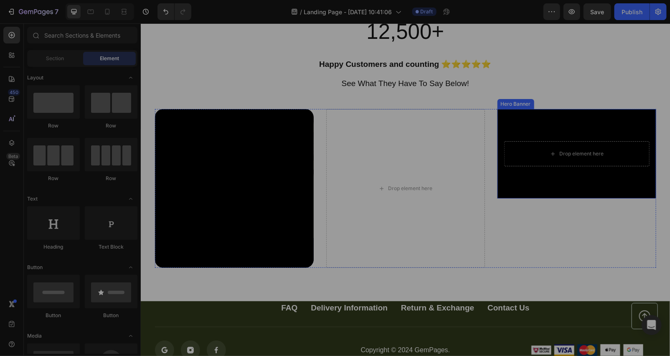
click at [538, 121] on div "Background Image" at bounding box center [576, 153] width 159 height 89
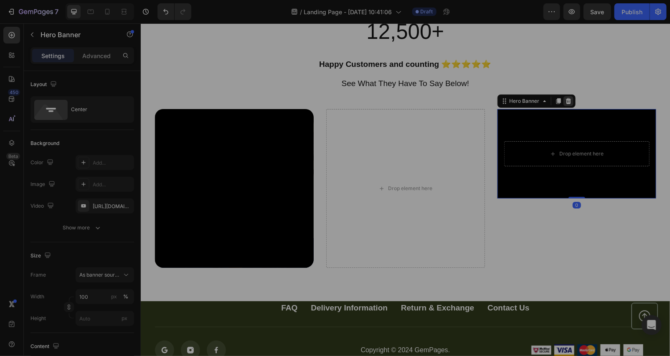
click at [565, 103] on icon at bounding box center [568, 100] width 7 height 7
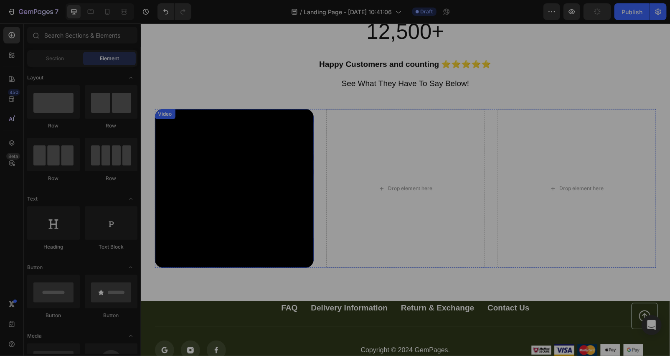
click at [155, 118] on div "Video" at bounding box center [165, 114] width 20 height 10
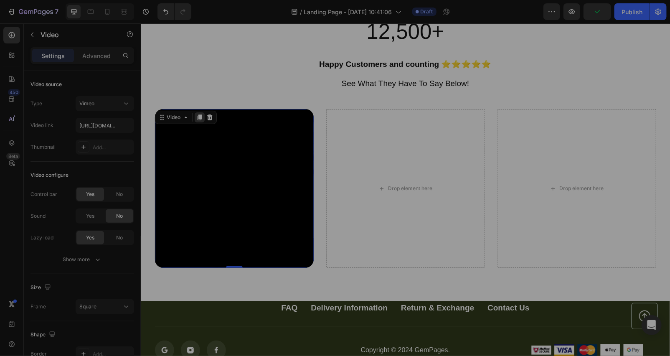
click at [197, 119] on icon at bounding box center [199, 118] width 5 height 6
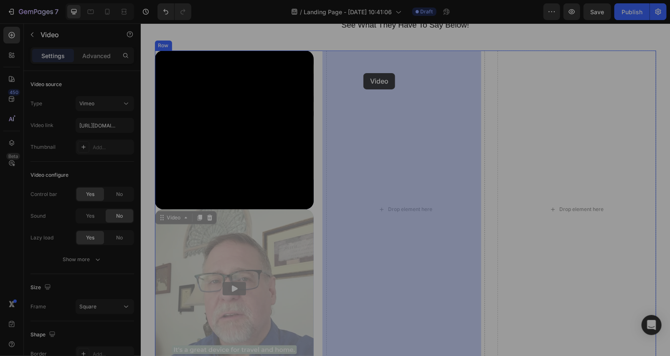
scroll to position [2714, 0]
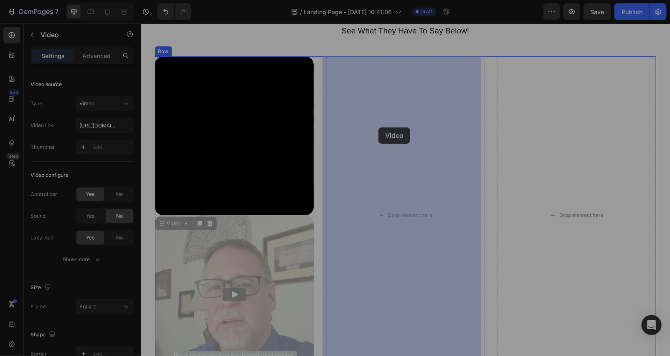
drag, startPoint x: 175, startPoint y: 61, endPoint x: 378, endPoint y: 127, distance: 214.1
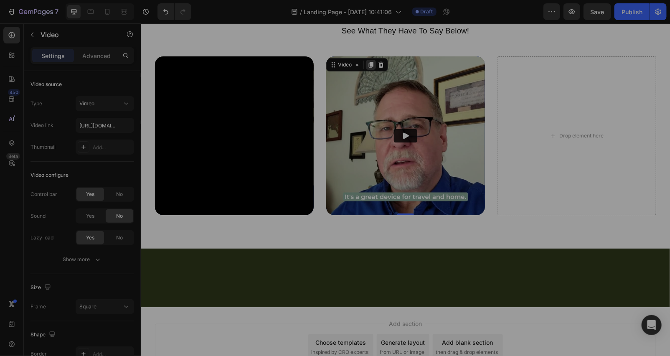
click at [368, 67] on icon at bounding box center [370, 65] width 5 height 6
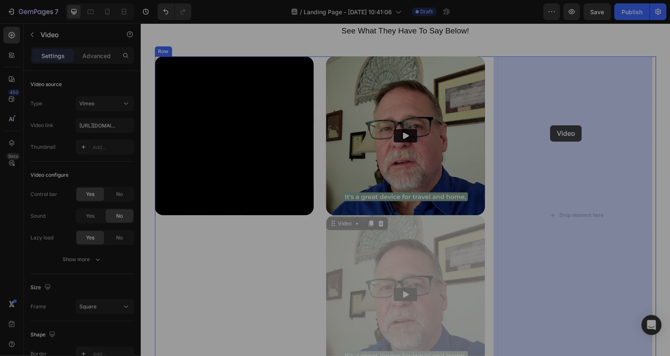
drag, startPoint x: 344, startPoint y: 222, endPoint x: 550, endPoint y: 125, distance: 227.7
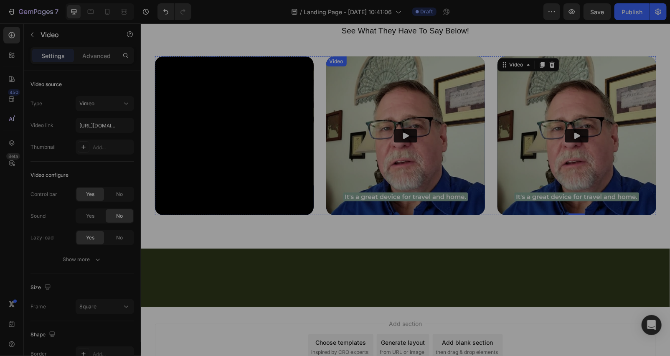
click at [356, 113] on img at bounding box center [405, 135] width 159 height 159
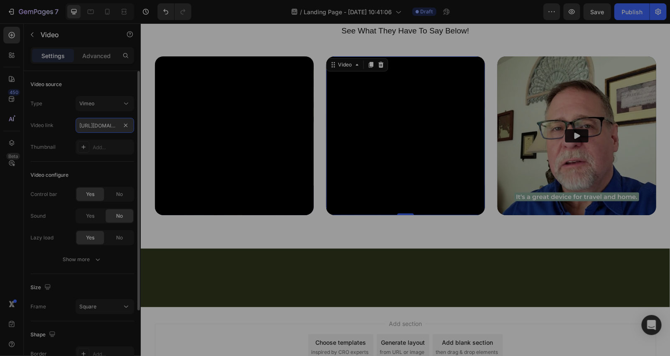
click at [105, 125] on input "[URL][DOMAIN_NAME]" at bounding box center [105, 125] width 59 height 15
paste input "<iframe title="vimeo-player" src="[URL][DOMAIN_NAME]" width="640" height="360" …"
type input "<iframe title="vimeo-player" src="[URL][DOMAIN_NAME]" width="640" height="360" …"
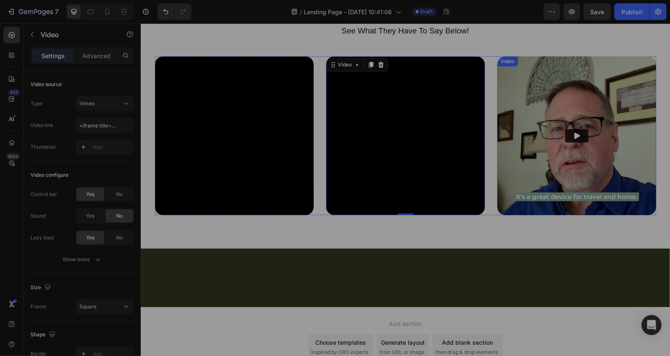
click at [546, 92] on img at bounding box center [576, 135] width 159 height 159
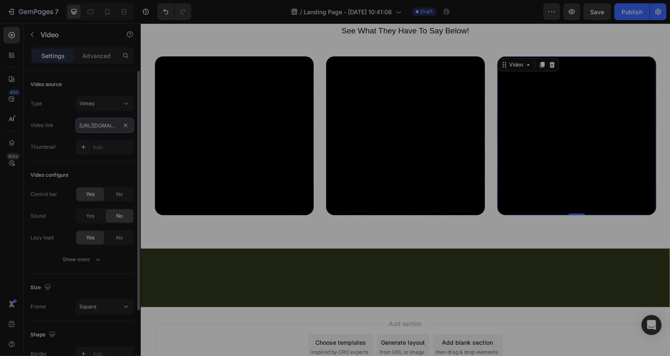
click at [112, 126] on input "[URL][DOMAIN_NAME]" at bounding box center [105, 125] width 59 height 15
paste input "<iframe title="vimeo-player" src="[URL][DOMAIN_NAME]" width="640" height="360" …"
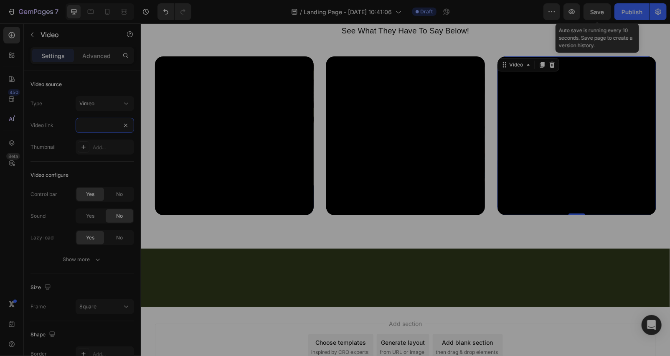
type input "<iframe title="vimeo-player" src="[URL][DOMAIN_NAME]" width="640" height="360" …"
click at [600, 10] on span "Save" at bounding box center [598, 11] width 14 height 7
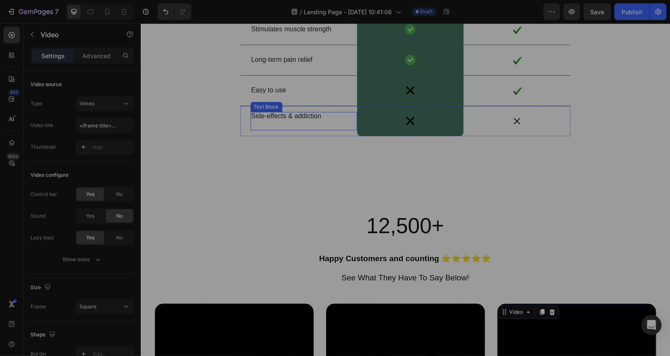
scroll to position [2589, 0]
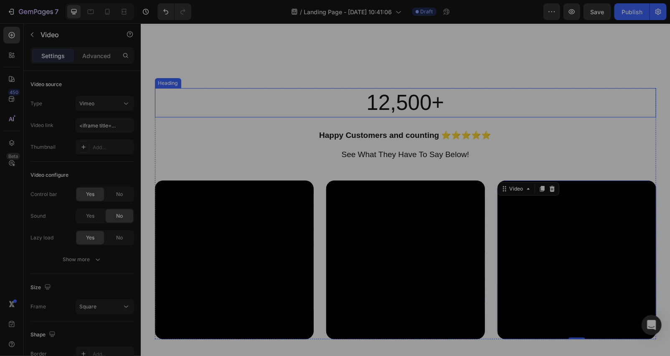
click at [471, 97] on p "12,500+" at bounding box center [405, 103] width 500 height 28
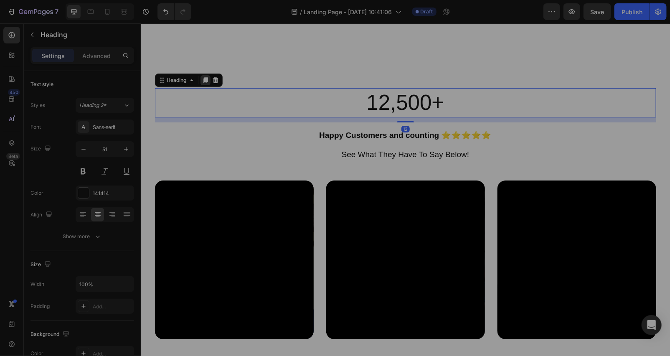
click at [202, 83] on icon at bounding box center [205, 79] width 7 height 7
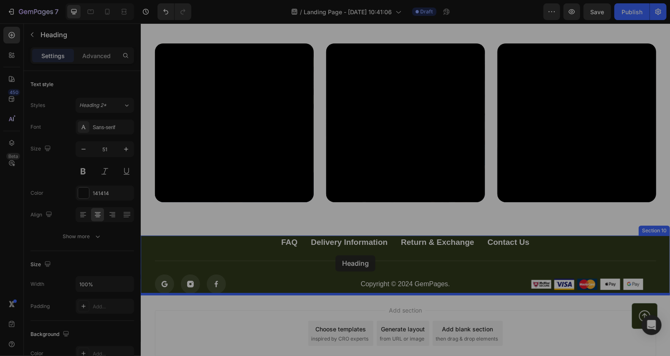
scroll to position [2763, 0]
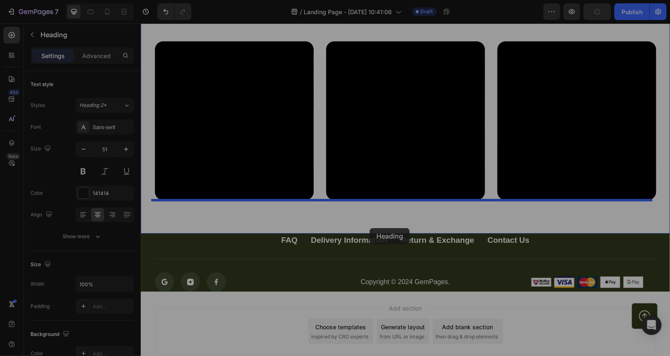
drag, startPoint x: 182, startPoint y: 114, endPoint x: 369, endPoint y: 228, distance: 219.6
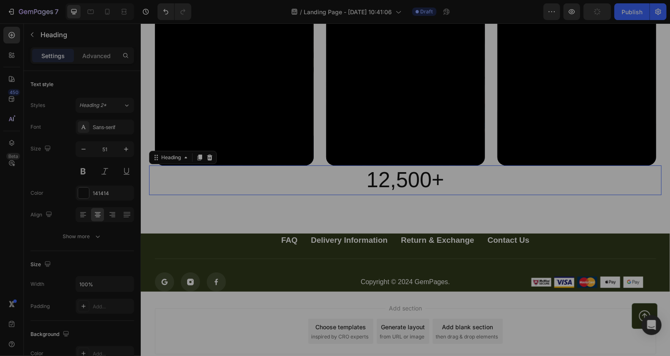
scroll to position [2729, 0]
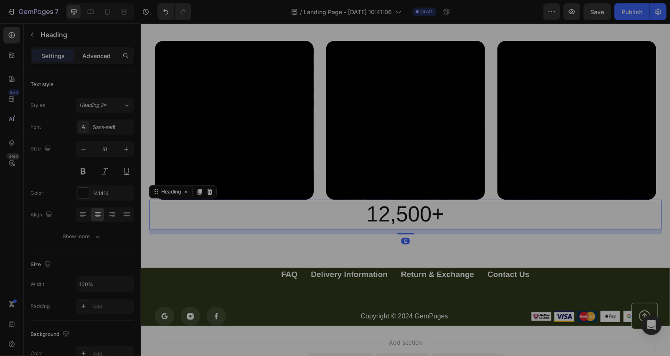
click at [105, 59] on p "Advanced" at bounding box center [96, 55] width 28 height 9
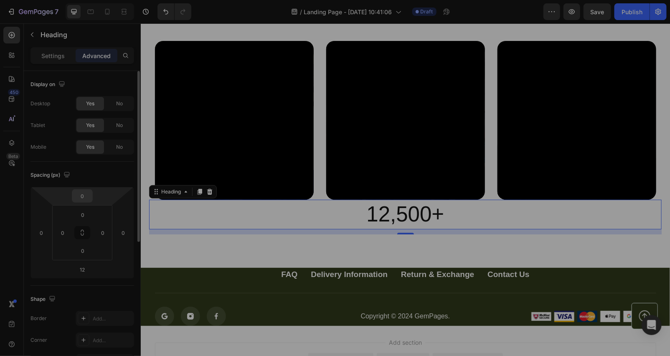
click at [90, 192] on div "0" at bounding box center [82, 195] width 21 height 13
click at [89, 191] on input "0" at bounding box center [82, 196] width 17 height 13
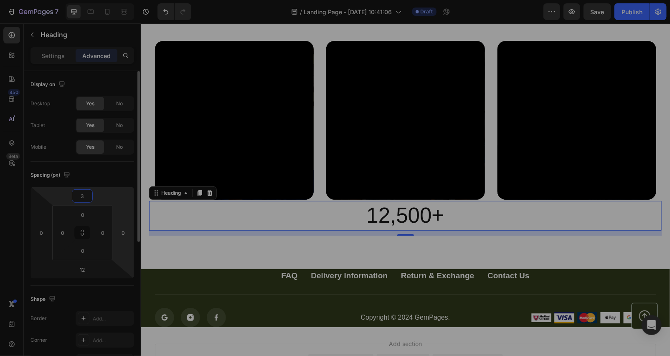
type input "37"
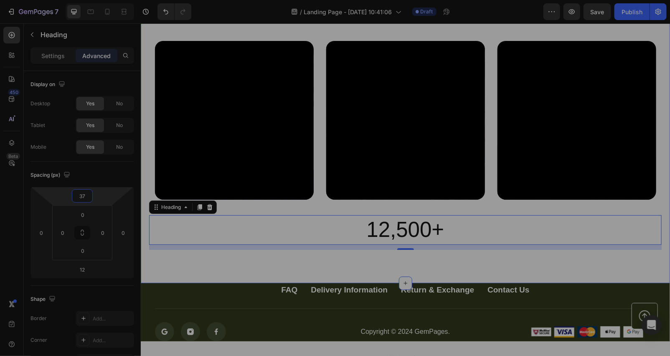
click at [304, 209] on div "12,500+ Heading Happy Customers and counting ⭐⭐⭐⭐⭐ See What They Have To Say Be…" at bounding box center [405, 99] width 513 height 301
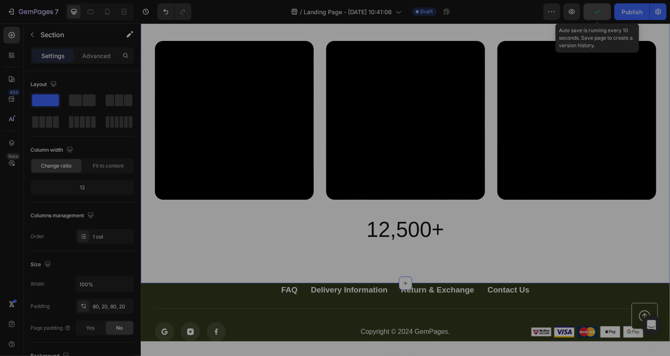
click at [603, 15] on button "button" at bounding box center [598, 11] width 28 height 17
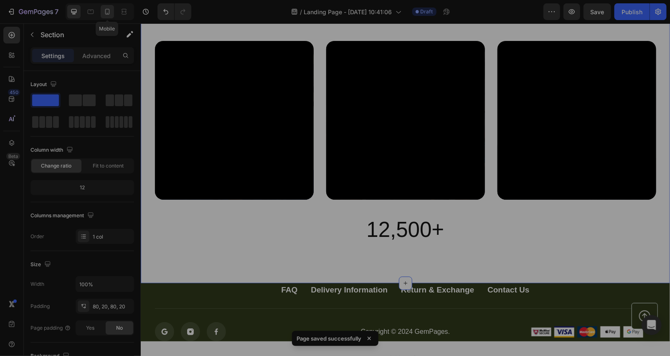
click at [113, 13] on div at bounding box center [107, 11] width 13 height 13
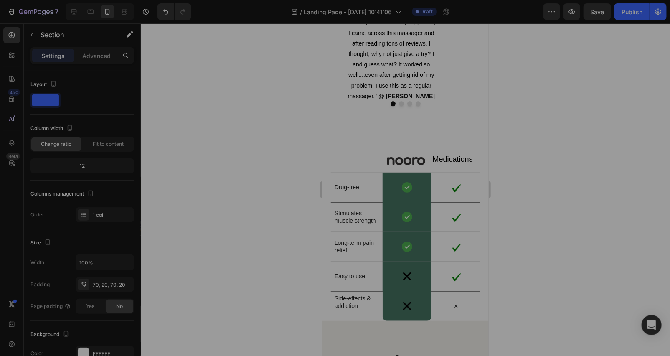
scroll to position [2673, 0]
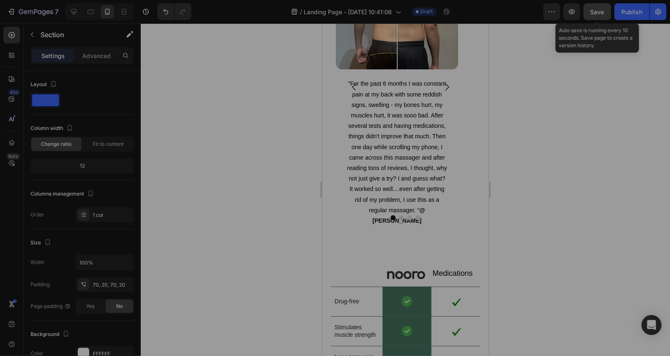
click at [588, 3] on button "Save" at bounding box center [598, 11] width 28 height 17
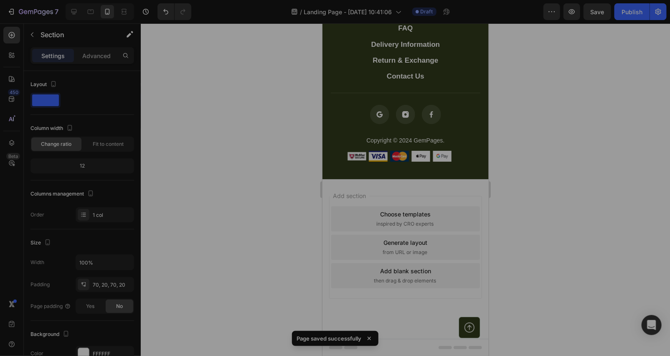
scroll to position [3540, 0]
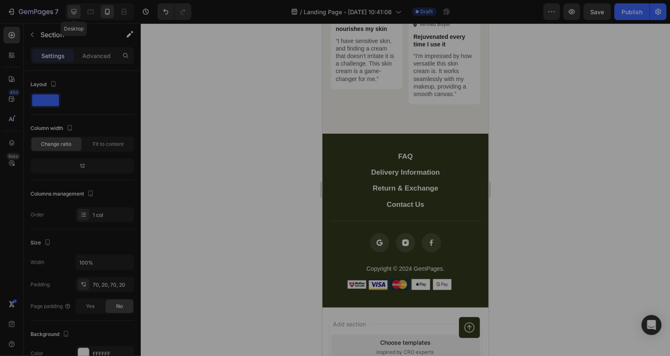
click at [77, 9] on icon at bounding box center [74, 12] width 8 height 8
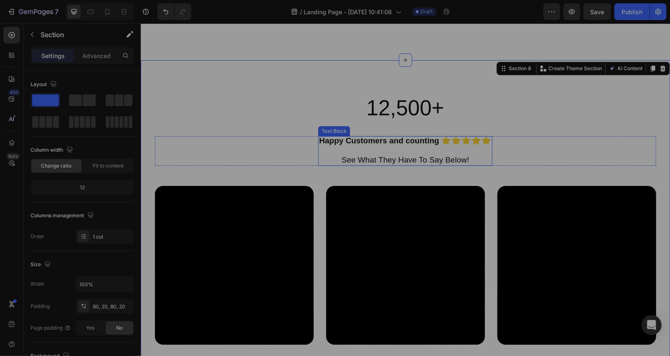
scroll to position [3045, 0]
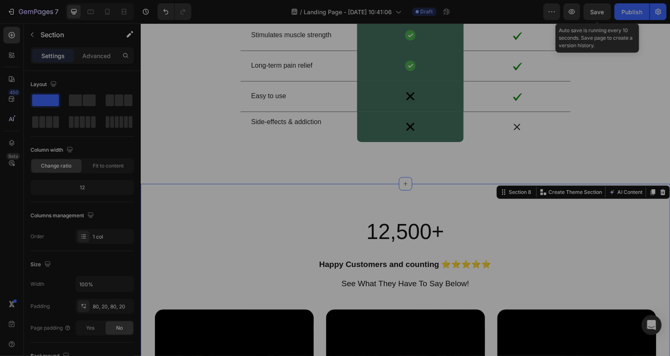
click at [598, 13] on span "Save" at bounding box center [598, 11] width 14 height 7
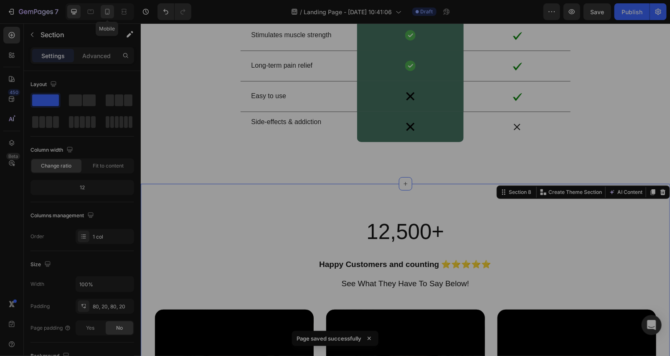
click at [107, 13] on icon at bounding box center [107, 12] width 5 height 6
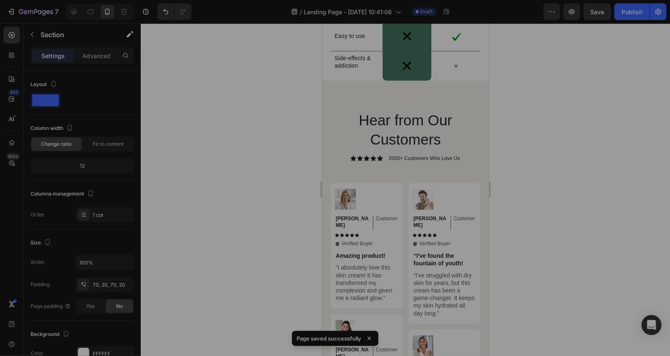
scroll to position [2999, 0]
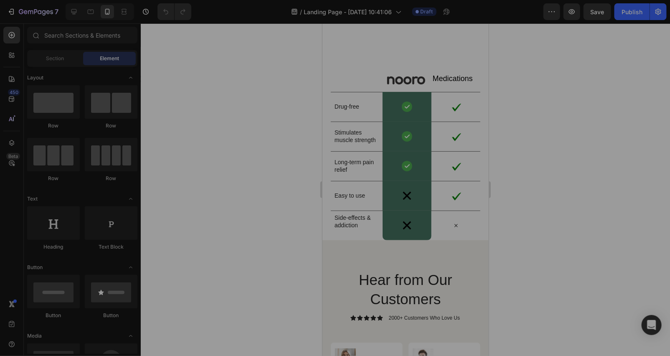
scroll to position [3343, 0]
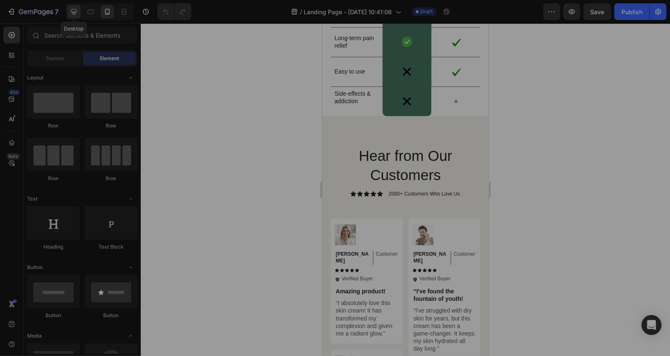
click at [74, 9] on icon at bounding box center [74, 12] width 8 height 8
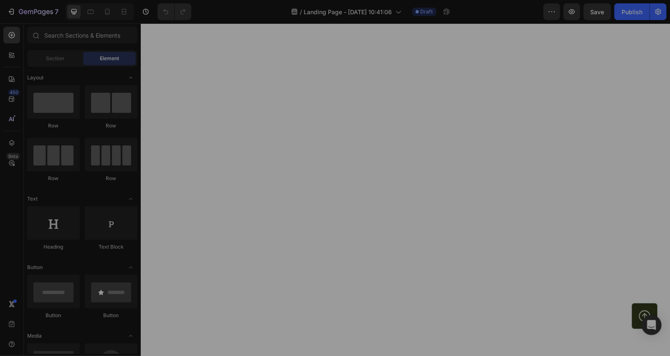
scroll to position [3186, 0]
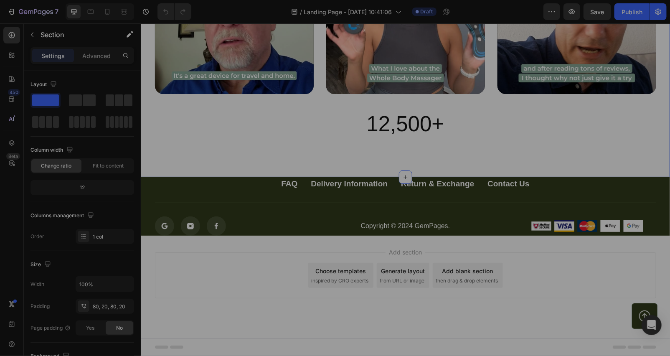
click at [94, 52] on p "Advanced" at bounding box center [96, 55] width 28 height 9
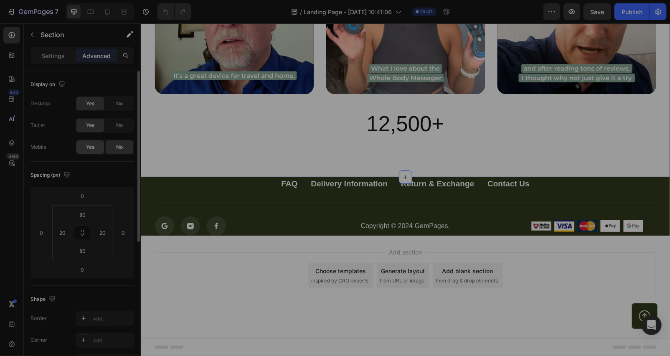
click at [94, 147] on div "Yes" at bounding box center [90, 146] width 28 height 13
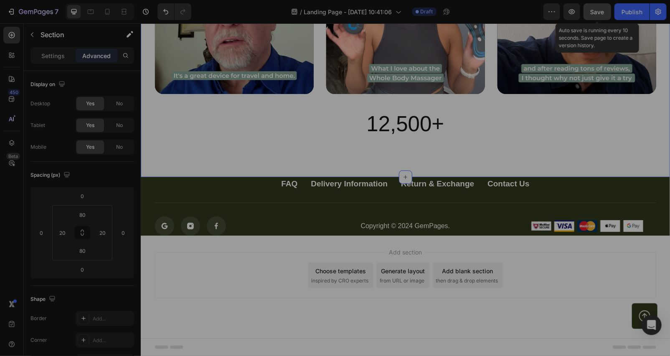
click at [592, 17] on button "Save" at bounding box center [598, 11] width 28 height 17
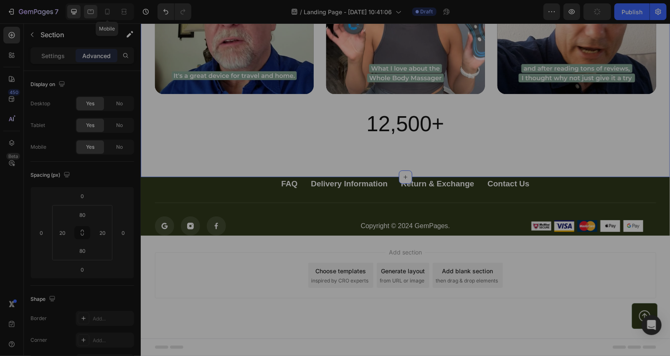
drag, startPoint x: 105, startPoint y: 15, endPoint x: 91, endPoint y: 7, distance: 16.4
click at [105, 14] on icon at bounding box center [107, 12] width 8 height 8
type input "70"
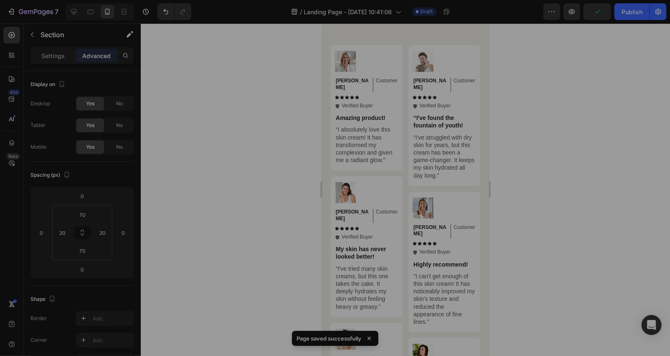
scroll to position [2830, 0]
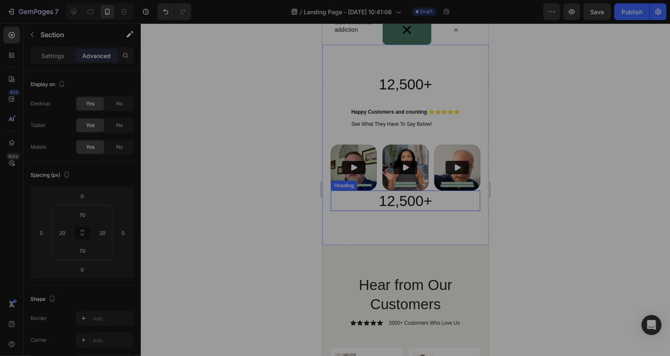
click at [428, 206] on h2 "12,500+" at bounding box center [406, 200] width 150 height 21
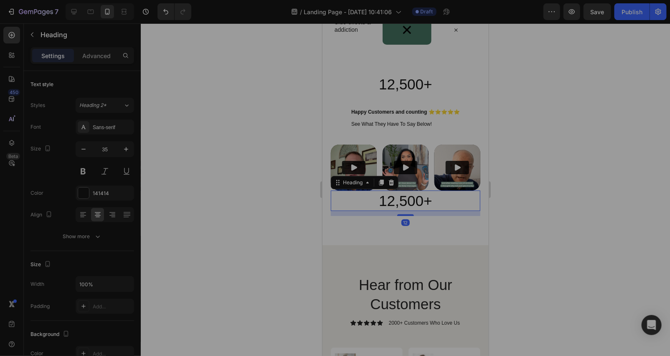
click at [94, 47] on div "Settings Advanced" at bounding box center [83, 55] width 104 height 17
drag, startPoint x: 95, startPoint y: 48, endPoint x: 100, endPoint y: 56, distance: 9.7
click at [96, 49] on div "Settings Advanced" at bounding box center [83, 55] width 104 height 17
click at [100, 56] on p "Advanced" at bounding box center [96, 55] width 28 height 9
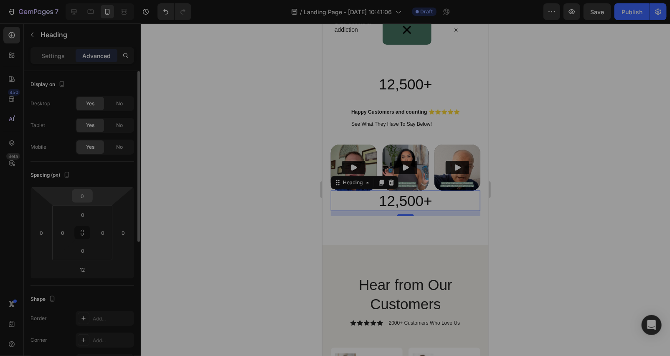
click at [89, 194] on input "0" at bounding box center [82, 196] width 17 height 13
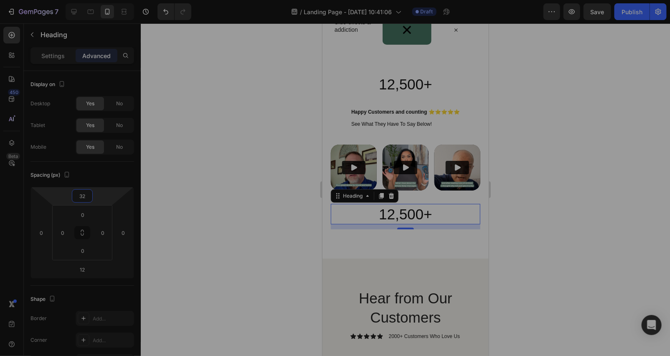
type input "32"
click at [171, 201] on div at bounding box center [405, 189] width 529 height 333
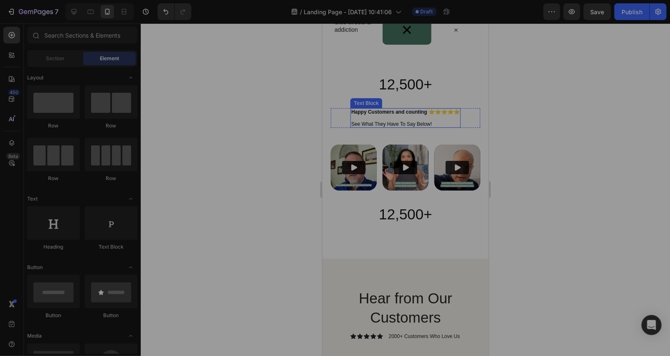
click at [423, 127] on p "See What They Have To Say Below!" at bounding box center [405, 124] width 109 height 6
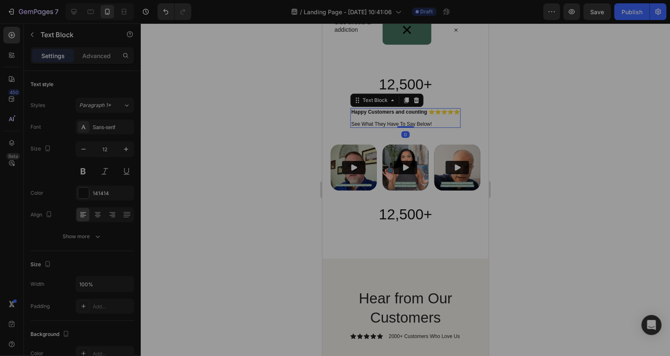
click at [351, 127] on p "See What They Have To Say Below!" at bounding box center [405, 124] width 109 height 6
click at [356, 110] on strong "Happy Customers and counting ⭐⭐⭐⭐⭐" at bounding box center [405, 112] width 109 height 6
click at [351, 114] on strong "Happy Customers and counting ⭐⭐⭐⭐⭐" at bounding box center [405, 112] width 109 height 6
click at [460, 115] on p "Happy Customers and counting ⭐⭐⭐⭐⭐" at bounding box center [405, 112] width 109 height 6
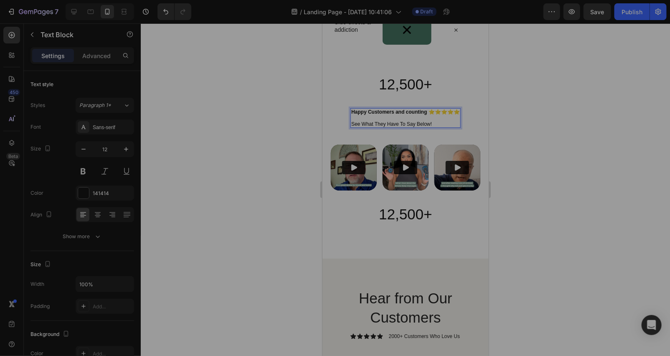
click at [460, 110] on strong "Happy Customers and counting ⭐⭐⭐⭐⭐" at bounding box center [405, 112] width 109 height 6
click at [351, 114] on strong "Happy Customers and counting ⭐⭐⭐⭐⭐" at bounding box center [405, 112] width 109 height 6
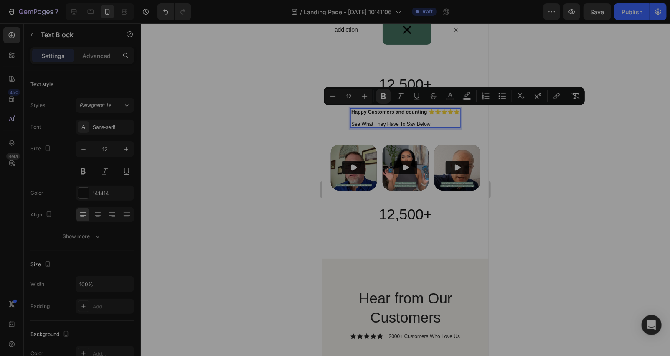
click at [351, 113] on strong "Happy Customers and counting ⭐⭐⭐⭐⭐" at bounding box center [405, 112] width 109 height 6
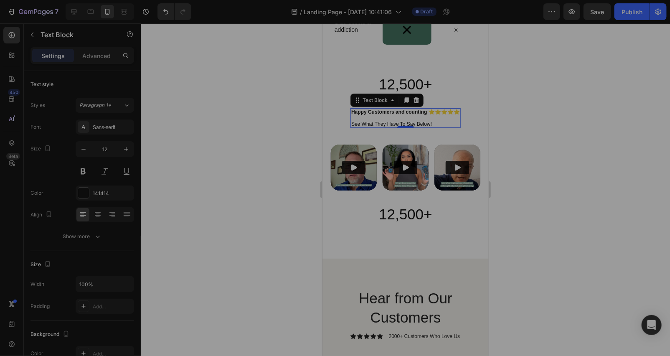
click at [268, 128] on div at bounding box center [405, 189] width 529 height 333
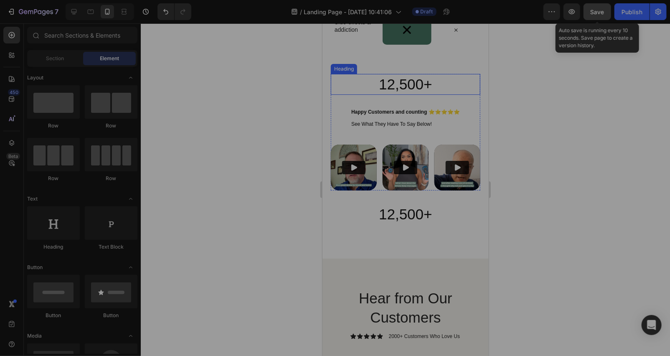
click at [589, 18] on button "Save" at bounding box center [598, 11] width 28 height 17
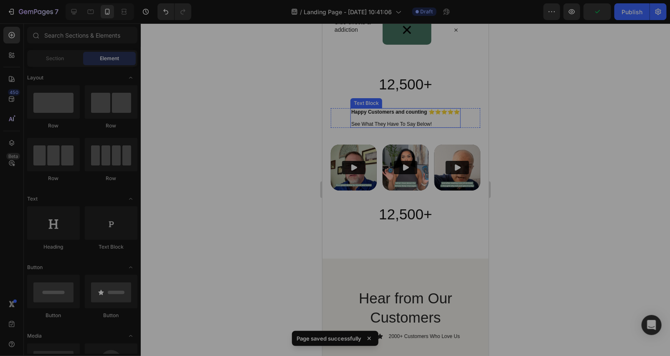
click at [351, 127] on p "See What They Have To Say Below!" at bounding box center [405, 124] width 109 height 6
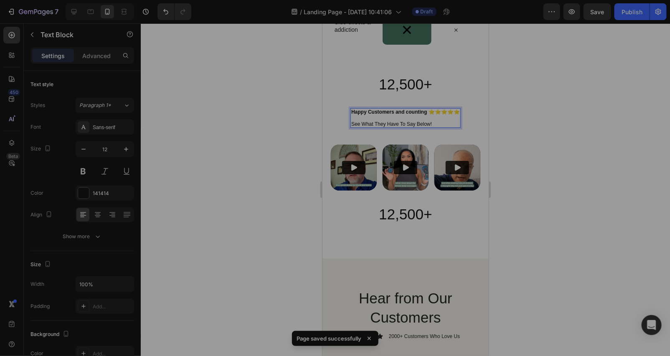
click at [353, 127] on p "See What They Have To Say Below!" at bounding box center [405, 124] width 109 height 6
click at [295, 136] on div at bounding box center [405, 189] width 529 height 333
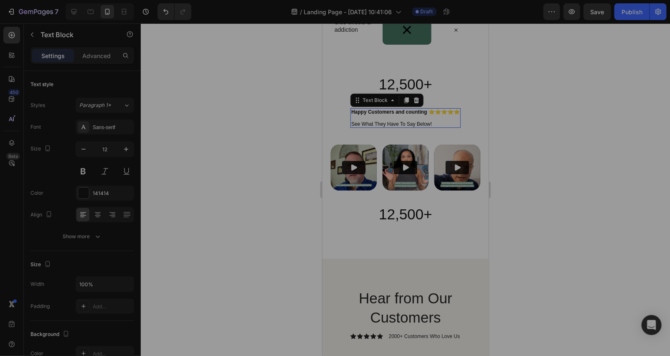
click at [356, 120] on p "Rich Text Editor. Editing area: main" at bounding box center [405, 118] width 109 height 6
drag, startPoint x: 353, startPoint y: 127, endPoint x: 414, endPoint y: 129, distance: 61.0
drag, startPoint x: 438, startPoint y: 128, endPoint x: 350, endPoint y: 135, distance: 88.0
click at [350, 135] on div "12,500+ Heading Happy Customers and counting ⭐⭐⭐⭐⭐ See What They Have To Say Be…" at bounding box center [406, 132] width 150 height 117
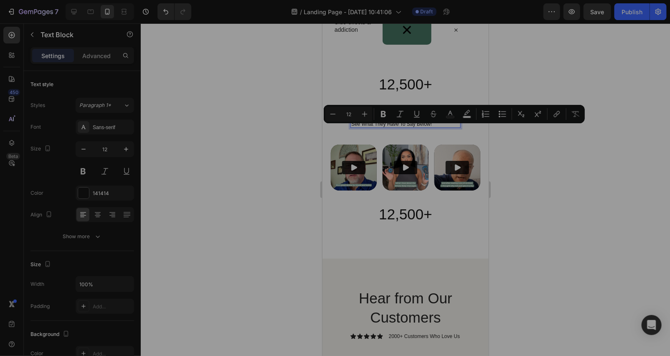
drag, startPoint x: 382, startPoint y: 115, endPoint x: 343, endPoint y: 122, distance: 39.1
click at [382, 115] on icon "Editor contextual toolbar" at bounding box center [383, 114] width 5 height 6
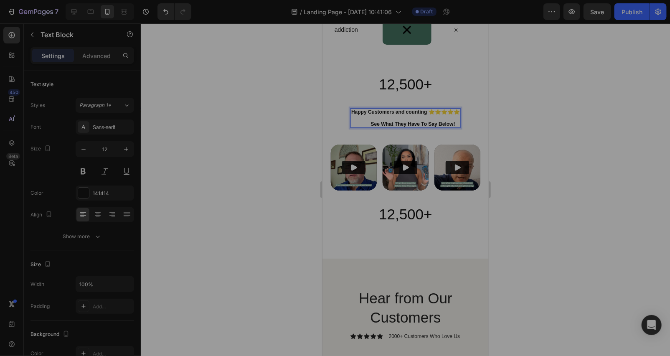
drag, startPoint x: 237, startPoint y: 146, endPoint x: 241, endPoint y: 143, distance: 5.6
click at [239, 144] on div at bounding box center [405, 189] width 529 height 333
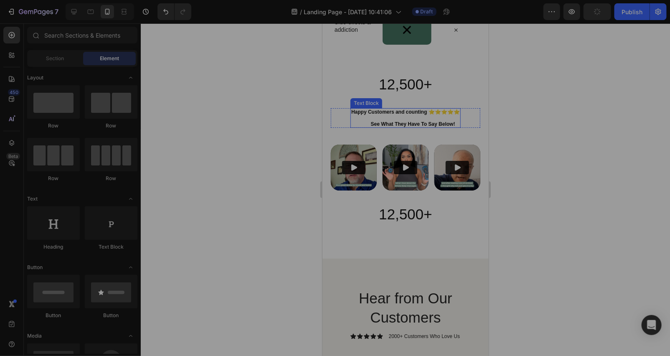
click at [449, 115] on p "Happy Customers and counting ⭐⭐⭐⭐⭐" at bounding box center [405, 112] width 109 height 6
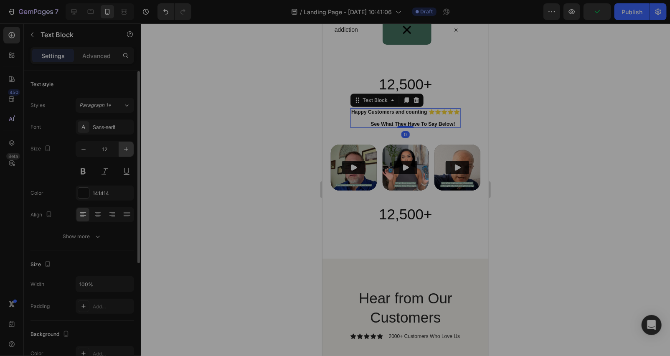
click at [124, 145] on icon "button" at bounding box center [126, 149] width 8 height 8
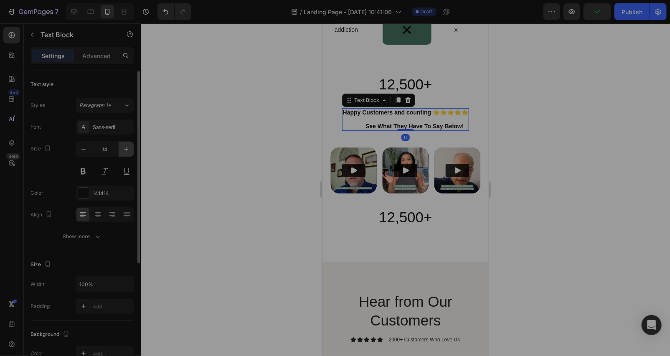
click at [124, 145] on icon "button" at bounding box center [126, 149] width 8 height 8
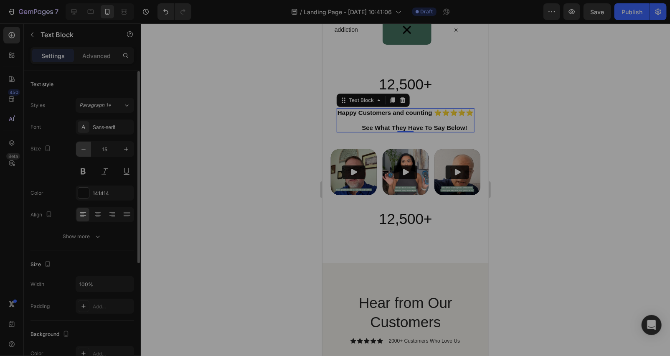
click at [81, 150] on icon "button" at bounding box center [83, 149] width 8 height 8
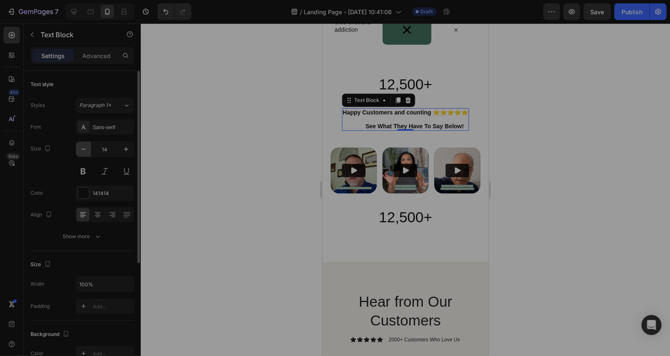
click at [81, 150] on icon "button" at bounding box center [83, 149] width 8 height 8
click at [121, 149] on button "button" at bounding box center [126, 149] width 15 height 15
type input "14"
click at [343, 123] on p "Rich Text Editor. Editing area: main" at bounding box center [405, 119] width 125 height 7
click at [343, 115] on strong "Happy Customers and counting ⭐⭐⭐⭐⭐" at bounding box center [405, 112] width 125 height 7
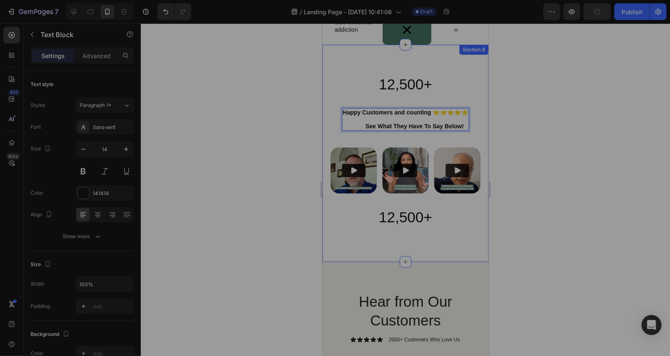
click at [330, 121] on div "12,500+ Heading Happy Customers and counting ⭐⭐⭐⭐⭐ See What They Have To Say Be…" at bounding box center [405, 152] width 166 height 217
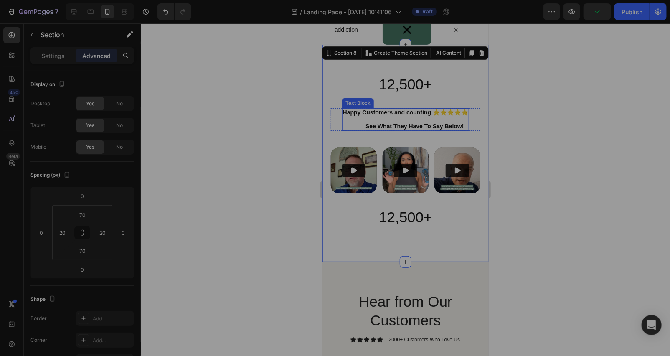
click at [343, 115] on strong "Happy Customers and counting ⭐⭐⭐⭐⭐" at bounding box center [405, 112] width 125 height 7
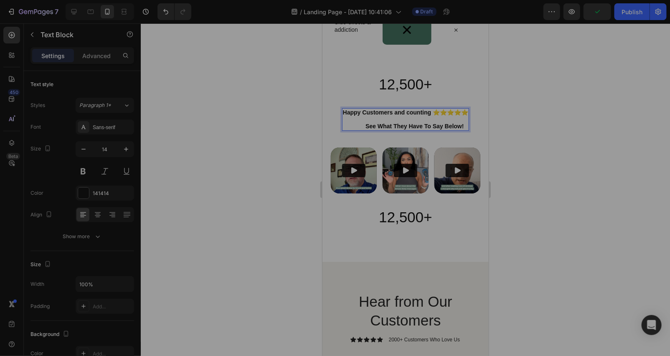
click at [343, 115] on strong "Happy Customers and counting ⭐⭐⭐⭐⭐" at bounding box center [405, 112] width 125 height 7
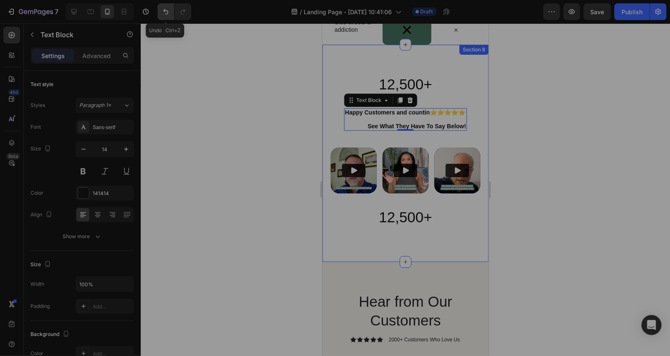
click at [163, 13] on icon "Undo/Redo" at bounding box center [166, 12] width 8 height 8
click at [163, 10] on icon "Undo/Redo" at bounding box center [166, 12] width 8 height 8
type input "13"
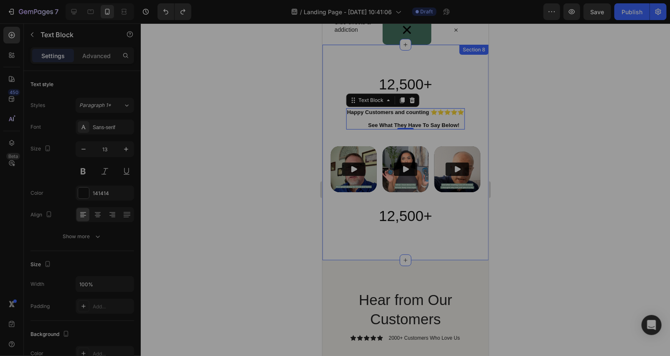
drag, startPoint x: 272, startPoint y: 88, endPoint x: 277, endPoint y: 84, distance: 5.6
click at [273, 87] on div at bounding box center [405, 189] width 529 height 333
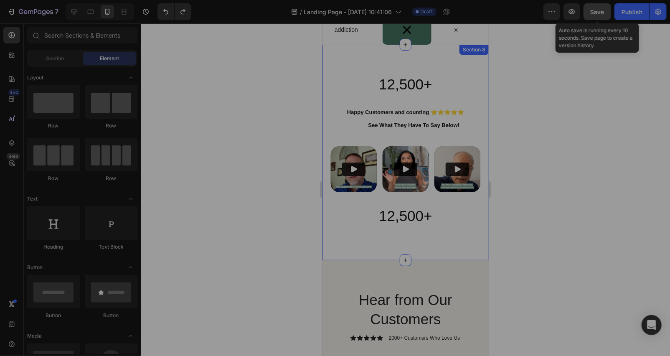
click at [603, 16] on button "Save" at bounding box center [598, 11] width 28 height 17
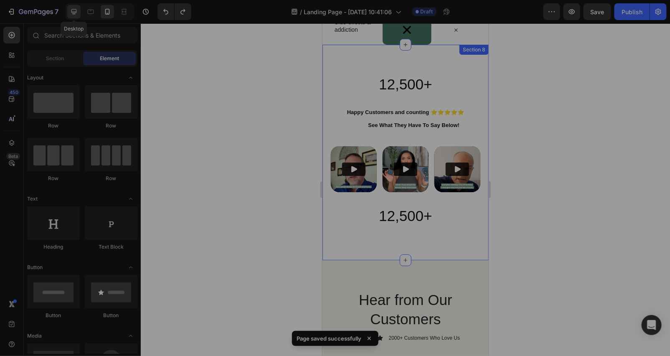
click at [76, 10] on icon at bounding box center [73, 11] width 5 height 5
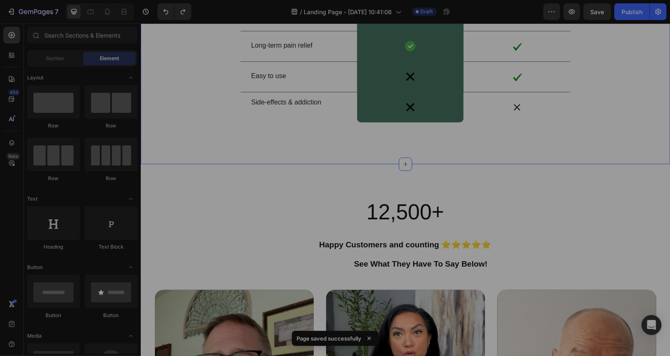
scroll to position [3078, 0]
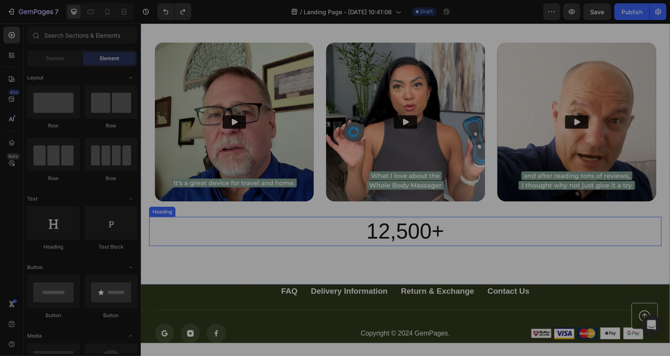
click at [438, 233] on h2 "12,500+" at bounding box center [405, 230] width 513 height 29
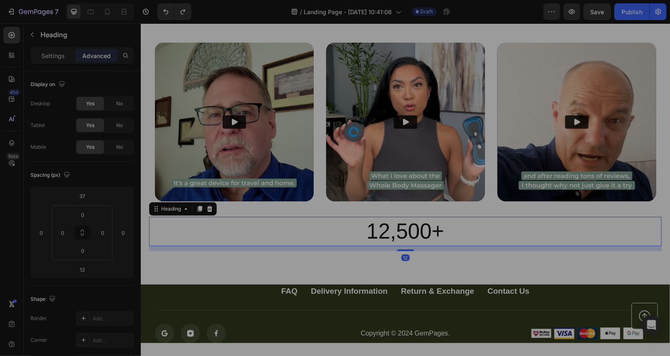
click at [450, 231] on h2 "12,500+" at bounding box center [405, 230] width 513 height 29
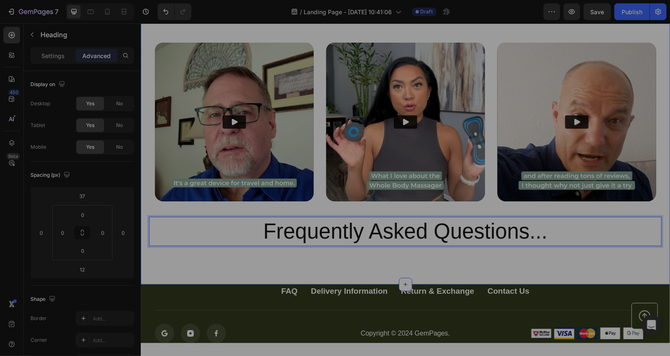
click at [448, 258] on div "12,500+ Heading Happy Customers and counting ⭐⭐⭐⭐⭐ See What They Have To Say Be…" at bounding box center [404, 100] width 529 height 368
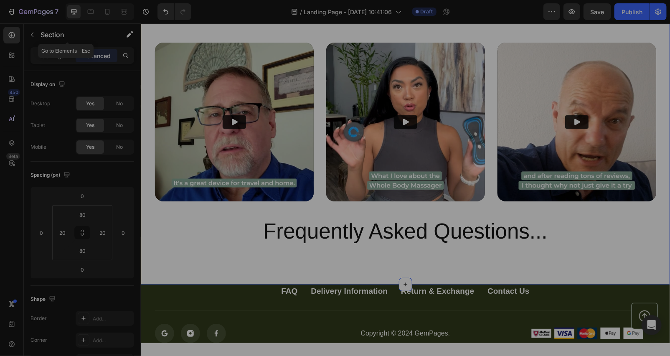
click at [28, 38] on button "button" at bounding box center [31, 34] width 13 height 13
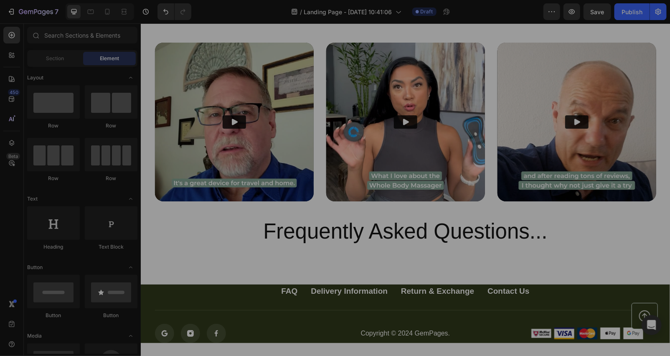
drag, startPoint x: 47, startPoint y: 60, endPoint x: 72, endPoint y: 109, distance: 55.0
click at [48, 59] on span "Section" at bounding box center [55, 59] width 18 height 8
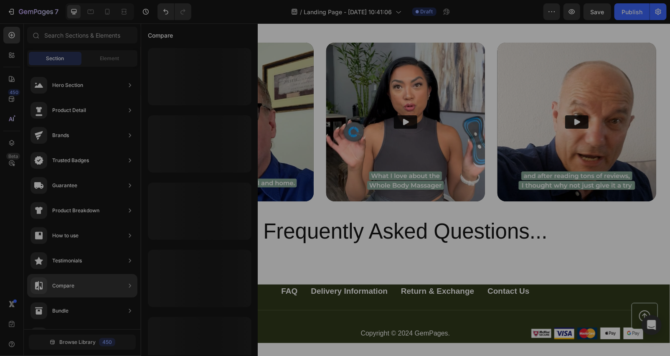
scroll to position [222, 0]
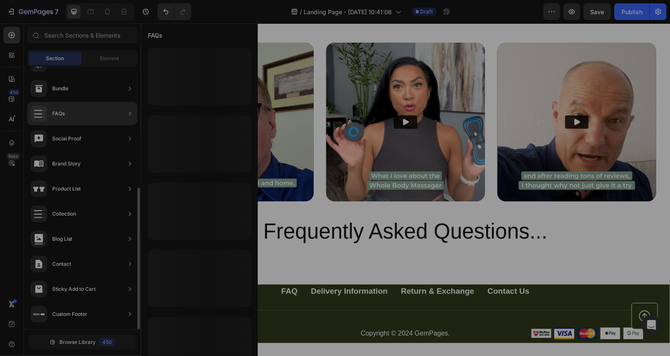
click at [61, 120] on div "FAQs" at bounding box center [48, 113] width 34 height 17
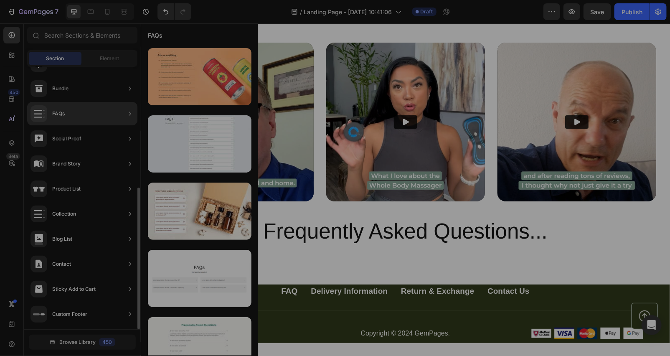
drag, startPoint x: 66, startPoint y: 109, endPoint x: 71, endPoint y: 110, distance: 5.6
click at [66, 109] on div "FAQs" at bounding box center [82, 113] width 110 height 23
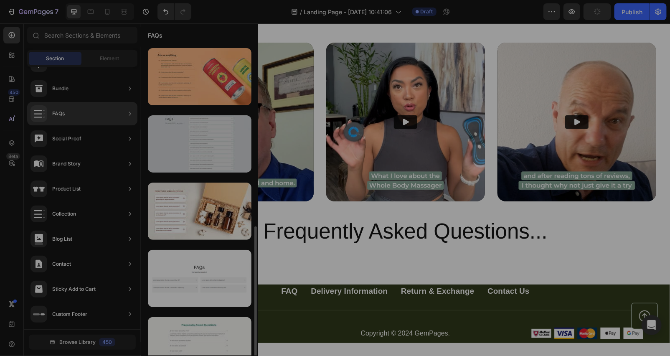
scroll to position [124, 0]
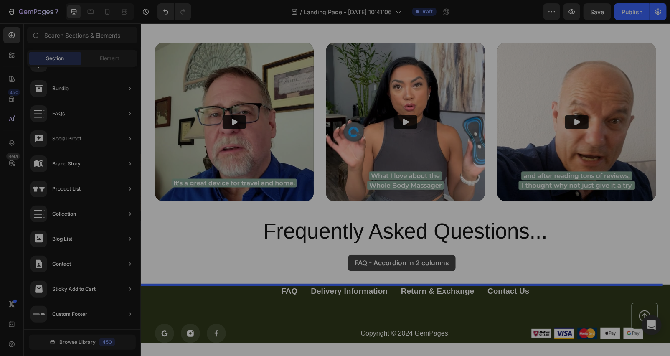
drag, startPoint x: 336, startPoint y: 186, endPoint x: 349, endPoint y: 255, distance: 69.3
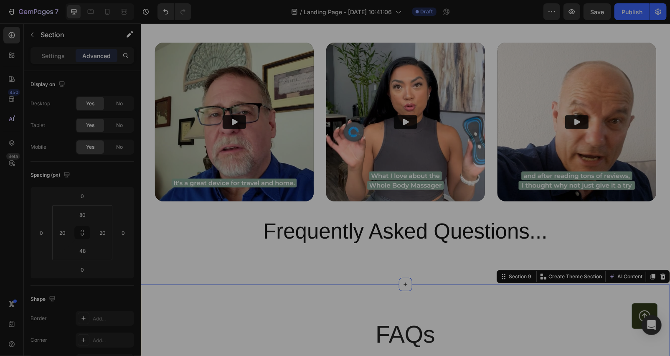
scroll to position [3310, 0]
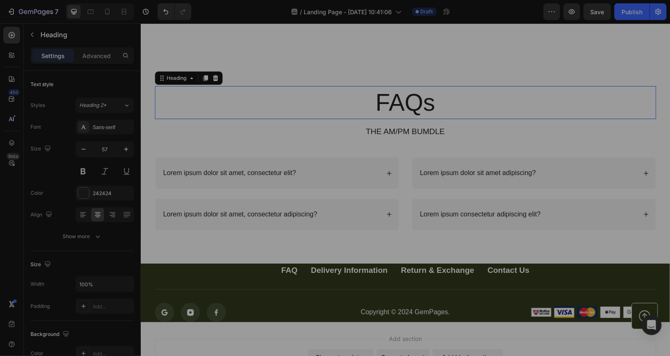
click at [456, 106] on h2 "FAQs" at bounding box center [405, 102] width 501 height 33
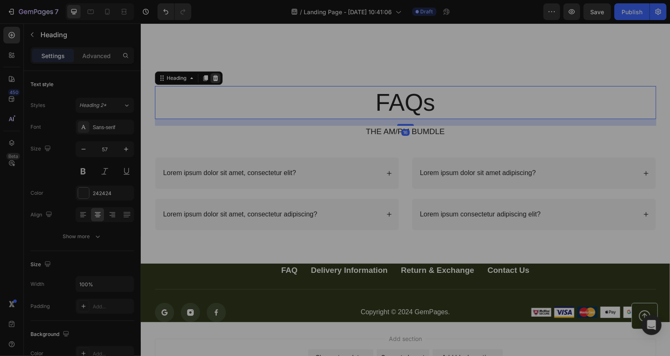
click at [210, 76] on div at bounding box center [215, 78] width 10 height 10
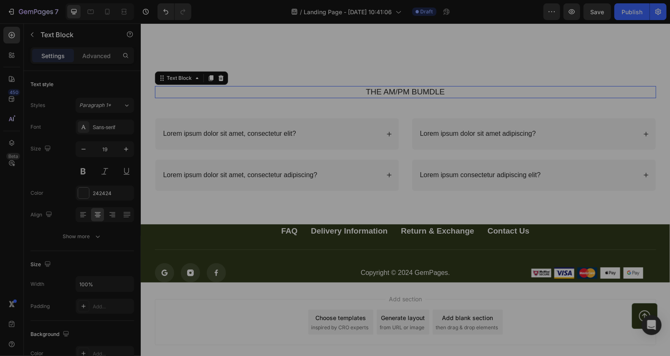
drag, startPoint x: 424, startPoint y: 94, endPoint x: 264, endPoint y: 94, distance: 159.6
click at [424, 94] on p "THE AM/PM BUMDLE" at bounding box center [405, 92] width 500 height 10
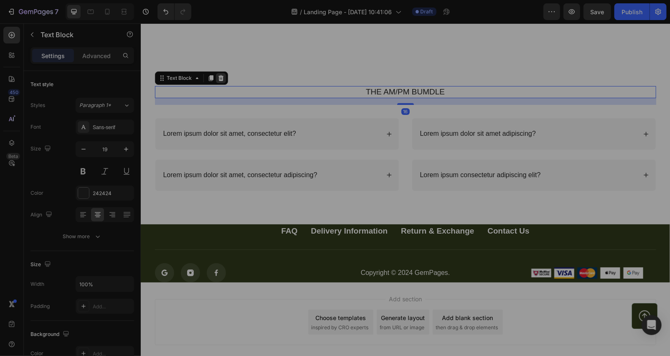
click at [217, 76] on icon at bounding box center [220, 77] width 7 height 7
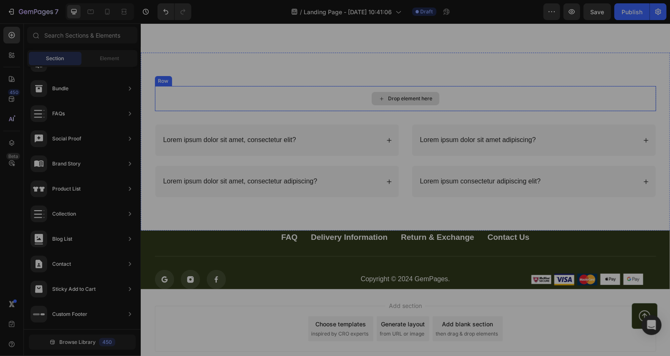
click at [366, 92] on div "Drop element here" at bounding box center [405, 98] width 501 height 25
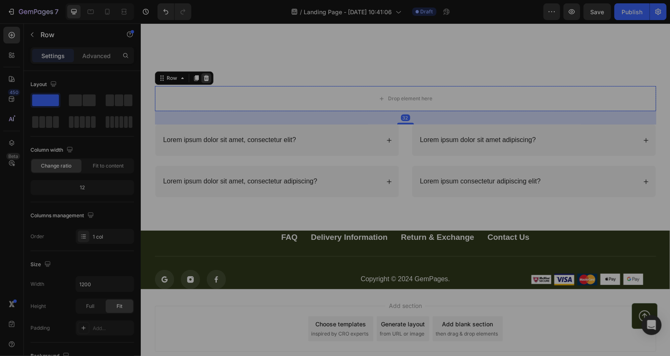
click at [201, 74] on div at bounding box center [206, 78] width 10 height 10
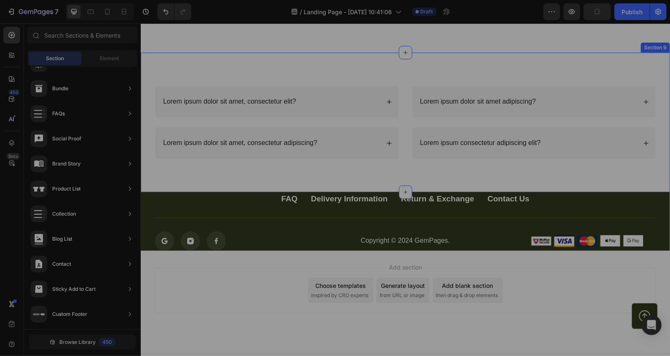
click at [365, 68] on div "Lorem ipsum dolor sit amet, consectetur elit? Lorem ipsum dolor sit amet, conse…" at bounding box center [404, 122] width 529 height 140
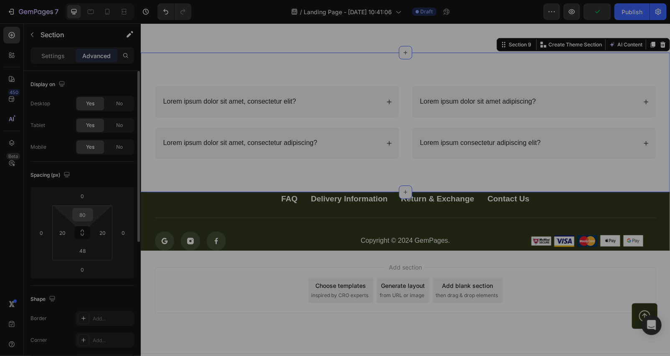
click at [89, 211] on input "80" at bounding box center [82, 215] width 17 height 13
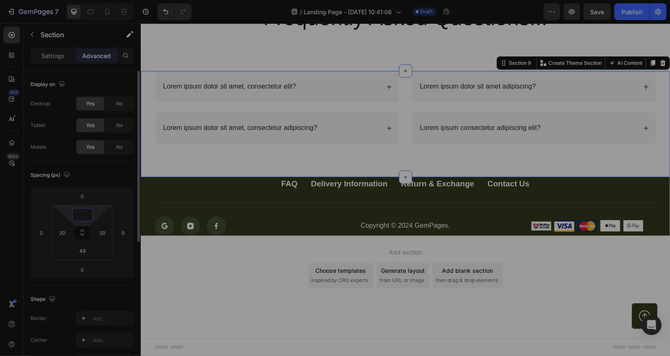
scroll to position [3291, 0]
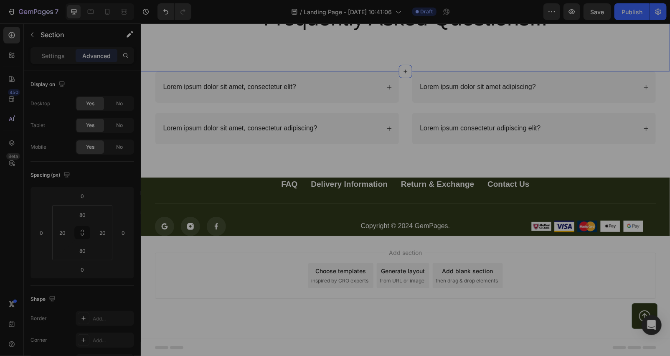
scroll to position [3168, 0]
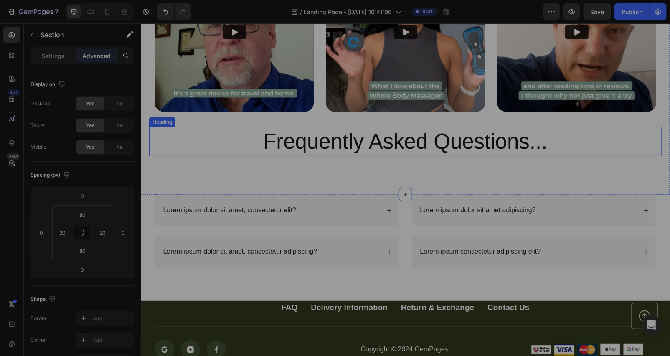
click at [227, 139] on p "Frequently Asked Questions..." at bounding box center [405, 141] width 511 height 28
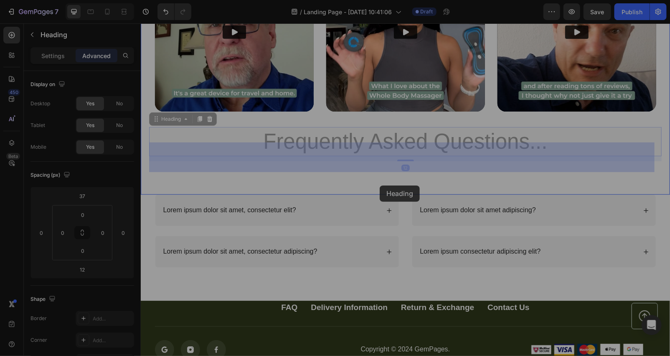
drag, startPoint x: 185, startPoint y: 121, endPoint x: 381, endPoint y: 185, distance: 205.8
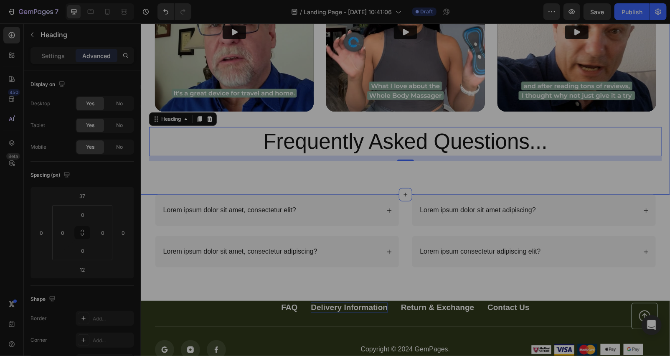
scroll to position [3291, 0]
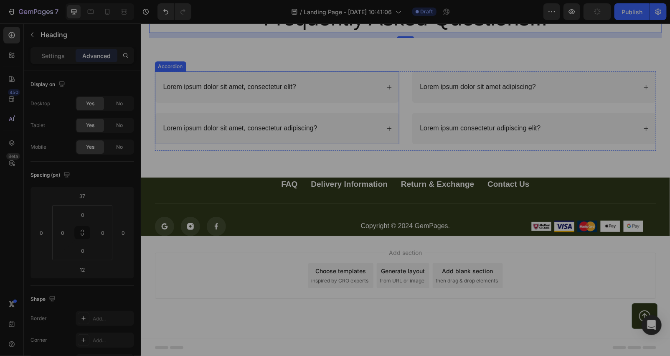
click at [344, 86] on div "Lorem ipsum dolor sit amet, consectetur elit?" at bounding box center [271, 86] width 218 height 11
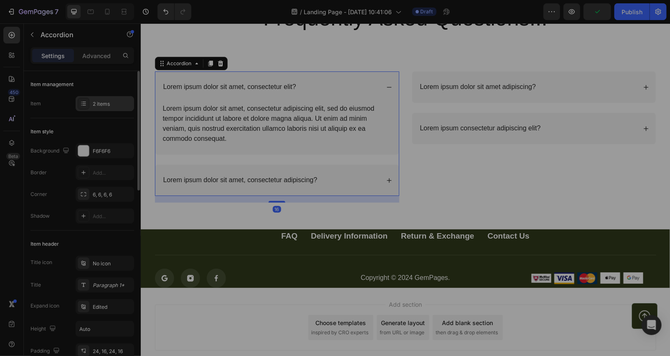
click at [97, 106] on div "2 items" at bounding box center [112, 104] width 39 height 8
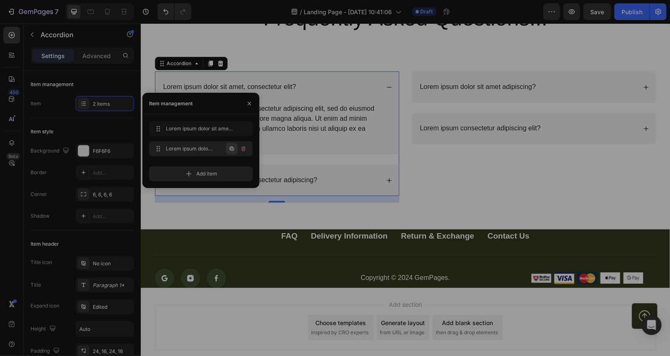
click at [232, 150] on icon "button" at bounding box center [232, 148] width 7 height 7
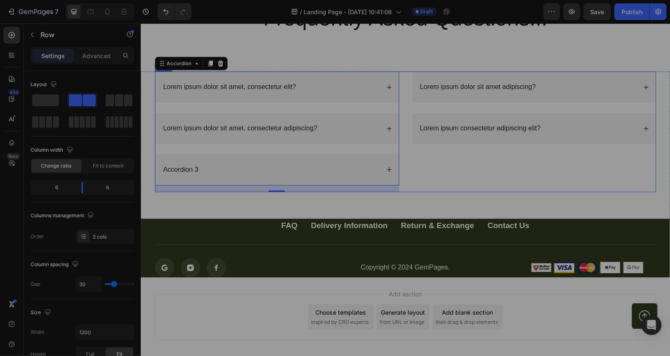
click at [474, 172] on div "Lorem ipsum dolor sit amet adipiscing? Lorem ipsum consectetur adipiscing elit?…" at bounding box center [534, 131] width 244 height 120
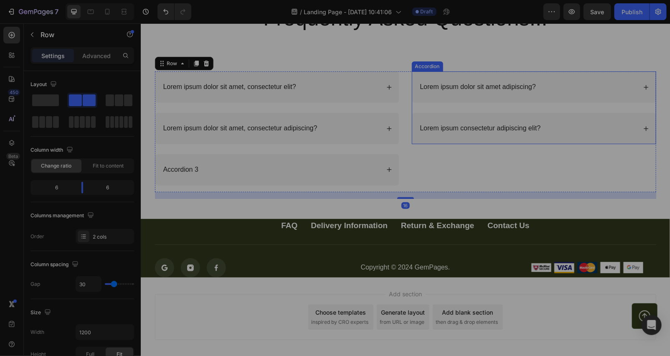
click at [572, 122] on div "Lorem ipsum consectetur adipiscing elit?" at bounding box center [528, 127] width 218 height 11
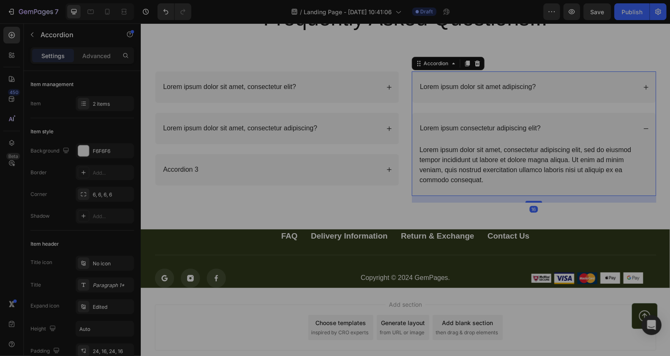
click at [640, 123] on div "Lorem ipsum consectetur adipiscing elit?" at bounding box center [534, 127] width 244 height 31
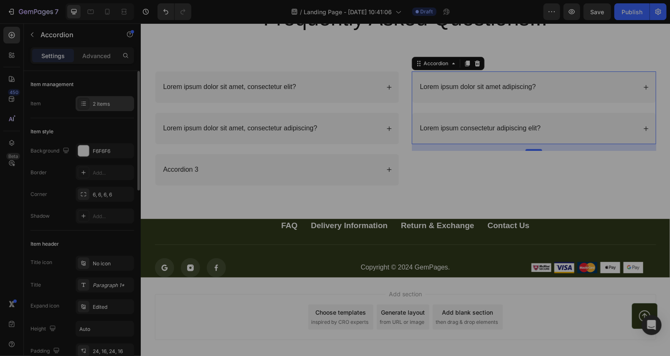
click at [90, 105] on div "2 items" at bounding box center [105, 103] width 59 height 15
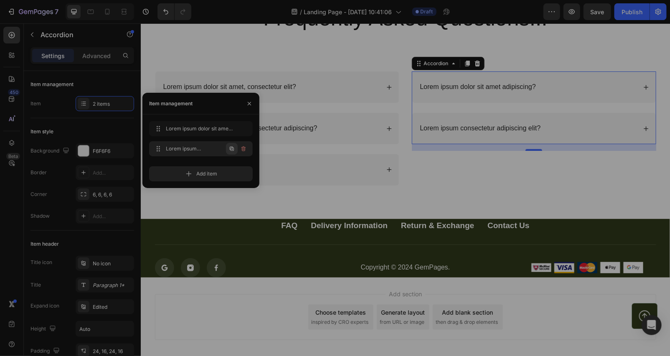
click at [233, 148] on icon "button" at bounding box center [232, 148] width 7 height 7
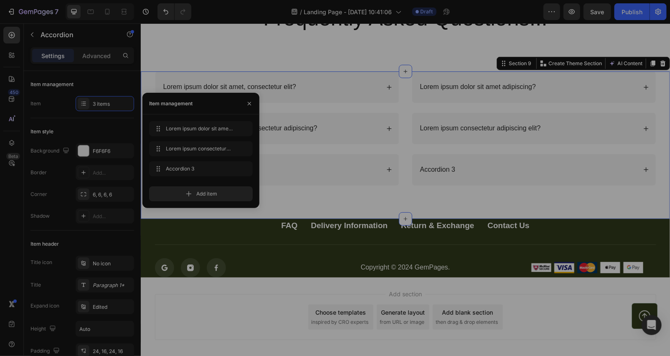
click at [434, 194] on div "Lorem ipsum dolor sit amet, consectetur elit? Lorem ipsum dolor sit amet, conse…" at bounding box center [405, 134] width 513 height 127
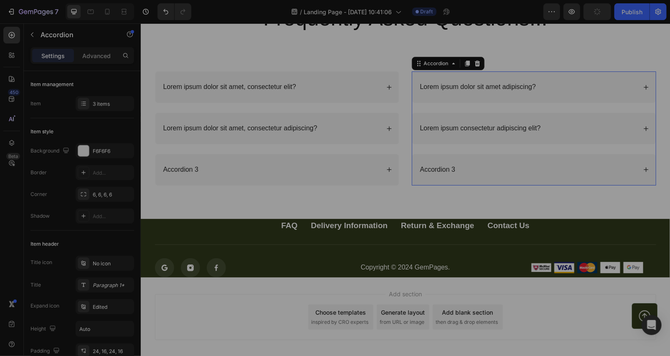
click at [453, 167] on div "Accordion 3" at bounding box center [528, 169] width 218 height 11
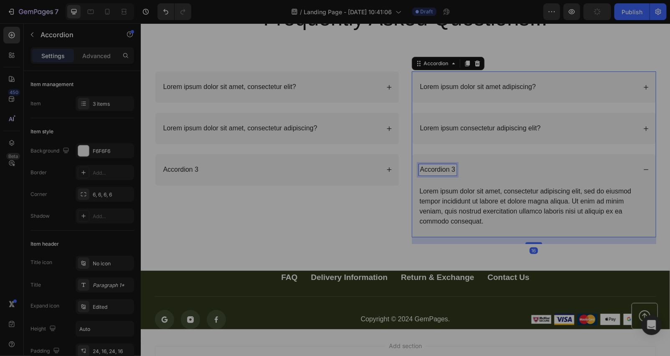
click at [448, 167] on div "Accordion 3" at bounding box center [438, 169] width 38 height 11
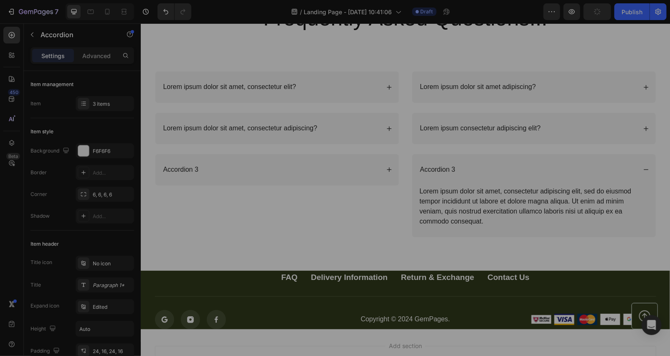
click at [484, 167] on div "Accordion 3" at bounding box center [528, 169] width 218 height 11
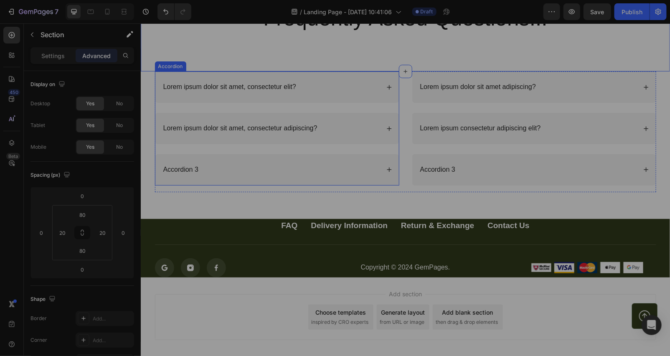
click at [277, 87] on p "Lorem ipsum dolor sit amet, consectetur elit?" at bounding box center [229, 86] width 133 height 9
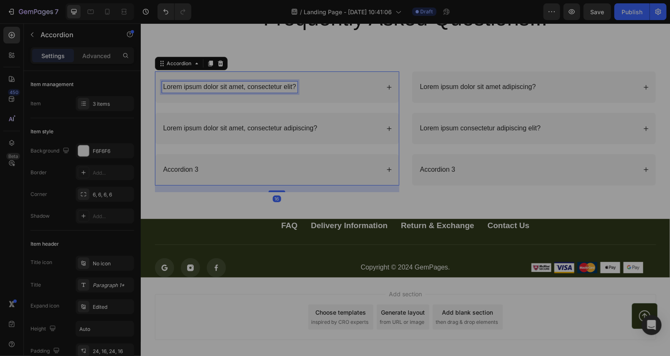
click at [287, 83] on p "Lorem ipsum dolor sit amet, consectetur elit?" at bounding box center [229, 86] width 133 height 9
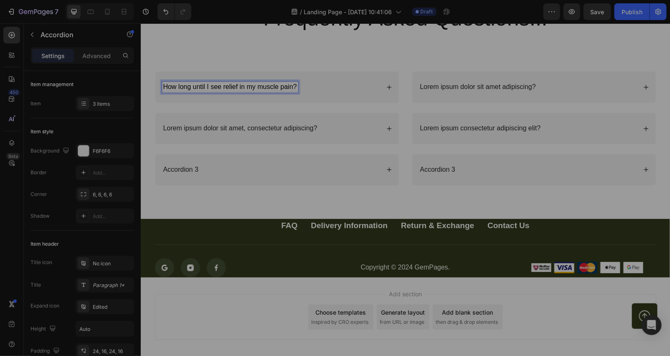
scroll to position [3333, 0]
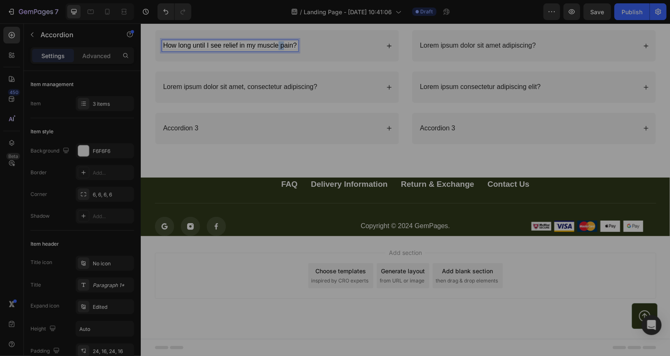
click at [276, 41] on div "How long until I see relief in my muscle pain?" at bounding box center [230, 45] width 136 height 11
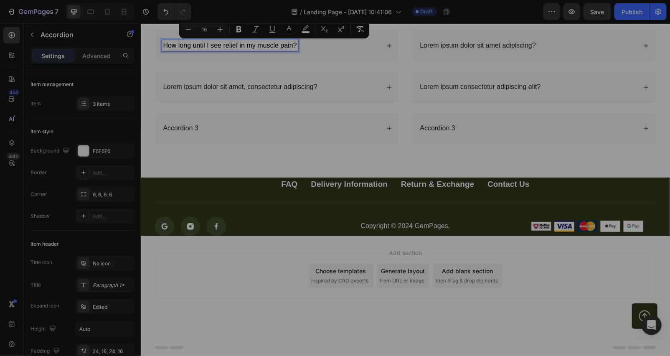
click at [280, 44] on span "How long until I see relief in my muscle pain?" at bounding box center [230, 44] width 134 height 7
click at [320, 28] on icon "Editor contextual toolbar" at bounding box center [323, 29] width 8 height 8
click at [314, 42] on div "How long until I see relief in my muscle pain?" at bounding box center [271, 45] width 218 height 11
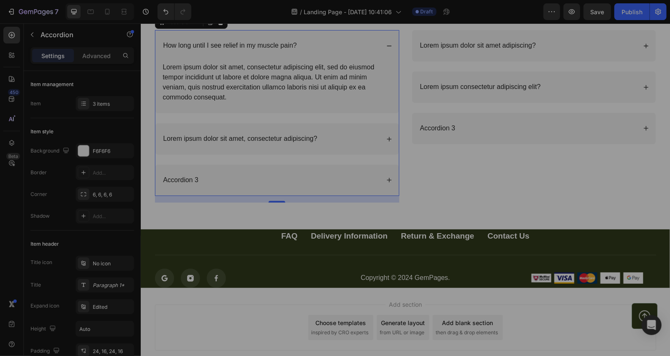
click at [377, 43] on div "How long until I see relief in my muscle pain?" at bounding box center [277, 45] width 244 height 31
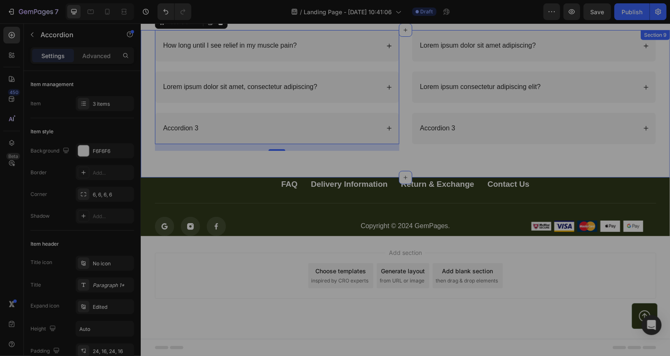
click at [143, 49] on div "How long until I see relief in my muscle pain? Lorem ipsum dolor sit amet, cons…" at bounding box center [404, 103] width 529 height 147
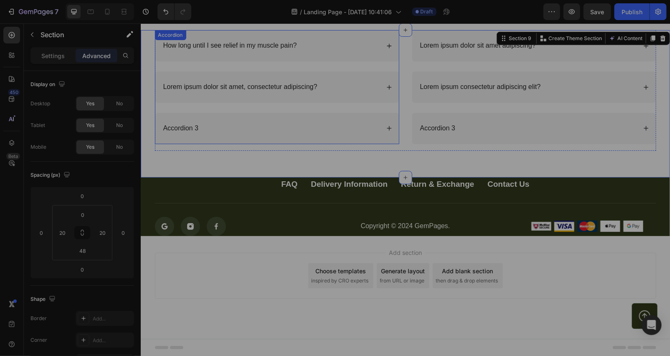
click at [386, 43] on icon at bounding box center [389, 46] width 6 height 6
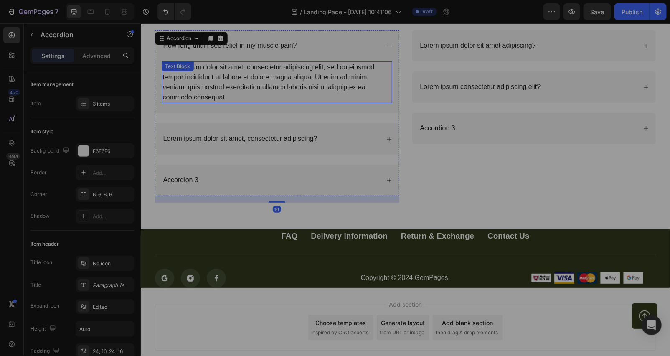
drag, startPoint x: 224, startPoint y: 80, endPoint x: 221, endPoint y: 85, distance: 5.7
click at [224, 81] on div "Lorem ipsum dolor sit amet, consectetur adipiscing elit, sed do eiusmod tempor …" at bounding box center [277, 82] width 230 height 42
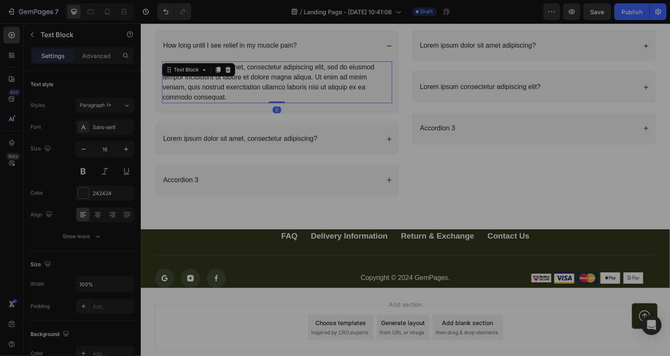
click at [209, 94] on div "Lorem ipsum dolor sit amet, consectetur adipiscing elit, sed do eiusmod tempor …" at bounding box center [277, 82] width 230 height 42
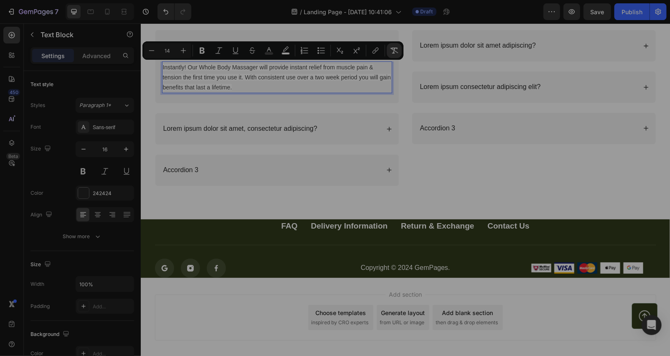
click at [394, 54] on icon "Editor contextual toolbar" at bounding box center [394, 50] width 8 height 8
type input "16"
click at [323, 94] on div "Instantly! Our Whole Body Massager will provide instant relief from muscle pain…" at bounding box center [277, 82] width 244 height 42
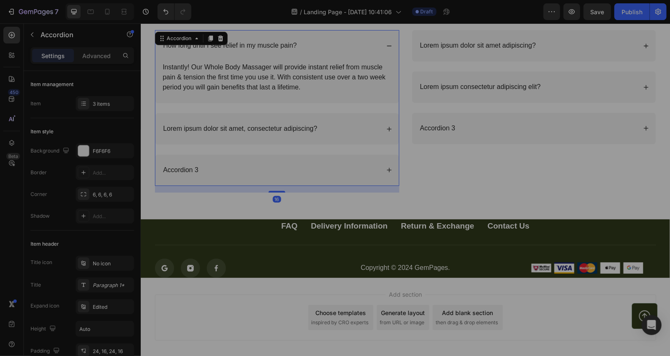
click at [386, 44] on icon at bounding box center [389, 46] width 6 height 6
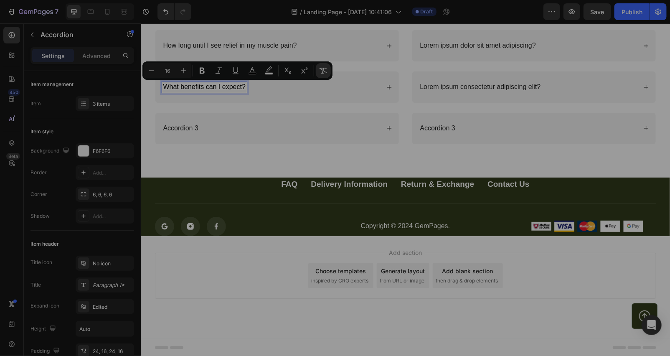
click at [321, 68] on icon "Editor contextual toolbar" at bounding box center [324, 71] width 8 height 6
drag, startPoint x: 384, startPoint y: 87, endPoint x: 342, endPoint y: 92, distance: 42.6
click at [386, 86] on icon at bounding box center [389, 87] width 6 height 6
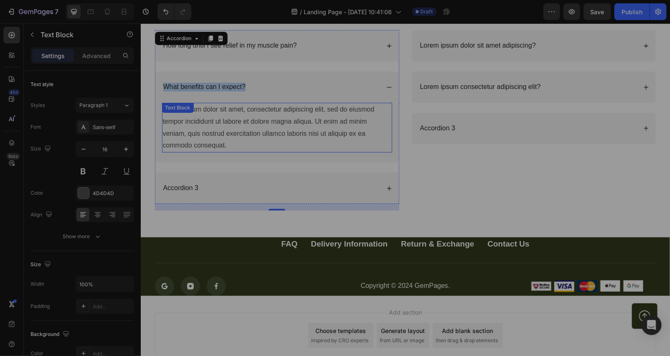
click at [202, 140] on div "Lorem ipsum dolor sit amet, consectetur adipiscing elit, sed do eiusmod tempor …" at bounding box center [277, 127] width 230 height 50
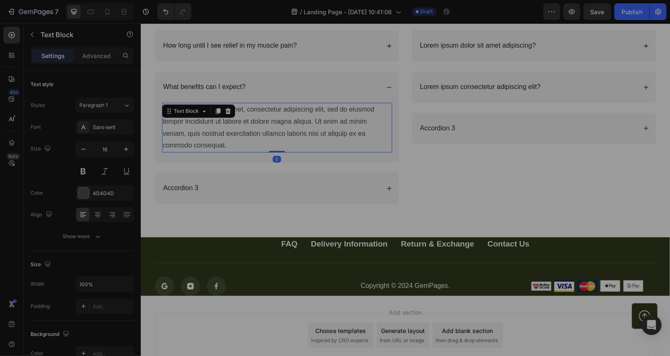
click at [202, 140] on div "Lorem ipsum dolor sit amet, consectetur adipiscing elit, sed do eiusmod tempor …" at bounding box center [277, 127] width 230 height 50
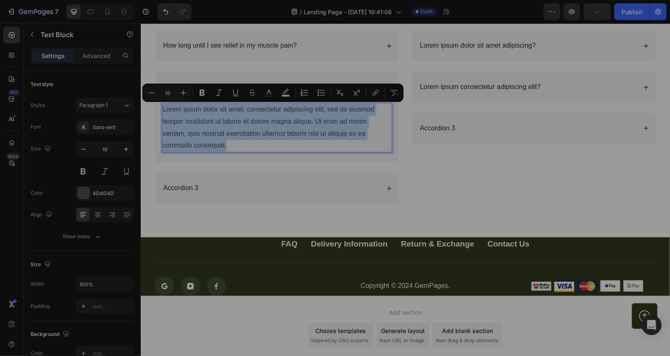
type input "14"
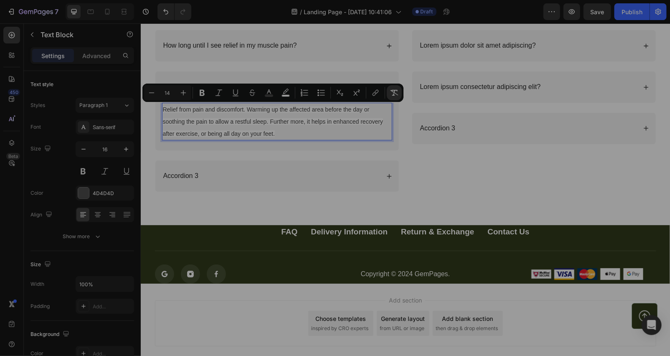
click at [392, 89] on icon "Editor contextual toolbar" at bounding box center [394, 93] width 8 height 8
type input "16"
click at [369, 133] on p "Relief from pain and discomfort. Warming up the affected area before the day or…" at bounding box center [277, 121] width 229 height 36
click at [366, 130] on p "Relief from pain and discomfort. Warming up the affected area before the day or…" at bounding box center [277, 121] width 229 height 36
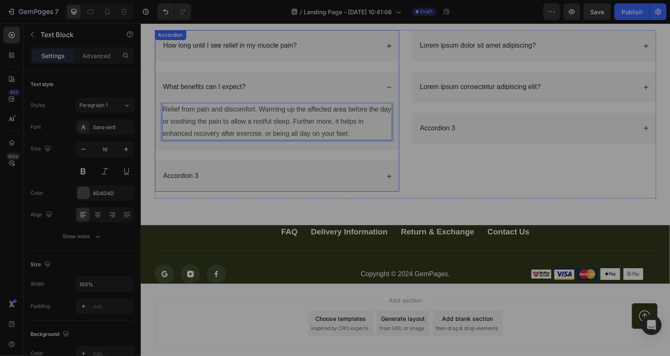
click at [386, 85] on icon at bounding box center [389, 87] width 6 height 6
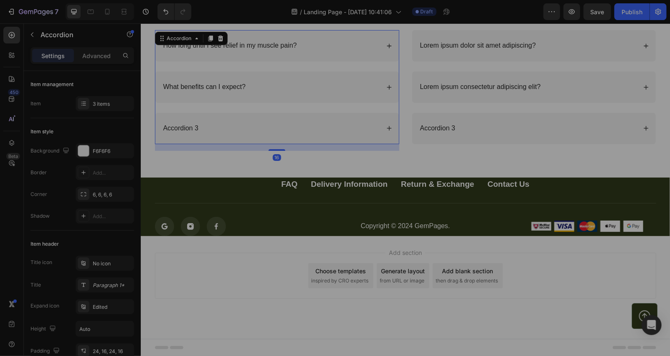
click at [202, 122] on div "Accordion 3" at bounding box center [271, 127] width 218 height 11
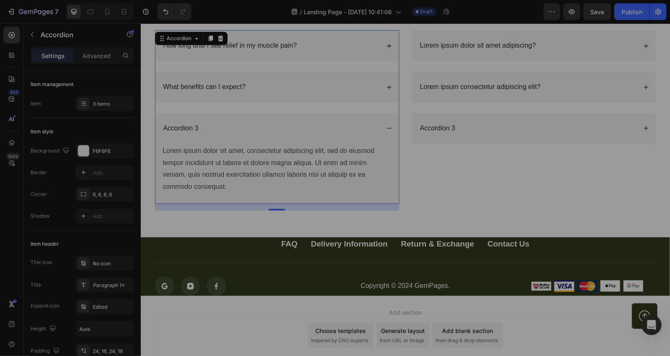
click at [387, 126] on icon at bounding box center [389, 128] width 6 height 6
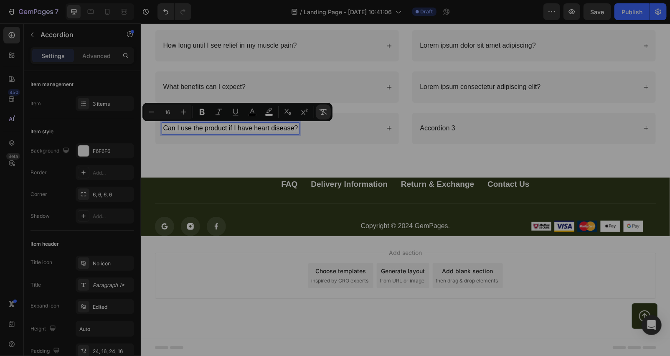
click at [328, 107] on button "Remove Format" at bounding box center [323, 111] width 15 height 15
click at [386, 126] on icon at bounding box center [389, 128] width 6 height 6
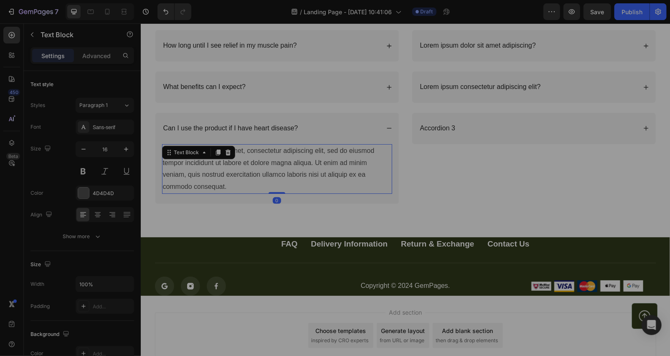
click at [199, 181] on div "Lorem ipsum dolor sit amet, consectetur adipiscing elit, sed do eiusmod tempor …" at bounding box center [277, 169] width 230 height 50
click at [197, 188] on div "Lorem ipsum dolor sit amet, consectetur adipiscing elit, sed do eiusmod tempor …" at bounding box center [277, 169] width 230 height 50
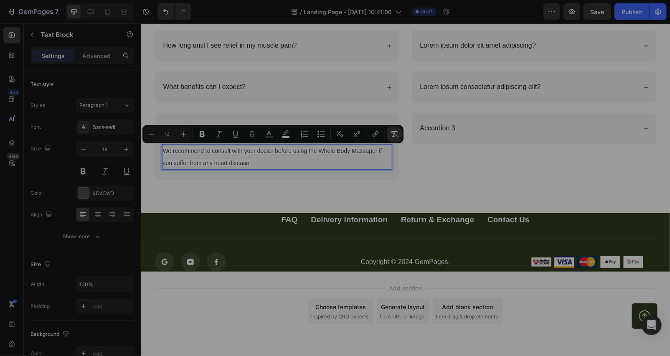
click at [390, 132] on icon "Editor contextual toolbar" at bounding box center [394, 134] width 8 height 8
type input "16"
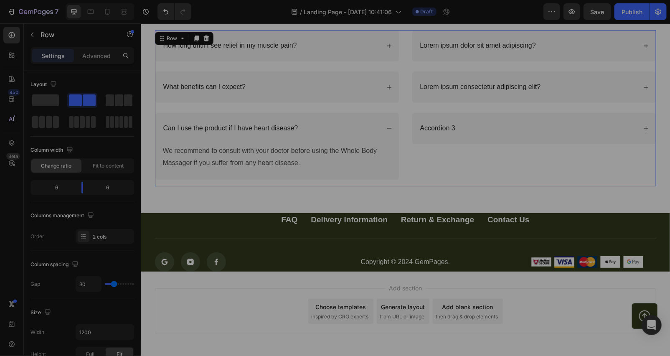
click at [297, 180] on div "How long until I see relief in my muscle pain? What benefits can I expect? Can …" at bounding box center [277, 108] width 244 height 156
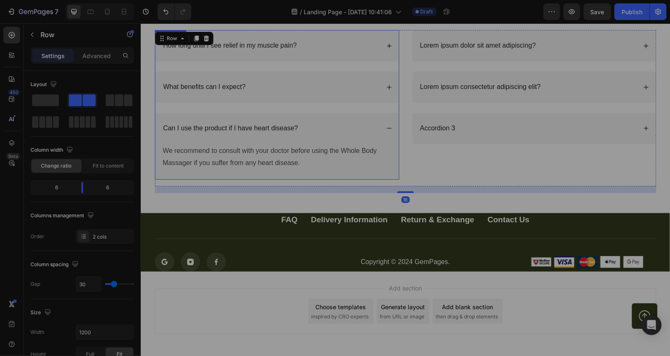
click at [388, 125] on div "Can I use the product if I have heart disease?" at bounding box center [277, 127] width 244 height 31
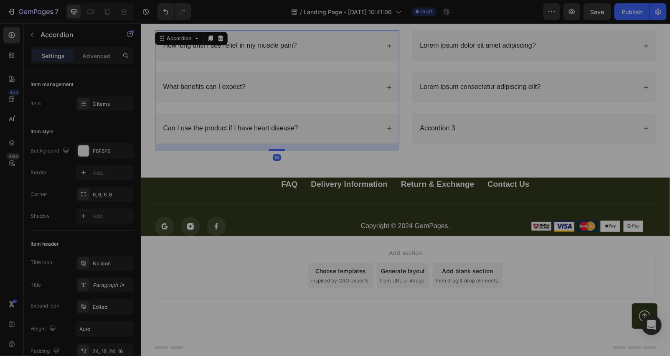
click at [340, 119] on div "Can I use the product if I have heart disease?" at bounding box center [277, 127] width 244 height 31
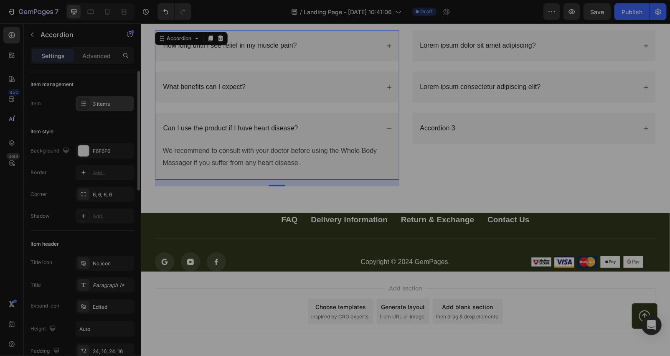
click at [111, 96] on div "3 items" at bounding box center [105, 103] width 59 height 15
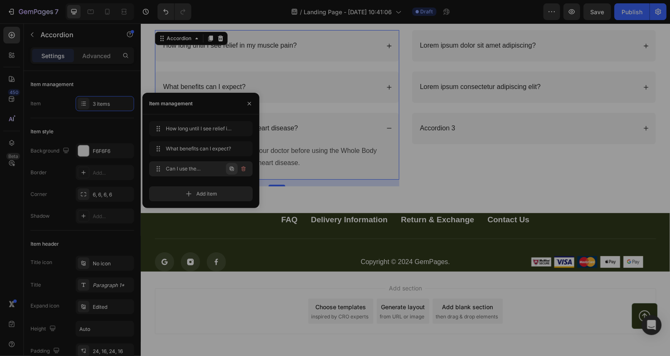
click at [231, 167] on icon "button" at bounding box center [232, 169] width 4 height 4
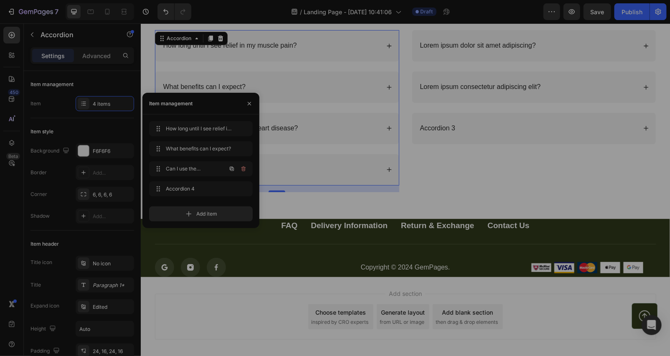
click at [231, 166] on icon "button" at bounding box center [232, 168] width 7 height 7
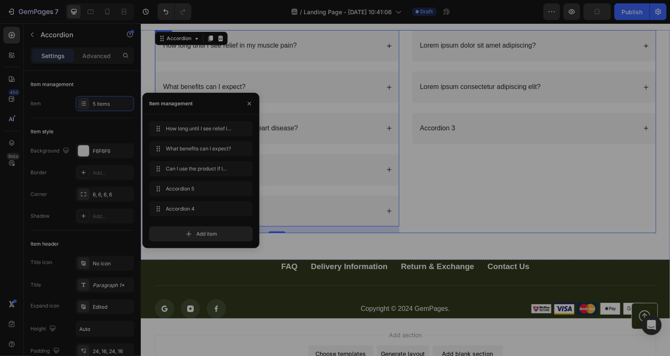
click at [431, 192] on div "Lorem ipsum dolor sit amet adipiscing? Lorem ipsum consectetur adipiscing elit?…" at bounding box center [534, 131] width 244 height 203
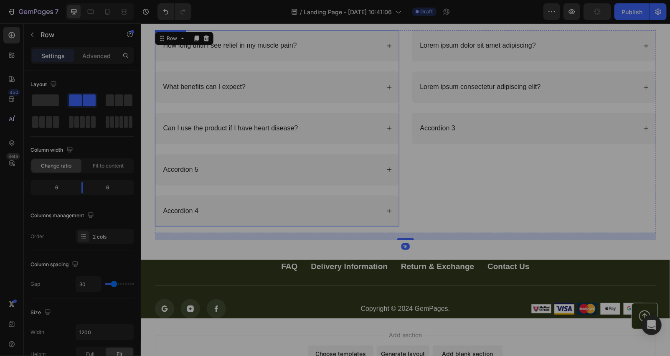
click at [213, 161] on div "Accordion 5" at bounding box center [277, 169] width 244 height 31
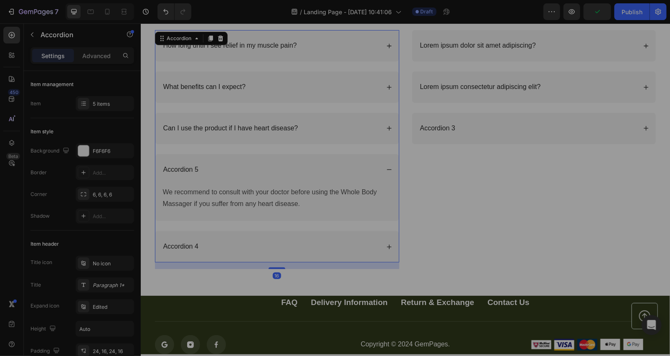
click at [193, 169] on div "Accordion 5" at bounding box center [181, 169] width 38 height 11
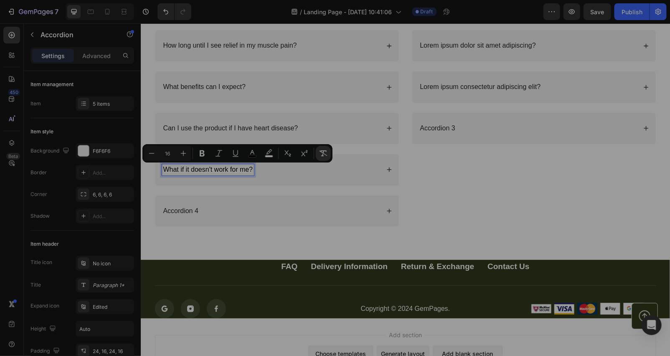
drag, startPoint x: 323, startPoint y: 155, endPoint x: 328, endPoint y: 161, distance: 7.8
click at [323, 155] on icon "Editor contextual toolbar" at bounding box center [323, 153] width 8 height 8
click at [386, 170] on icon at bounding box center [389, 169] width 6 height 6
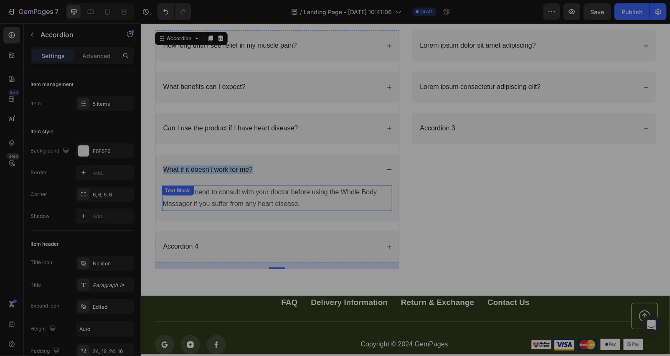
click at [298, 202] on p "We recommend to consult with your doctor before using the Whole Body Massager i…" at bounding box center [277, 198] width 229 height 24
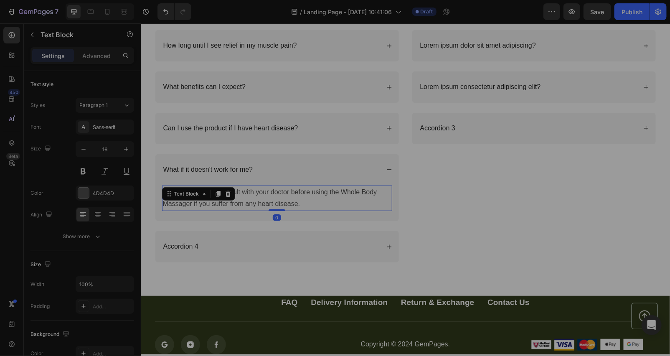
click at [298, 202] on p "We recommend to consult with your doctor before using the Whole Body Massager i…" at bounding box center [277, 198] width 229 height 24
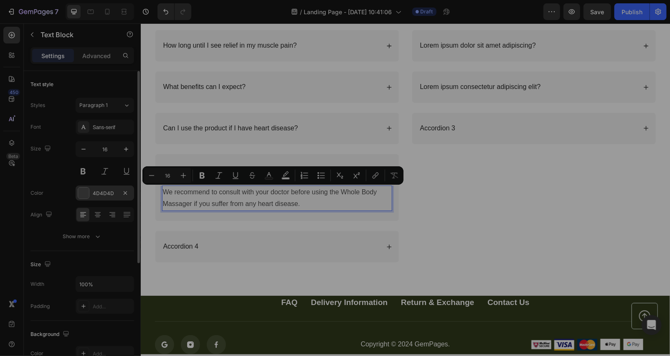
click at [85, 187] on div at bounding box center [84, 193] width 12 height 12
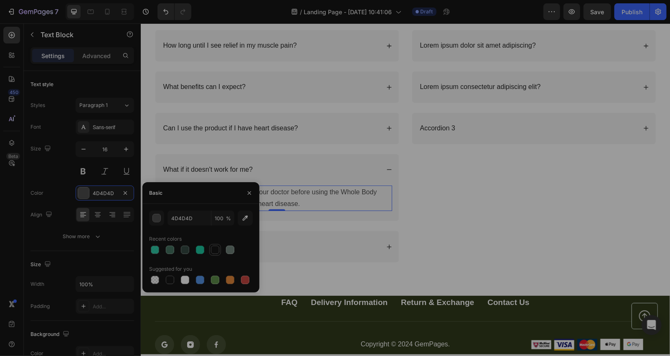
drag, startPoint x: 213, startPoint y: 252, endPoint x: 211, endPoint y: 248, distance: 5.2
click at [211, 249] on div at bounding box center [215, 250] width 8 height 8
type input "141414"
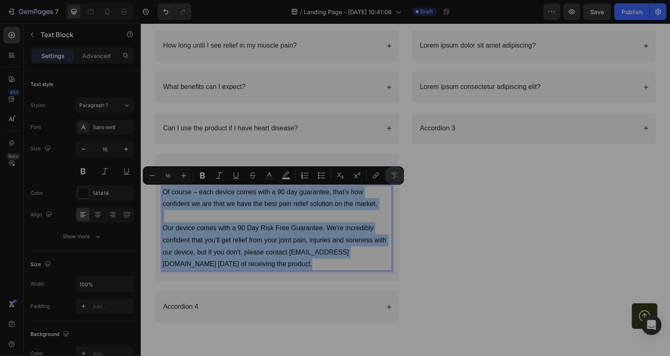
click at [394, 176] on icon "Editor contextual toolbar" at bounding box center [395, 175] width 8 height 8
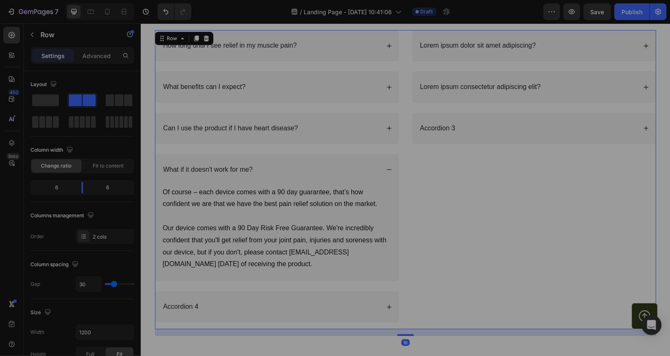
click at [425, 181] on div "Lorem ipsum dolor sit amet adipiscing? Lorem ipsum consectetur adipiscing elit?…" at bounding box center [534, 179] width 244 height 299
click at [387, 171] on icon at bounding box center [389, 169] width 6 height 6
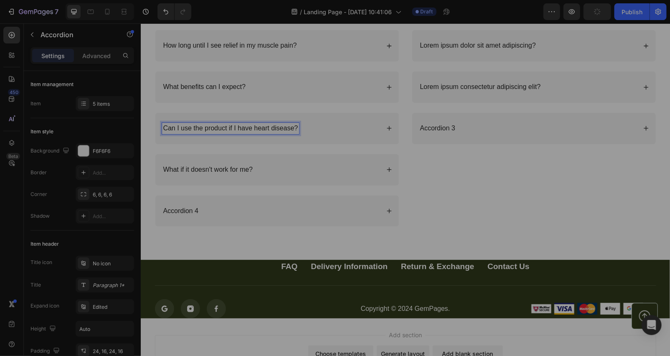
click at [204, 126] on p "Can I use the product if I have heart disease?" at bounding box center [230, 128] width 135 height 9
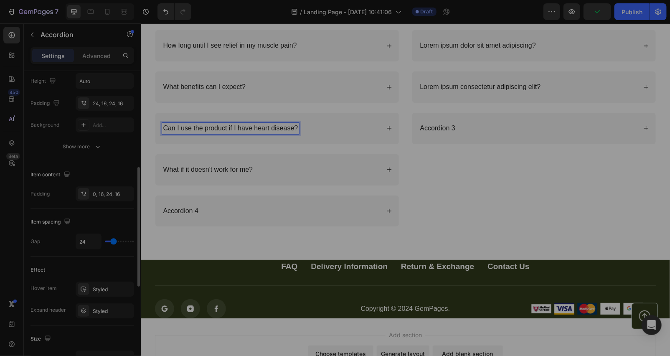
scroll to position [0, 0]
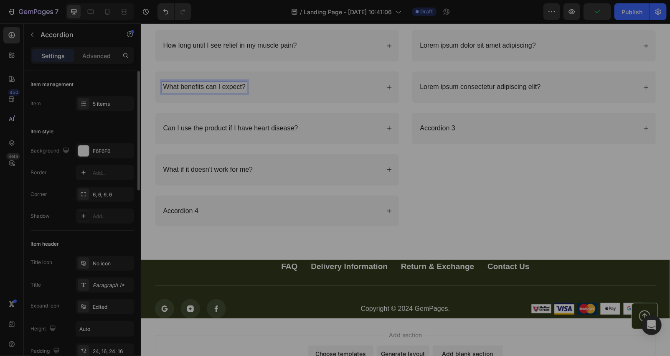
click at [199, 84] on p "What benefits can I expect?" at bounding box center [204, 86] width 82 height 9
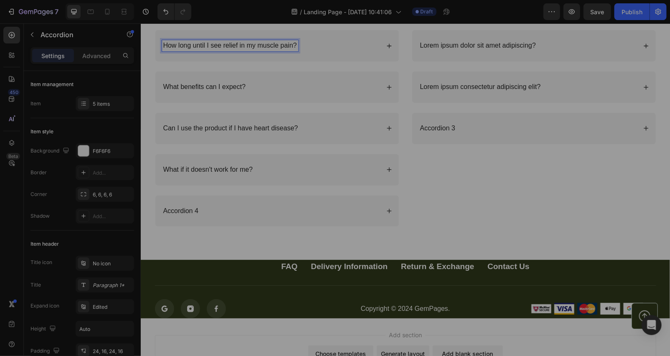
click at [244, 43] on p "How long until I see relief in my muscle pain?" at bounding box center [230, 45] width 134 height 9
click at [94, 53] on p "Advanced" at bounding box center [96, 55] width 28 height 9
type input "100%"
type input "100"
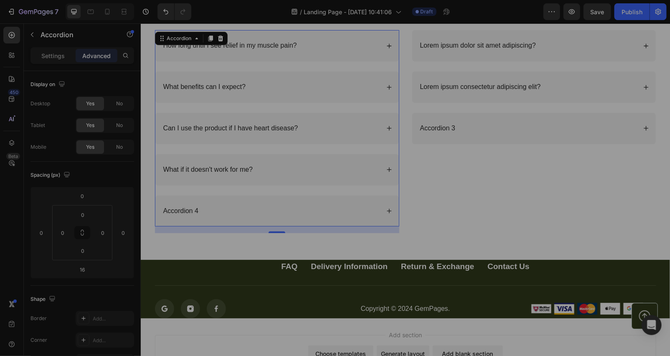
click at [43, 56] on div "Settings" at bounding box center [53, 55] width 42 height 13
type input "24"
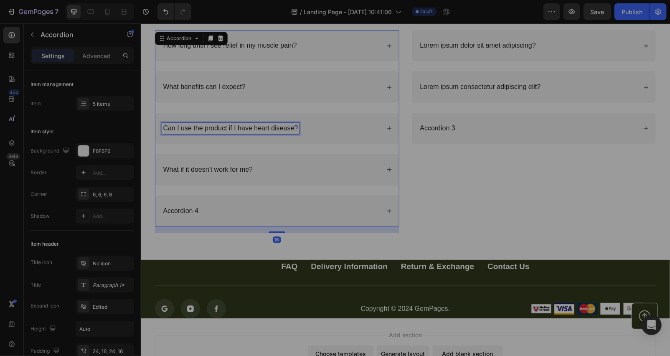
click at [204, 122] on div "Can I use the product if I have heart disease?" at bounding box center [230, 127] width 137 height 11
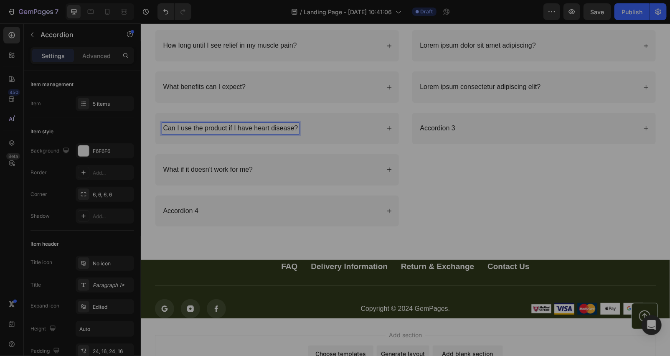
drag, startPoint x: 204, startPoint y: 122, endPoint x: 200, endPoint y: 124, distance: 4.7
click at [204, 122] on div "Can I use the product if I have heart disease?" at bounding box center [230, 127] width 137 height 11
click at [190, 170] on p "What if it doesn't work for me?" at bounding box center [208, 169] width 90 height 9
click at [245, 168] on p "What if it doesn't work for me?" at bounding box center [208, 169] width 90 height 9
click at [101, 56] on p "Advanced" at bounding box center [96, 55] width 28 height 9
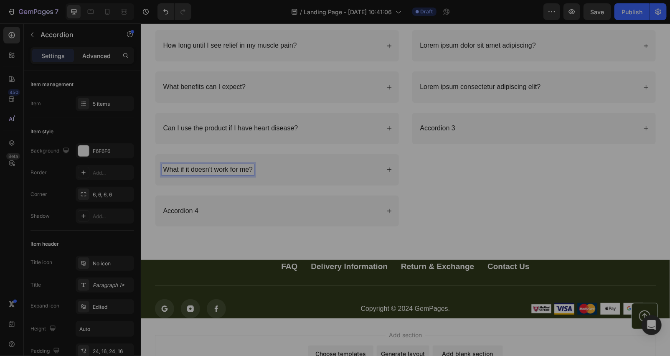
type input "100%"
type input "100"
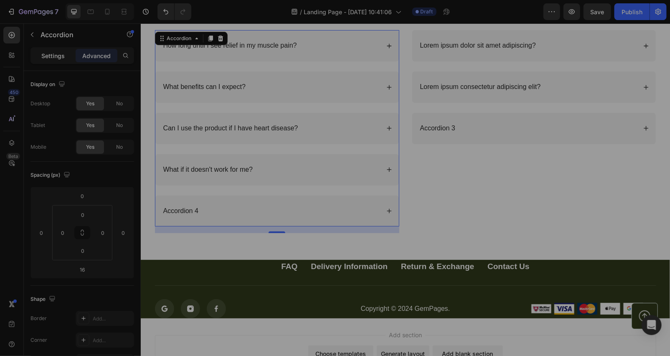
click at [51, 56] on p "Settings" at bounding box center [52, 55] width 23 height 9
type input "24"
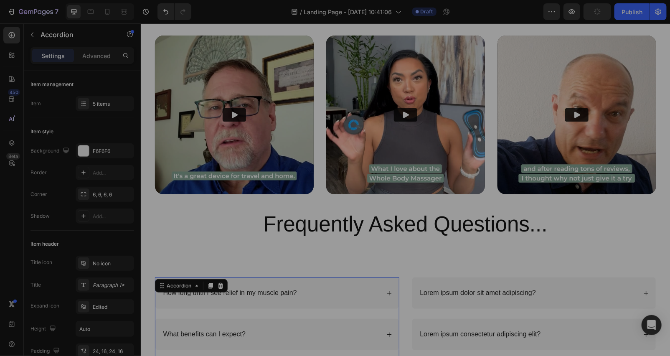
scroll to position [3209, 0]
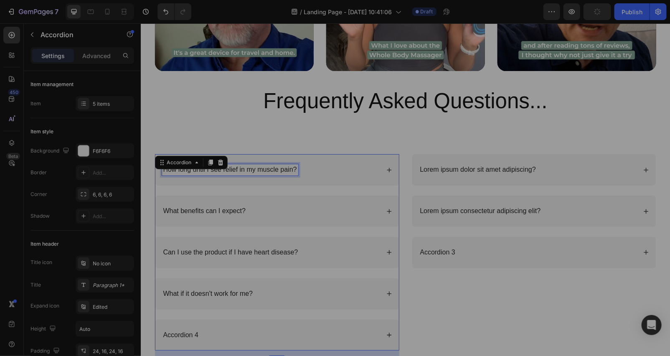
drag, startPoint x: 272, startPoint y: 173, endPoint x: 299, endPoint y: 173, distance: 27.2
click at [299, 173] on div "How long until I see relief in my muscle pain?" at bounding box center [271, 169] width 218 height 11
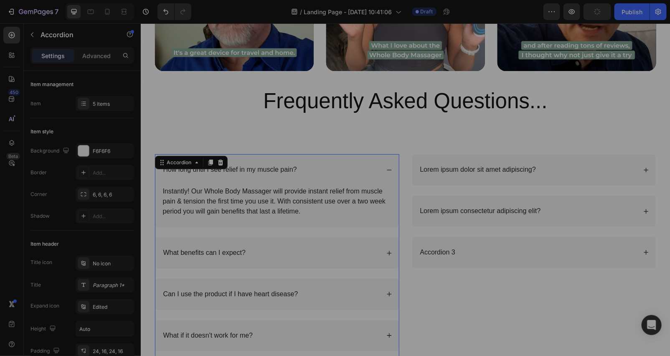
click at [272, 169] on p "How long until I see relief in my muscle pain?" at bounding box center [230, 169] width 134 height 9
click at [386, 167] on icon at bounding box center [389, 170] width 6 height 6
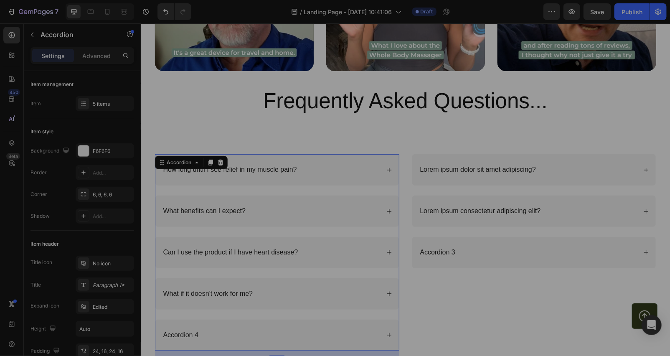
scroll to position [3333, 0]
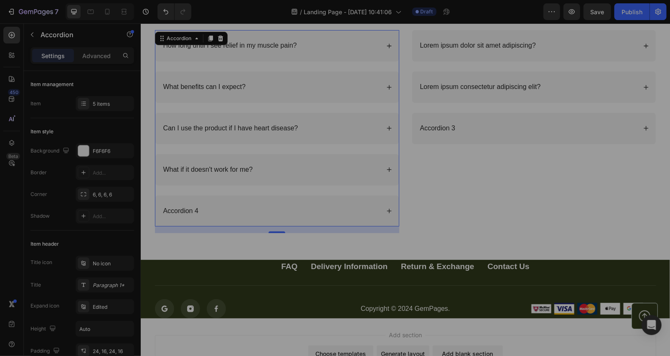
click at [204, 211] on div "Accordion 4" at bounding box center [271, 210] width 218 height 11
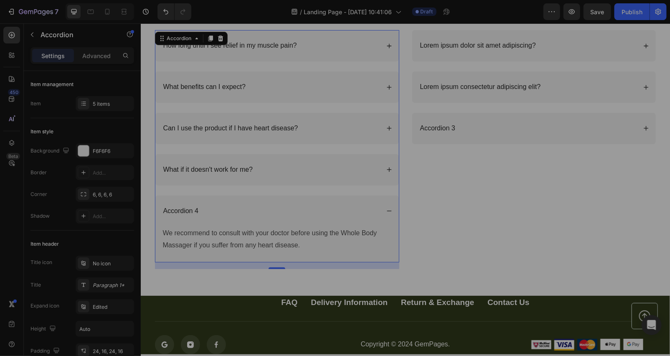
click at [197, 204] on div "Accordion 4" at bounding box center [277, 210] width 244 height 31
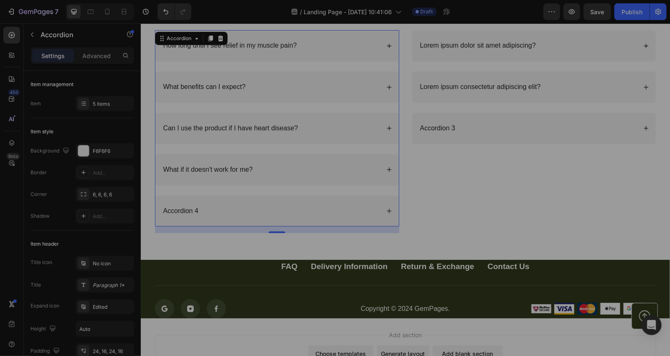
click at [188, 204] on div "Accordion 4" at bounding box center [277, 210] width 244 height 31
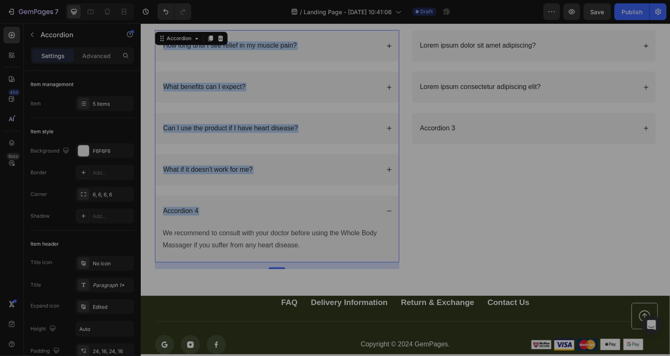
click at [230, 209] on div "Accordion 4" at bounding box center [271, 210] width 218 height 11
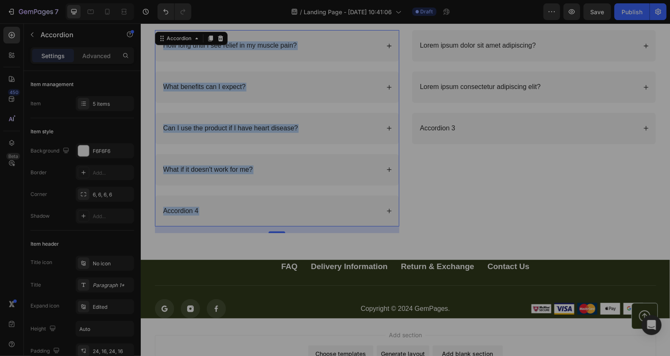
click at [213, 207] on div "Accordion 4" at bounding box center [271, 210] width 218 height 11
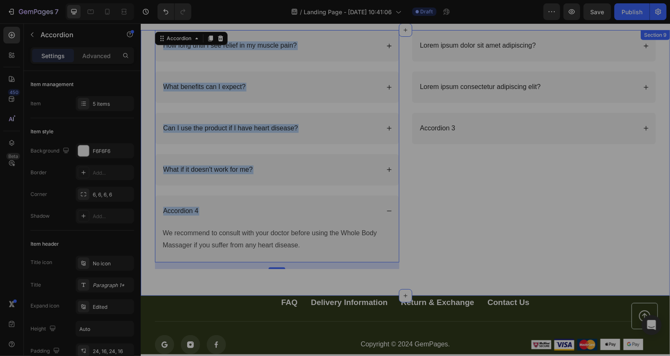
click at [143, 241] on div "How long until I see relief in my muscle pain? What benefits can I expect? Can …" at bounding box center [404, 163] width 529 height 266
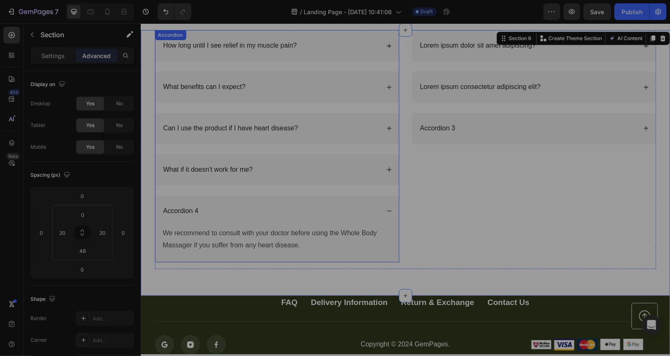
click at [182, 218] on div "Accordion 4" at bounding box center [277, 210] width 244 height 31
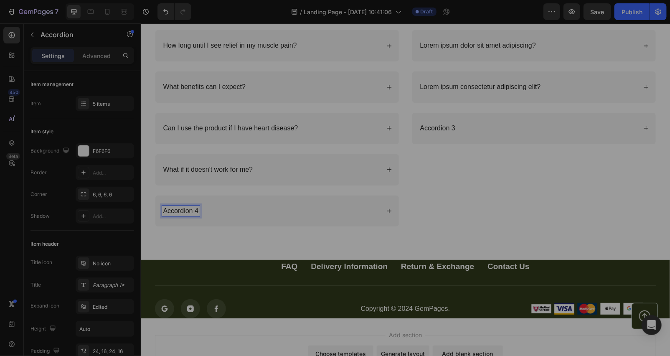
click at [183, 211] on p "Accordion 4" at bounding box center [181, 210] width 36 height 9
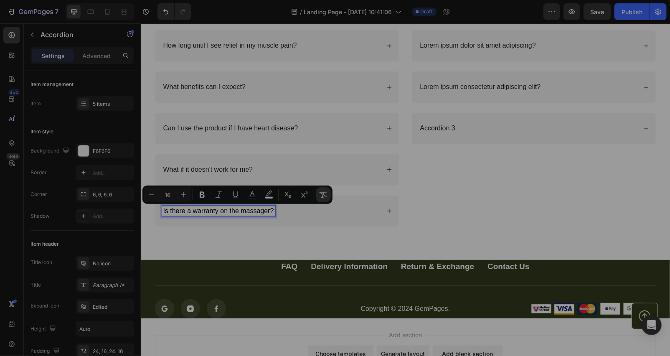
click at [324, 197] on icon "Editor contextual toolbar" at bounding box center [323, 195] width 8 height 8
click at [382, 209] on div "Is there a warranty on the massager?" at bounding box center [277, 210] width 244 height 31
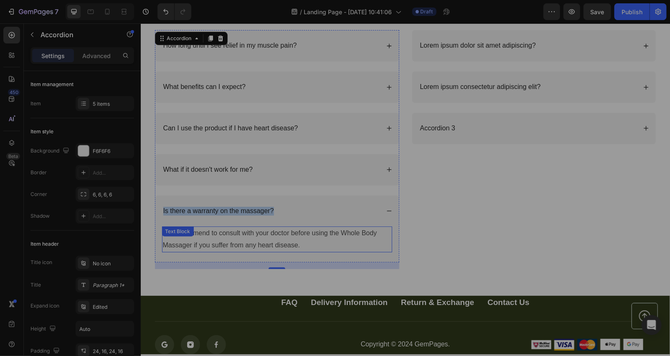
click at [302, 243] on p "We recommend to consult with your doctor before using the Whole Body Massager i…" at bounding box center [277, 239] width 229 height 24
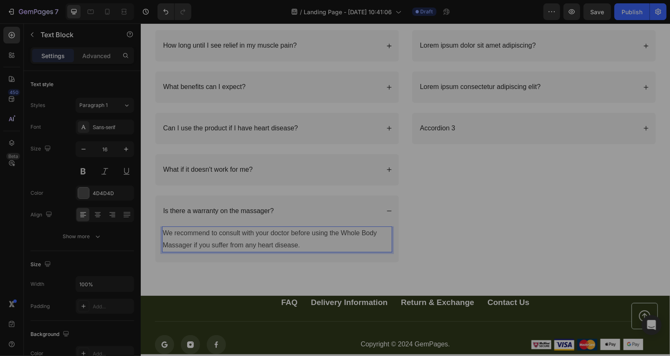
click at [302, 243] on p "We recommend to consult with your doctor before using the Whole Body Massager i…" at bounding box center [277, 239] width 229 height 24
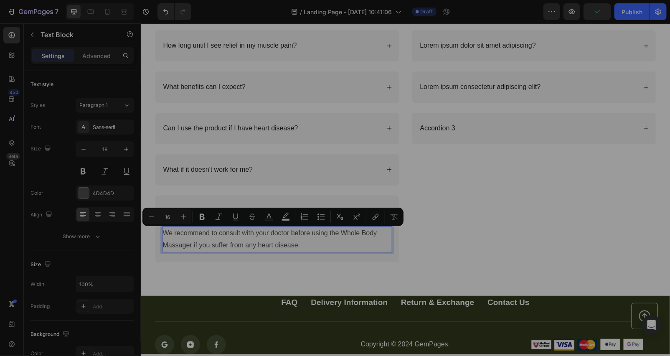
click at [316, 242] on p "We recommend to consult with your doctor before using the Whole Body Massager i…" at bounding box center [277, 239] width 229 height 24
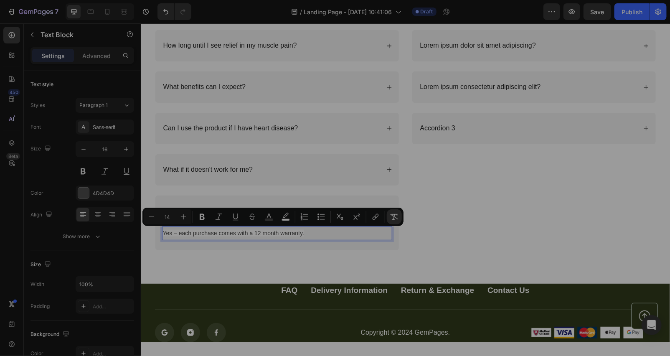
click at [396, 219] on icon "Editor contextual toolbar" at bounding box center [394, 217] width 8 height 8
type input "16"
click at [84, 194] on div at bounding box center [83, 193] width 11 height 11
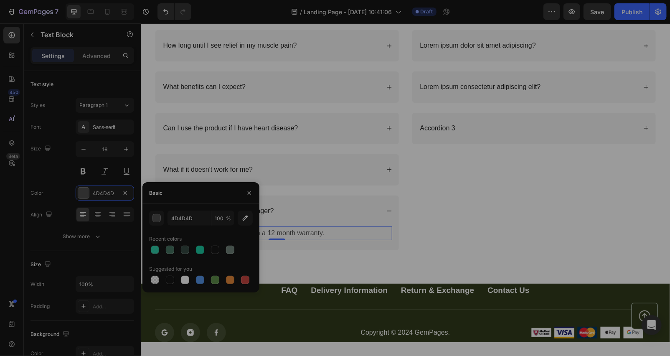
click at [207, 248] on div at bounding box center [201, 250] width 104 height 12
click at [213, 249] on div at bounding box center [215, 250] width 8 height 8
type input "141414"
click at [292, 207] on div "Is there a warranty on the massager?" at bounding box center [271, 210] width 218 height 11
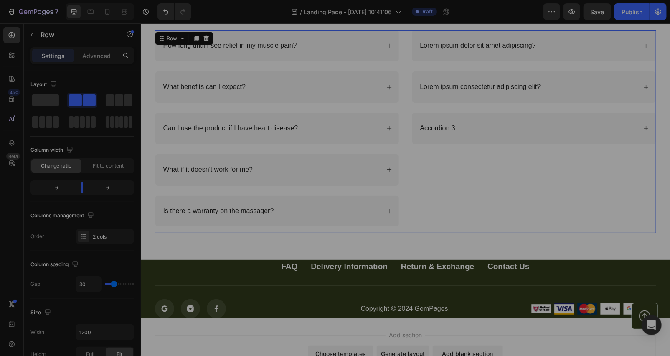
click at [471, 213] on div "Lorem ipsum dolor sit amet adipiscing? Lorem ipsum consectetur adipiscing elit?…" at bounding box center [534, 131] width 244 height 203
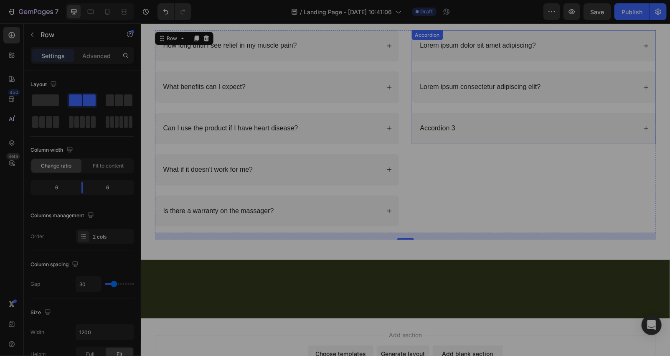
scroll to position [3209, 0]
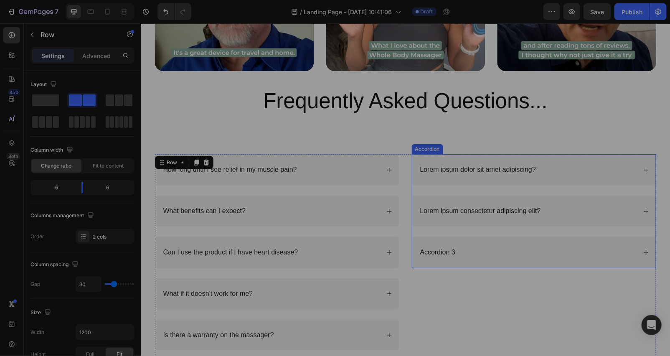
drag, startPoint x: 486, startPoint y: 165, endPoint x: 495, endPoint y: 163, distance: 9.3
click at [487, 164] on div "Lorem ipsum dolor sit amet adipiscing?" at bounding box center [478, 169] width 118 height 11
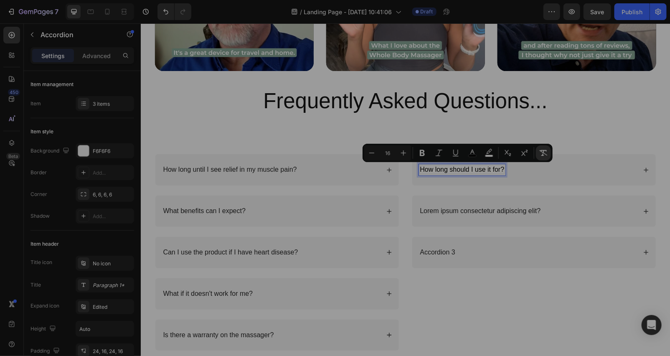
click at [540, 154] on icon "Editor contextual toolbar" at bounding box center [544, 153] width 8 height 8
click at [638, 168] on div "How long should I use it for?" at bounding box center [534, 169] width 244 height 31
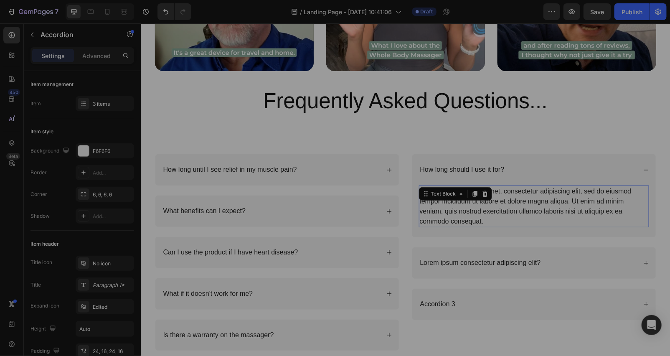
drag, startPoint x: 480, startPoint y: 227, endPoint x: 473, endPoint y: 221, distance: 8.7
click at [479, 224] on div "Lorem ipsum dolor sit amet, consectetur adipiscing elit, sed do eiusmod tempor …" at bounding box center [534, 206] width 230 height 42
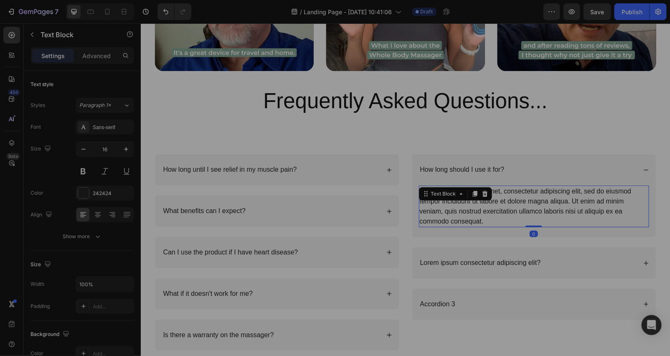
click at [473, 221] on div "Lorem ipsum dolor sit amet, consectetur adipiscing elit, sed do eiusmod tempor …" at bounding box center [534, 206] width 230 height 42
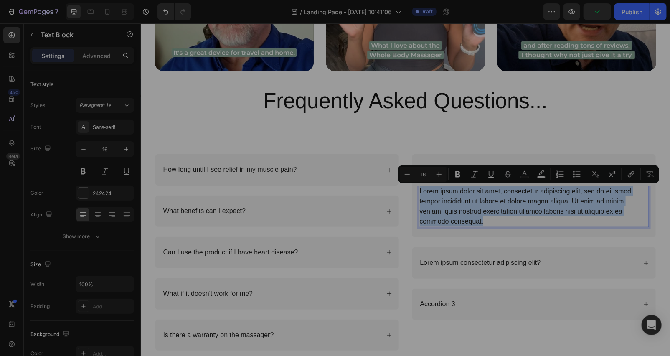
type input "14"
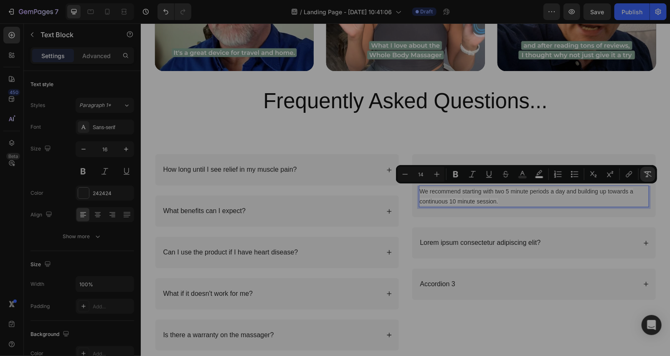
click at [646, 174] on icon "Editor contextual toolbar" at bounding box center [648, 174] width 8 height 8
type input "16"
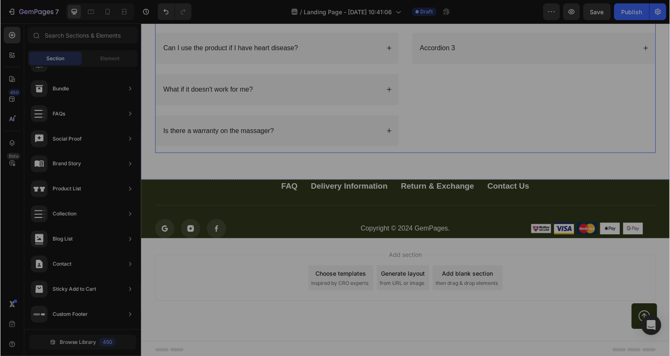
scroll to position [3289, 0]
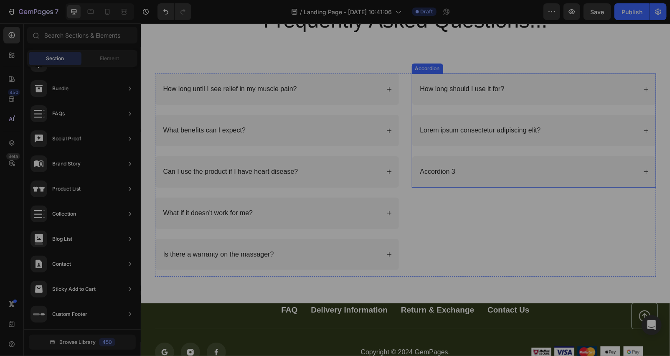
click at [643, 88] on icon at bounding box center [646, 89] width 6 height 6
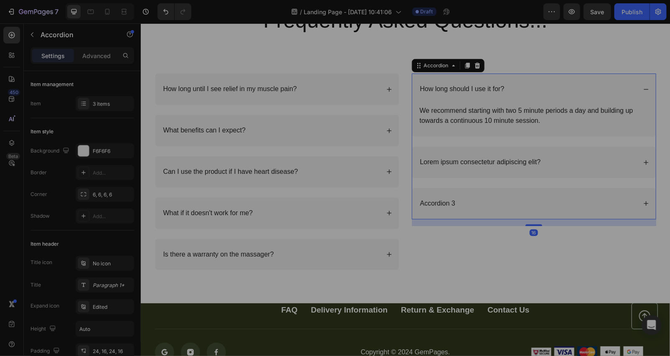
click at [643, 88] on icon at bounding box center [646, 89] width 6 height 6
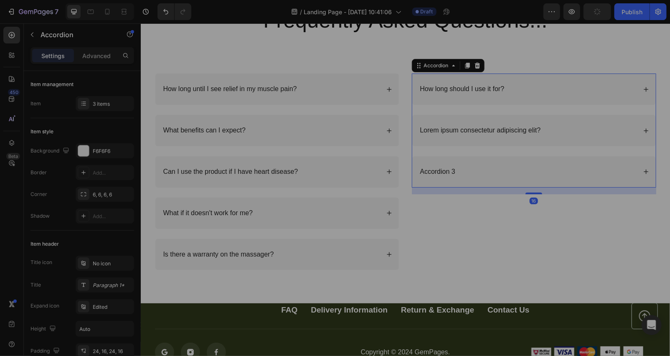
click at [641, 123] on div "Lorem ipsum consectetur adipiscing elit?" at bounding box center [534, 130] width 244 height 31
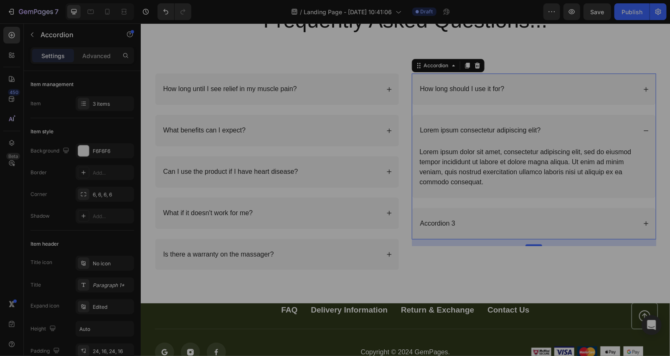
click at [512, 132] on p "Lorem ipsum consectetur adipiscing elit?" at bounding box center [480, 130] width 121 height 9
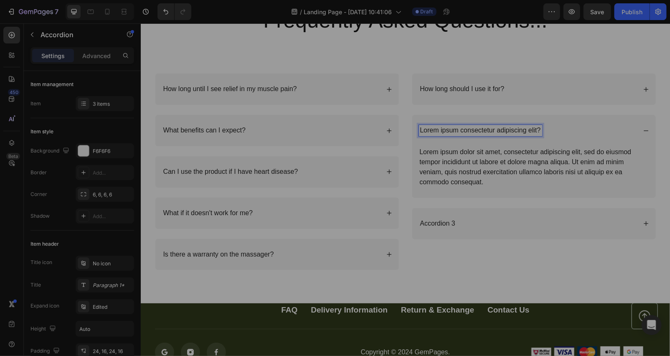
click at [520, 126] on p "Lorem ipsum consectetur adipiscing elit?" at bounding box center [480, 130] width 121 height 9
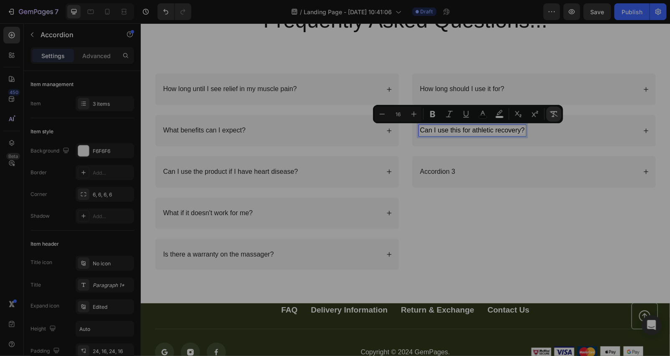
click at [547, 110] on button "Remove Format" at bounding box center [554, 114] width 15 height 15
click at [639, 127] on div "Can I use this for athletic recovery?" at bounding box center [534, 130] width 244 height 31
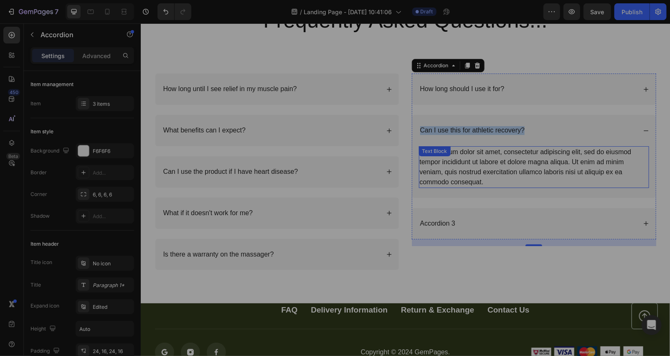
click at [458, 181] on div "Lorem ipsum dolor sit amet, consectetur adipiscing elit, sed do eiusmod tempor …" at bounding box center [534, 167] width 230 height 42
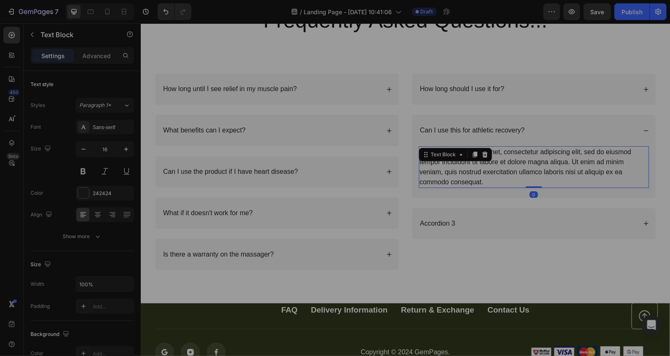
click at [458, 181] on div "Lorem ipsum dolor sit amet, consectetur adipiscing elit, sed do eiusmod tempor …" at bounding box center [534, 167] width 230 height 42
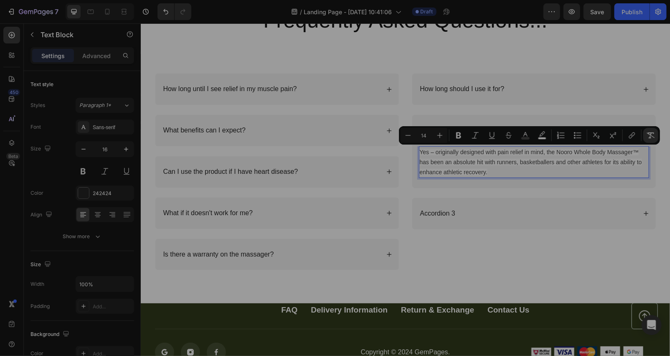
click at [653, 137] on icon "Editor contextual toolbar" at bounding box center [651, 135] width 8 height 6
type input "16"
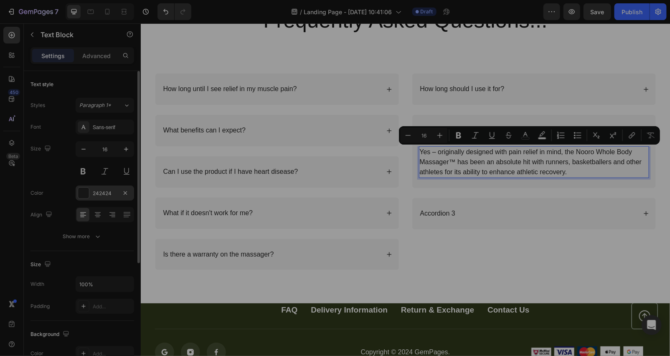
click at [89, 197] on div at bounding box center [83, 193] width 11 height 11
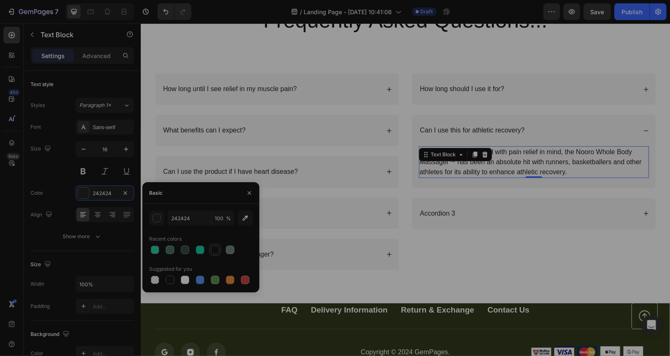
click at [216, 251] on div at bounding box center [215, 250] width 8 height 8
type input "141414"
drag, startPoint x: 547, startPoint y: 214, endPoint x: 532, endPoint y: 196, distance: 22.9
click at [545, 213] on div "Accordion 3" at bounding box center [528, 213] width 218 height 11
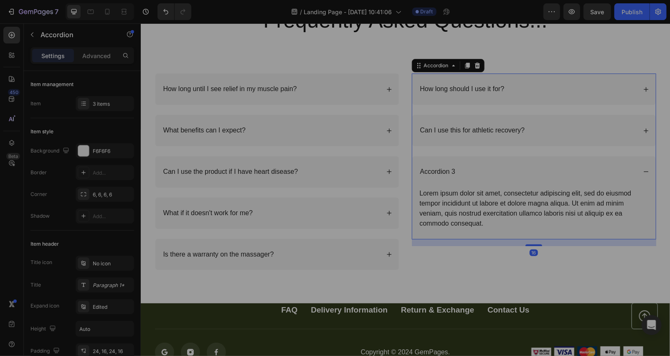
click at [533, 130] on div "Can I use this for athletic recovery?" at bounding box center [528, 130] width 218 height 11
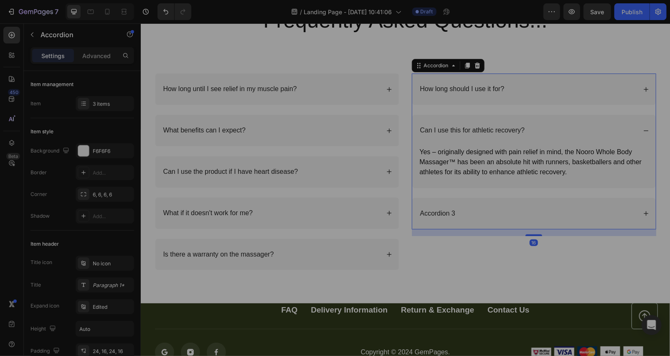
click at [505, 124] on div "Can I use this for athletic recovery?" at bounding box center [534, 130] width 244 height 31
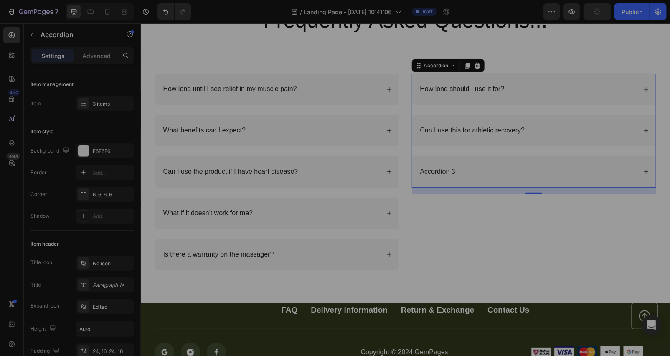
click at [637, 130] on div "Can I use this for athletic recovery?" at bounding box center [534, 130] width 244 height 31
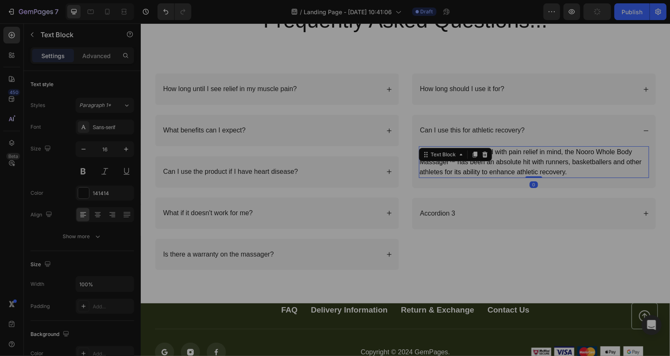
drag, startPoint x: 476, startPoint y: 162, endPoint x: 475, endPoint y: 129, distance: 32.6
click at [476, 159] on div "Yes – originally designed with pain relief in mind, the Nooro Whole Body Massag…" at bounding box center [534, 162] width 230 height 32
click at [486, 88] on p "How long should I use it for?" at bounding box center [462, 88] width 84 height 9
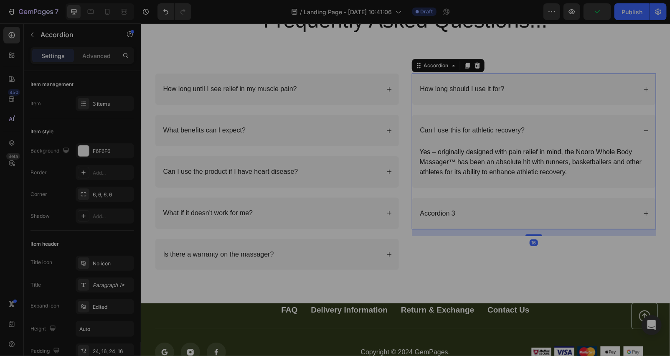
click at [644, 87] on icon at bounding box center [646, 89] width 6 height 6
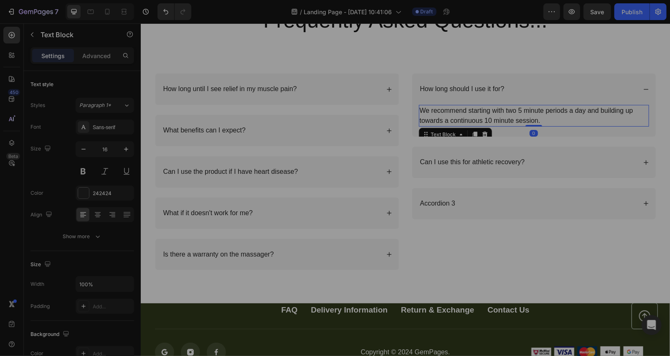
click at [495, 112] on p "We recommend starting with two 5 minute periods a day and building up towards a…" at bounding box center [534, 115] width 229 height 20
click at [94, 193] on div "242424" at bounding box center [105, 194] width 24 height 8
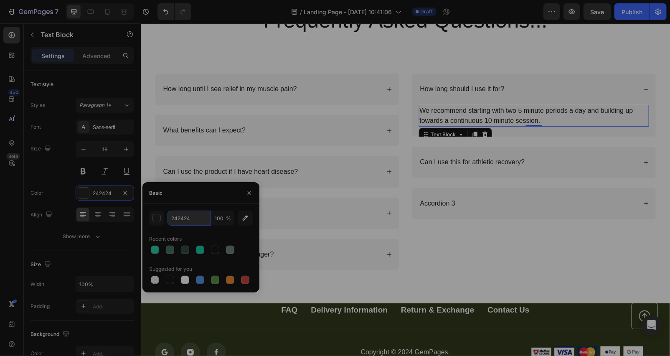
click at [195, 219] on input "242424" at bounding box center [189, 218] width 43 height 15
type input "2"
drag, startPoint x: 166, startPoint y: 247, endPoint x: 171, endPoint y: 246, distance: 4.9
click at [171, 246] on div at bounding box center [170, 250] width 8 height 8
click at [245, 217] on icon "button" at bounding box center [245, 218] width 5 height 5
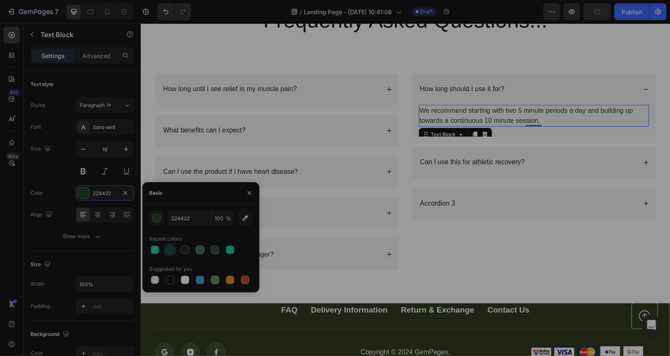
type input "0D0D0D"
click at [424, 251] on div "How long should I use it for? We recommend starting with two 5 minute periods a…" at bounding box center [534, 174] width 244 height 203
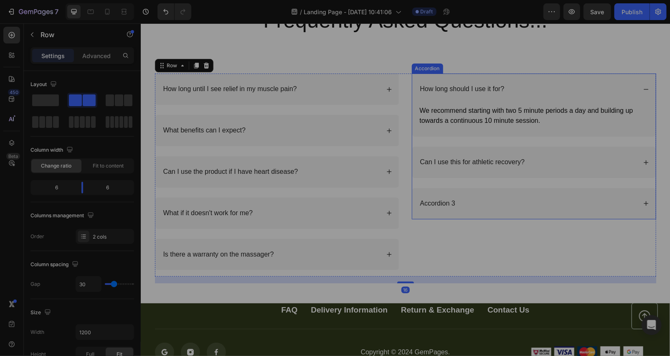
click at [465, 156] on div "Can I use this for athletic recovery?" at bounding box center [472, 161] width 107 height 11
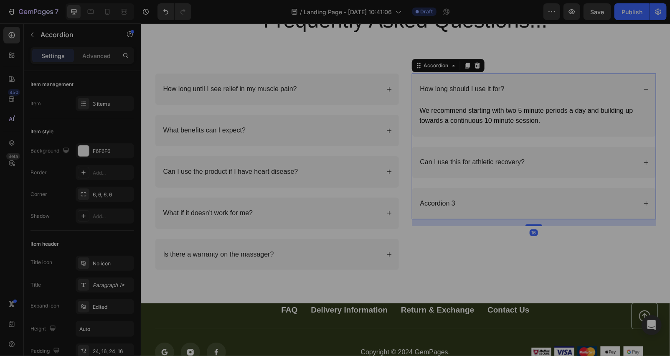
click at [643, 88] on icon at bounding box center [646, 89] width 6 height 6
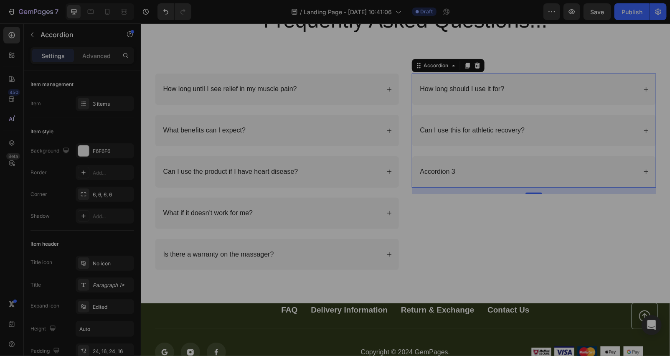
click at [526, 129] on div "Can I use this for athletic recovery?" at bounding box center [528, 130] width 218 height 11
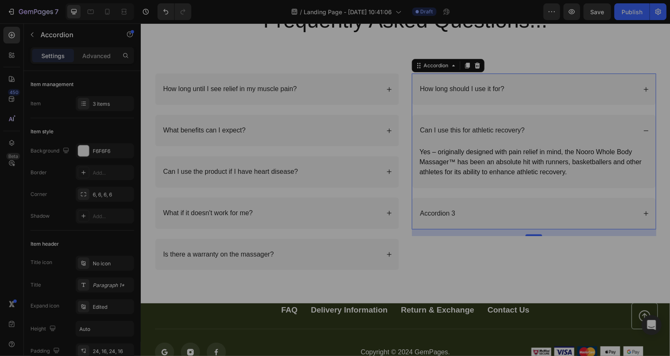
click at [548, 125] on div "Can I use this for athletic recovery?" at bounding box center [528, 130] width 218 height 11
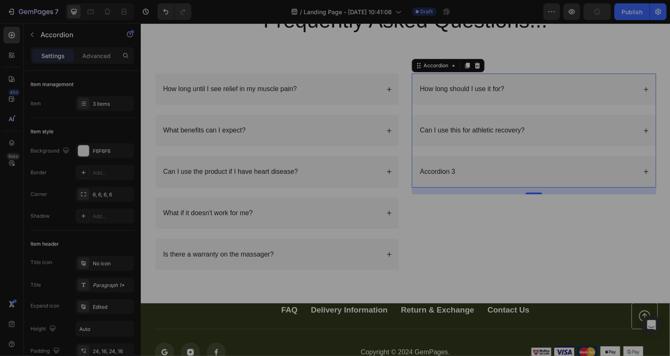
click at [463, 165] on div "Accordion 3" at bounding box center [534, 171] width 244 height 31
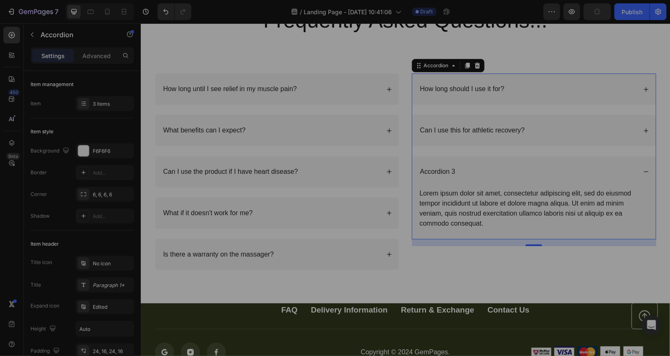
click at [456, 170] on div "Accordion 3" at bounding box center [528, 171] width 218 height 11
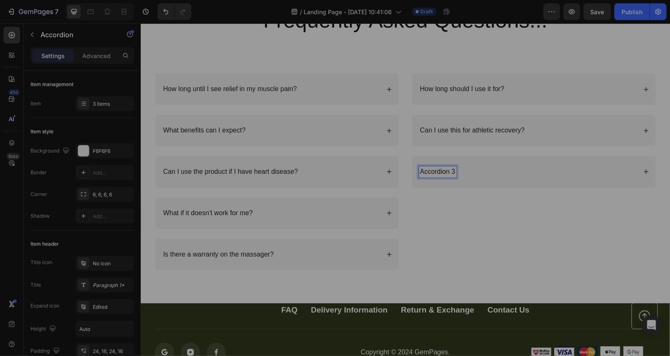
click at [443, 167] on p "Accordion 3" at bounding box center [438, 171] width 36 height 9
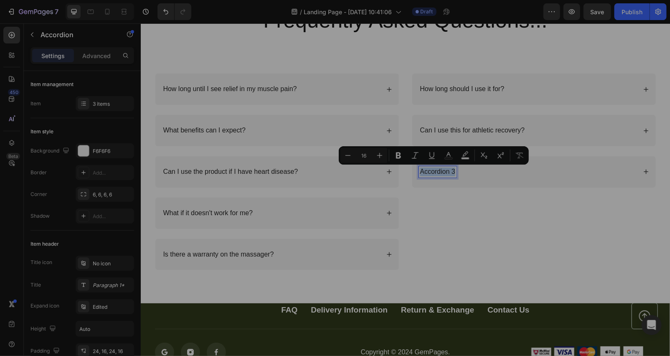
click at [442, 168] on p "Accordion 3" at bounding box center [438, 171] width 36 height 9
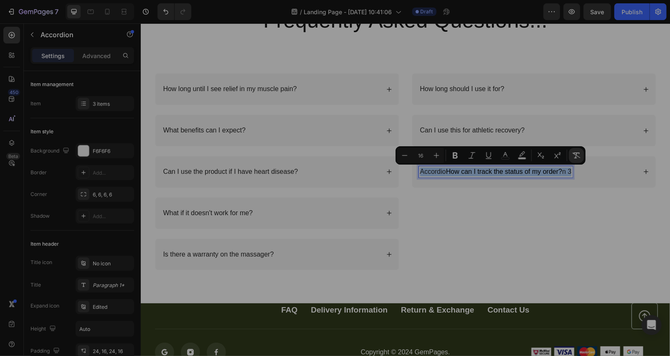
click at [576, 155] on icon "Editor contextual toolbar" at bounding box center [577, 156] width 8 height 6
drag, startPoint x: 540, startPoint y: 198, endPoint x: 567, endPoint y: 193, distance: 28.0
click at [540, 199] on div "How long should I use it for? Can I use this for athletic recovery? AccordioHow…" at bounding box center [534, 174] width 244 height 203
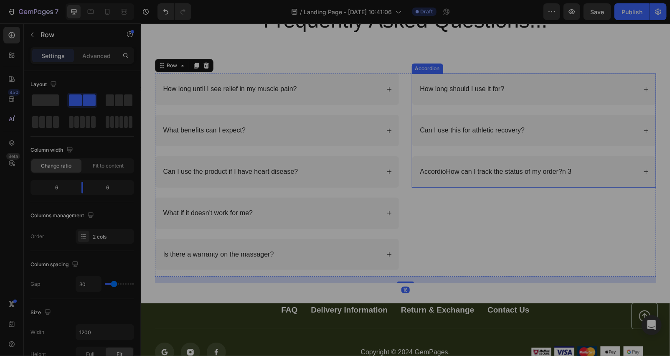
click at [555, 175] on p "AccordioHow can I track the status of my order?n 3" at bounding box center [496, 171] width 152 height 9
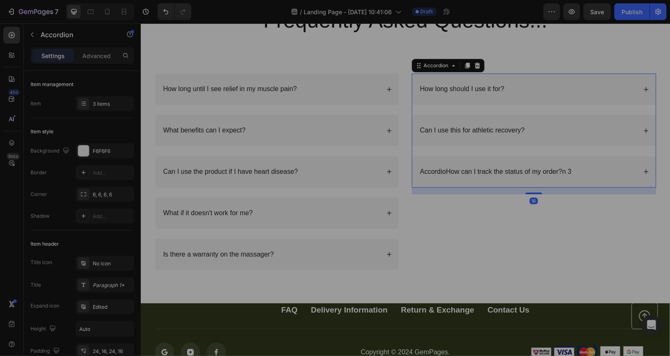
click at [643, 171] on icon at bounding box center [646, 171] width 6 height 6
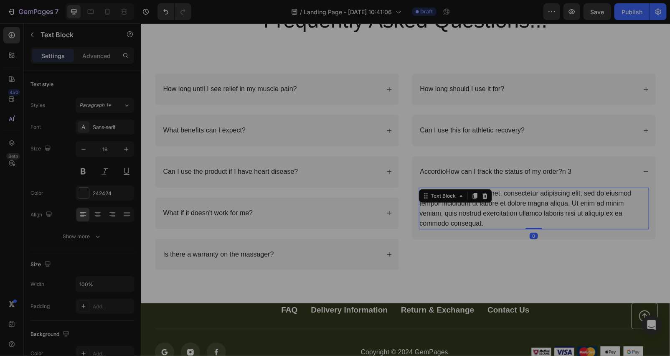
click at [454, 221] on div "Lorem ipsum dolor sit amet, consectetur adipiscing elit, sed do eiusmod tempor …" at bounding box center [534, 208] width 230 height 42
click at [454, 220] on div "Lorem ipsum dolor sit amet, consectetur adipiscing elit, sed do eiusmod tempor …" at bounding box center [534, 208] width 230 height 42
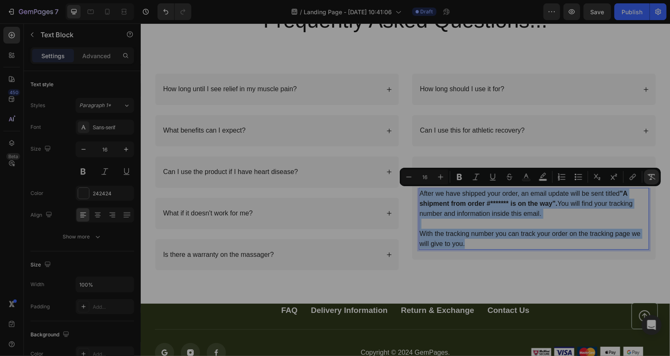
drag, startPoint x: 653, startPoint y: 177, endPoint x: 654, endPoint y: 182, distance: 5.0
click at [654, 176] on icon "Editor contextual toolbar" at bounding box center [652, 177] width 8 height 8
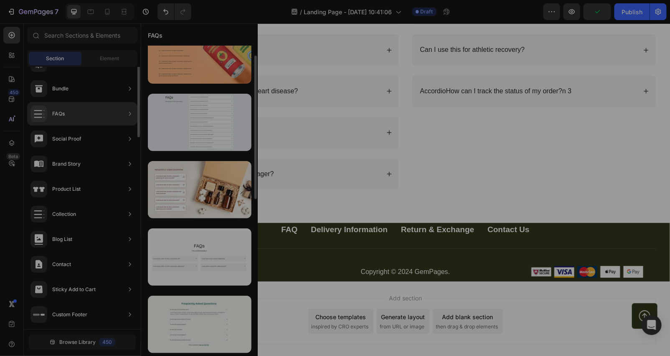
scroll to position [0, 0]
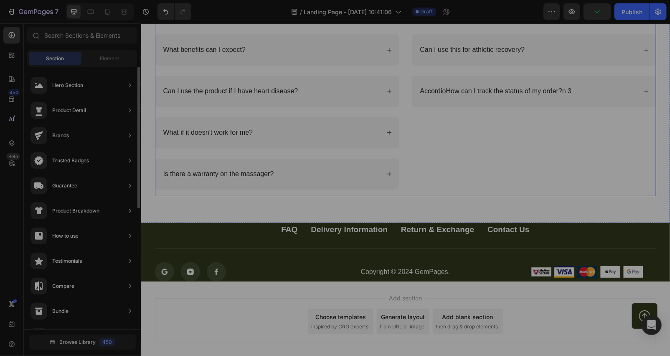
click at [448, 120] on div "How long should I use it for? Can I use this for athletic recovery? AccordioHow…" at bounding box center [534, 93] width 244 height 203
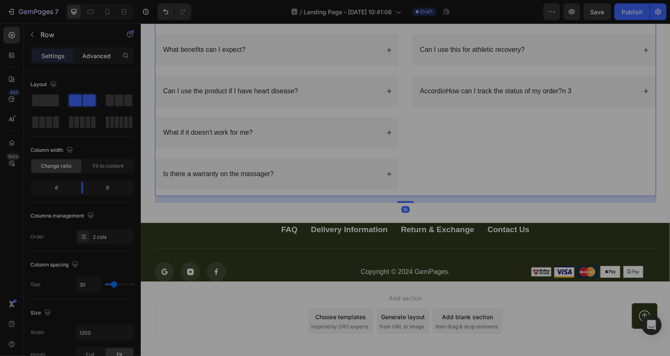
click at [89, 56] on p "Advanced" at bounding box center [96, 55] width 28 height 9
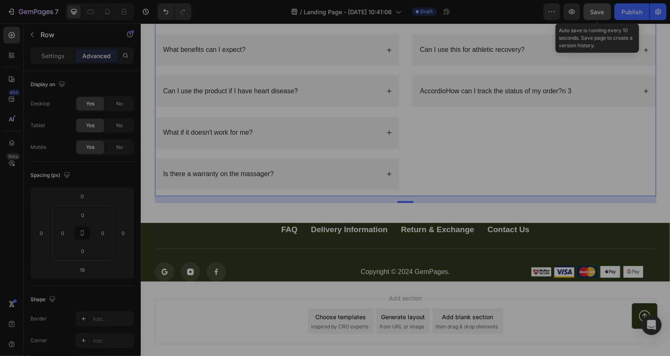
click at [603, 16] on button "Save" at bounding box center [598, 11] width 28 height 17
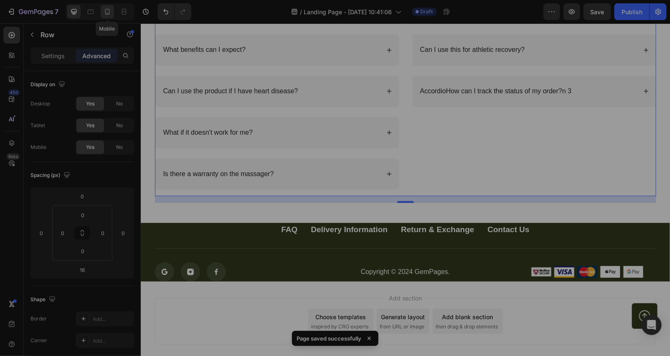
click at [107, 14] on icon at bounding box center [107, 12] width 5 height 6
type input "14"
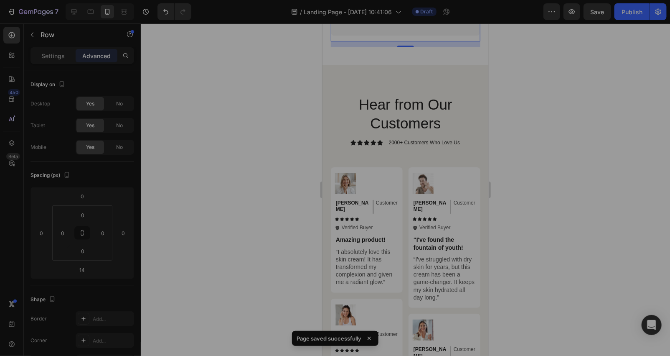
scroll to position [3219, 0]
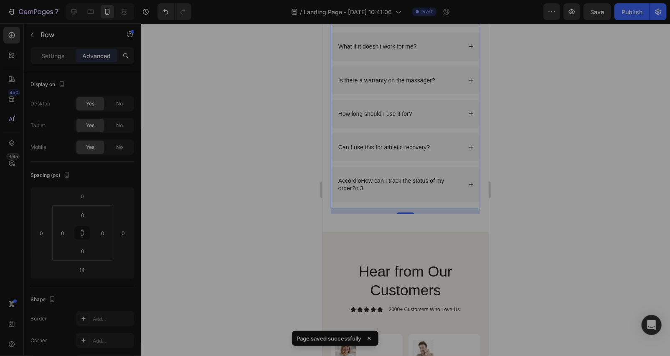
click at [265, 77] on div at bounding box center [405, 189] width 529 height 332
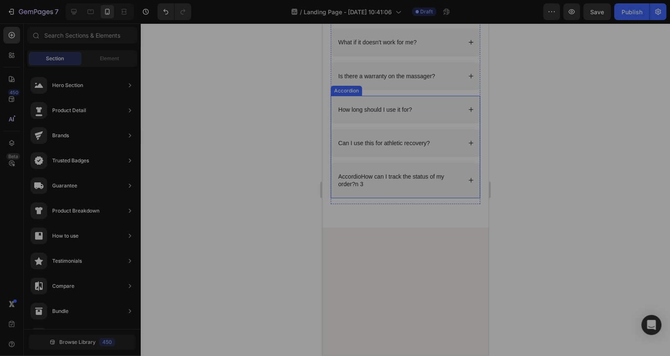
scroll to position [3095, 0]
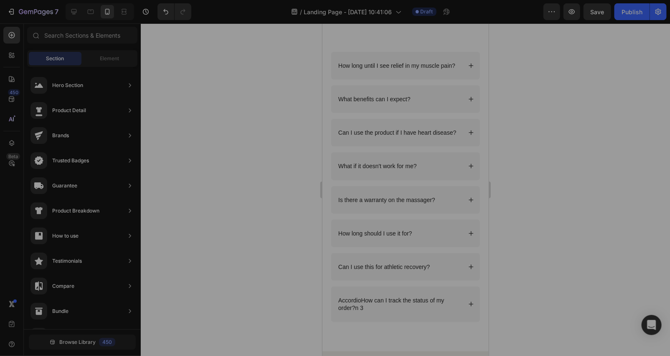
click at [523, 181] on div at bounding box center [405, 189] width 529 height 332
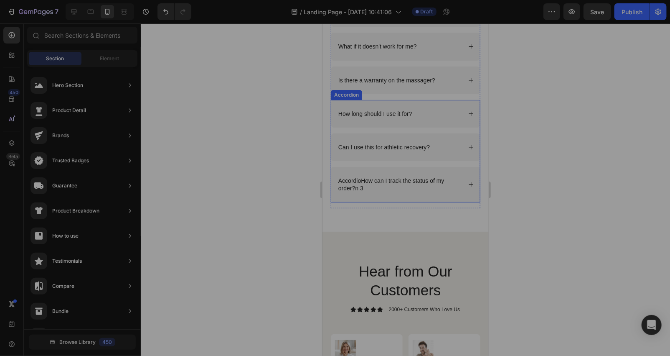
scroll to position [3467, 0]
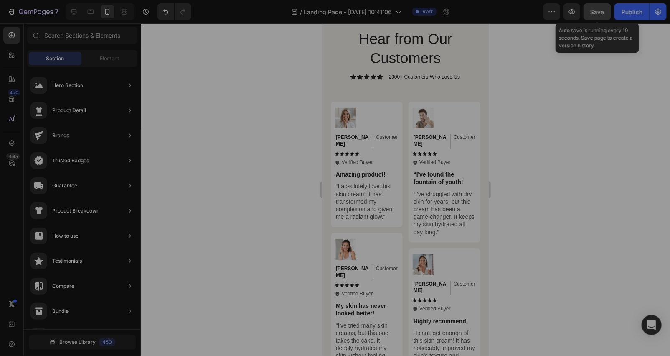
click at [600, 10] on span "Save" at bounding box center [598, 11] width 14 height 7
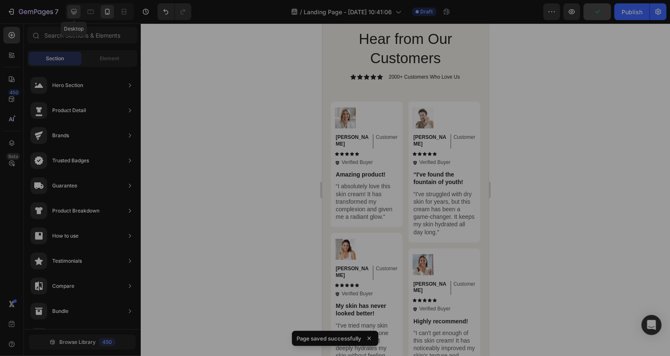
click at [73, 14] on icon at bounding box center [73, 11] width 5 height 5
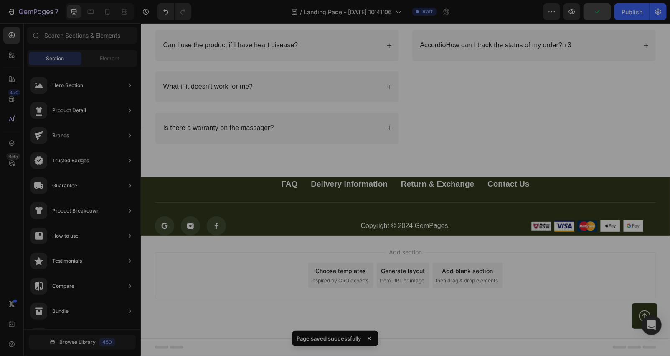
scroll to position [3296, 0]
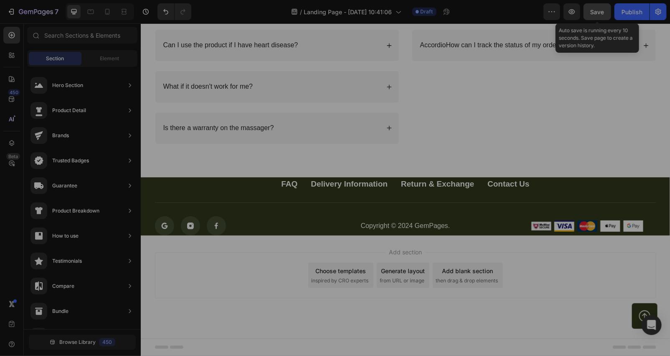
click at [596, 10] on span "Save" at bounding box center [598, 11] width 14 height 7
click at [604, 8] on span "Save" at bounding box center [598, 11] width 14 height 7
